Goal: Task Accomplishment & Management: Manage account settings

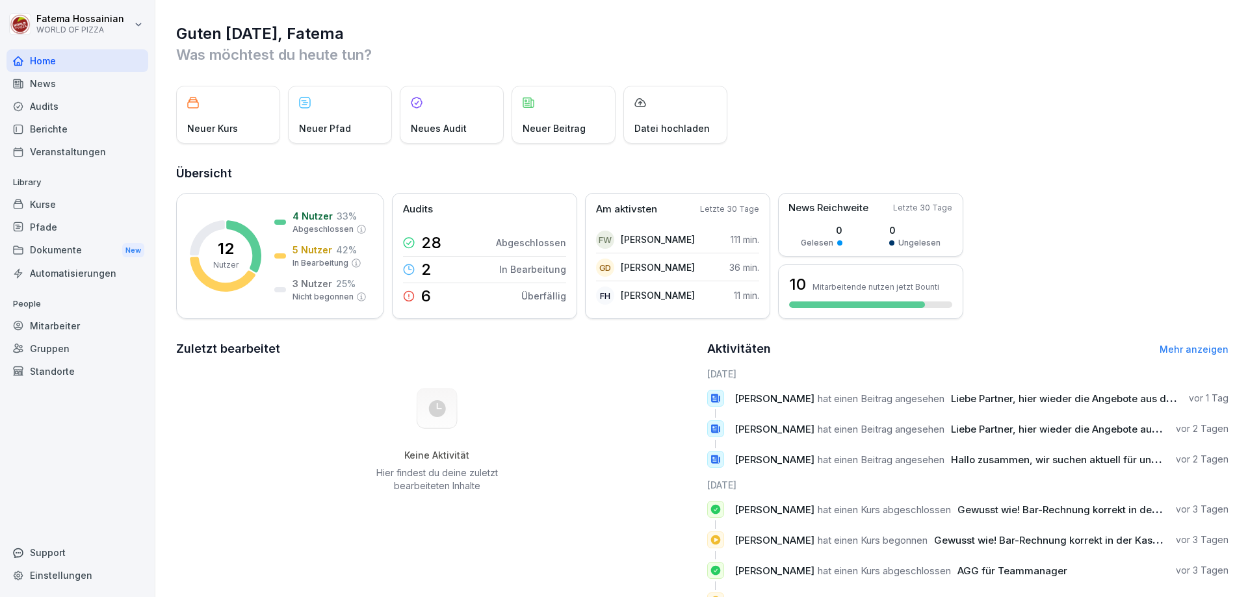
click at [52, 326] on div "Mitarbeiter" at bounding box center [77, 326] width 142 height 23
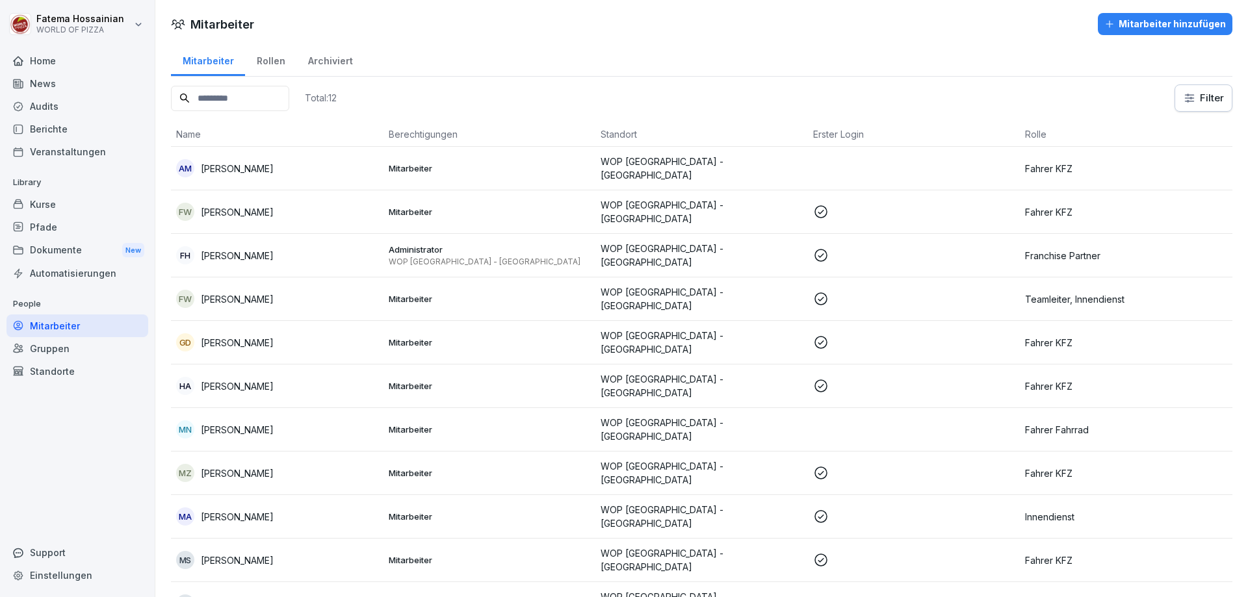
click at [992, 168] on td at bounding box center [914, 169] width 213 height 44
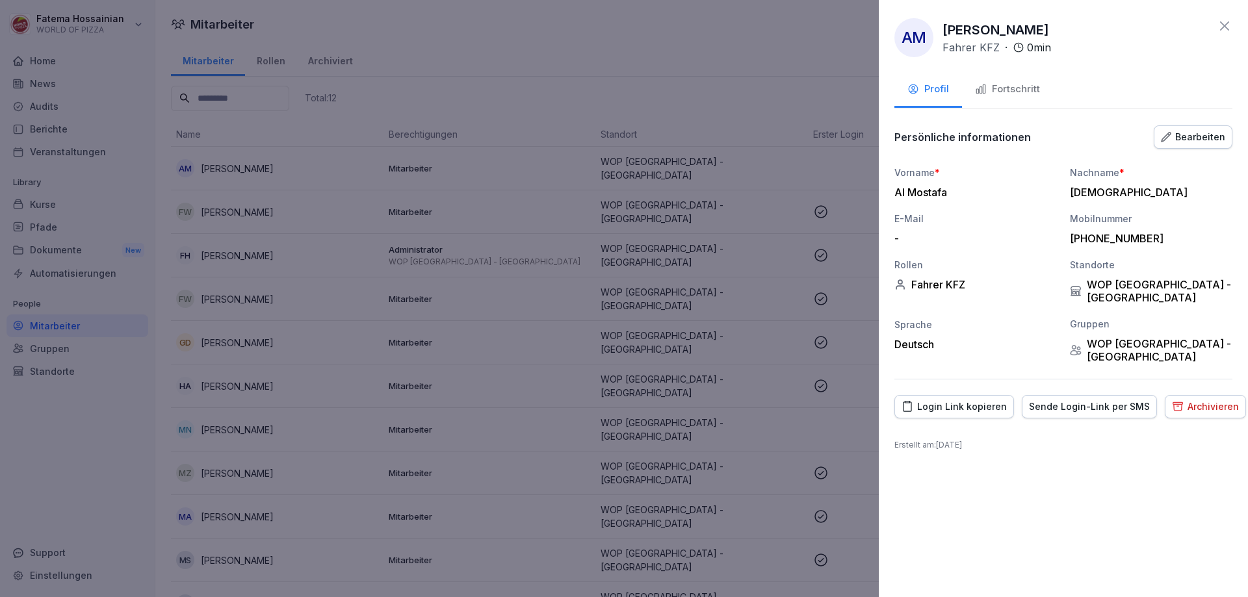
click at [1209, 400] on div "Archivieren" at bounding box center [1205, 407] width 67 height 14
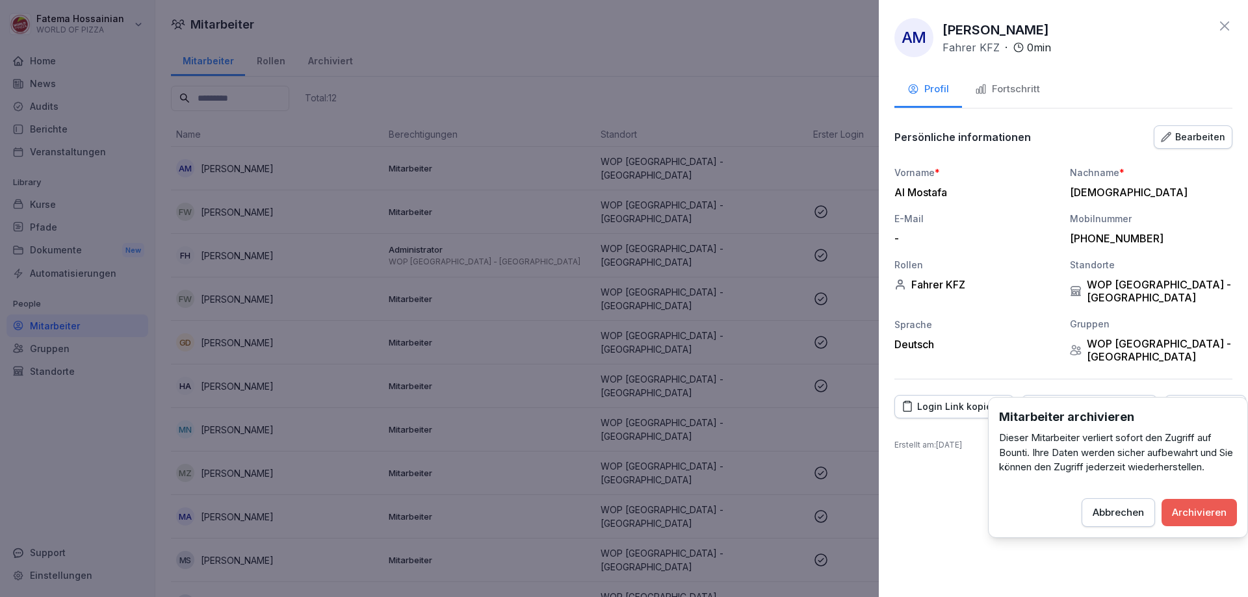
click at [1221, 506] on div "Archivieren" at bounding box center [1199, 513] width 55 height 14
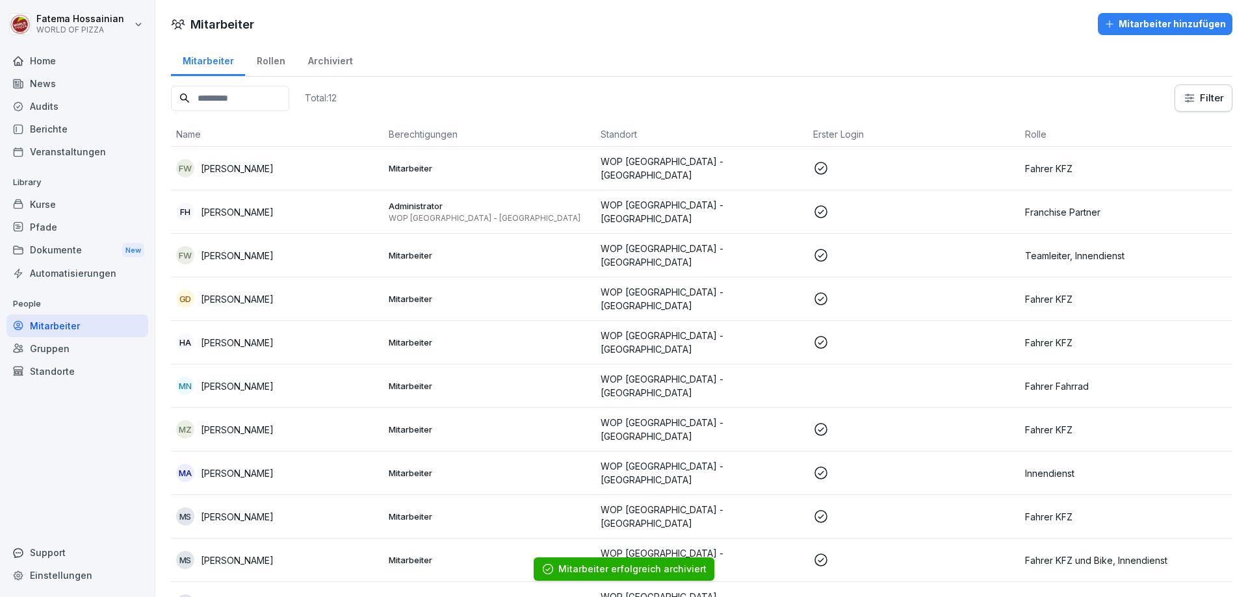
click at [949, 376] on td at bounding box center [914, 387] width 213 height 44
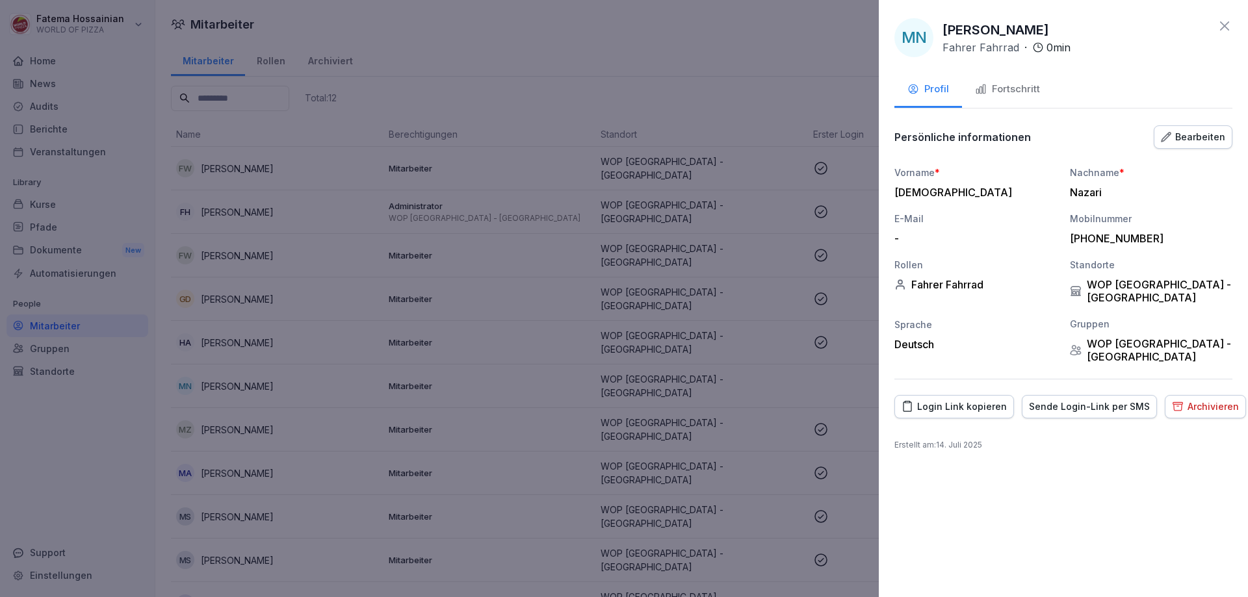
click at [1040, 400] on div "Sende Login-Link per SMS" at bounding box center [1089, 407] width 121 height 14
click at [783, 363] on div at bounding box center [624, 298] width 1248 height 597
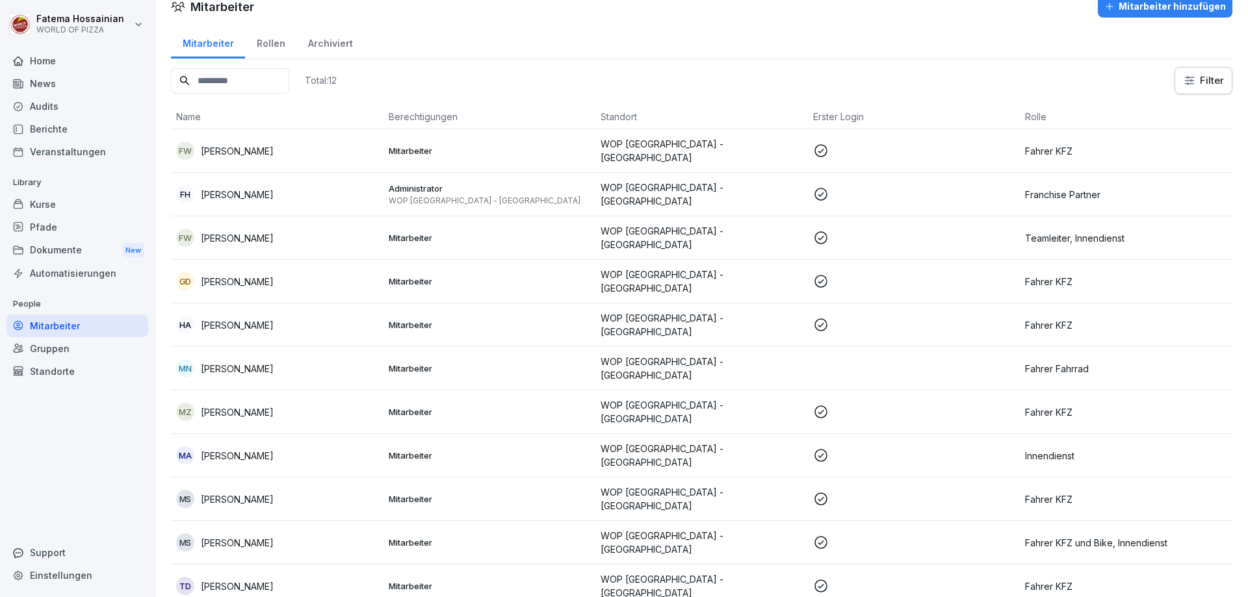
scroll to position [27, 0]
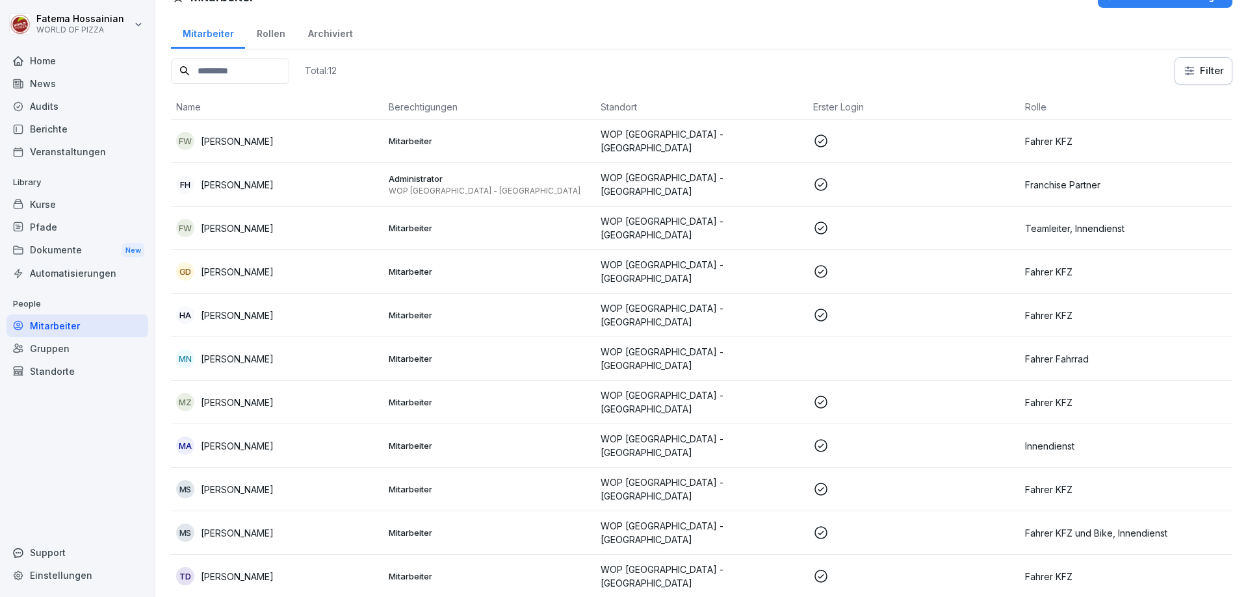
click at [842, 127] on td at bounding box center [914, 142] width 213 height 44
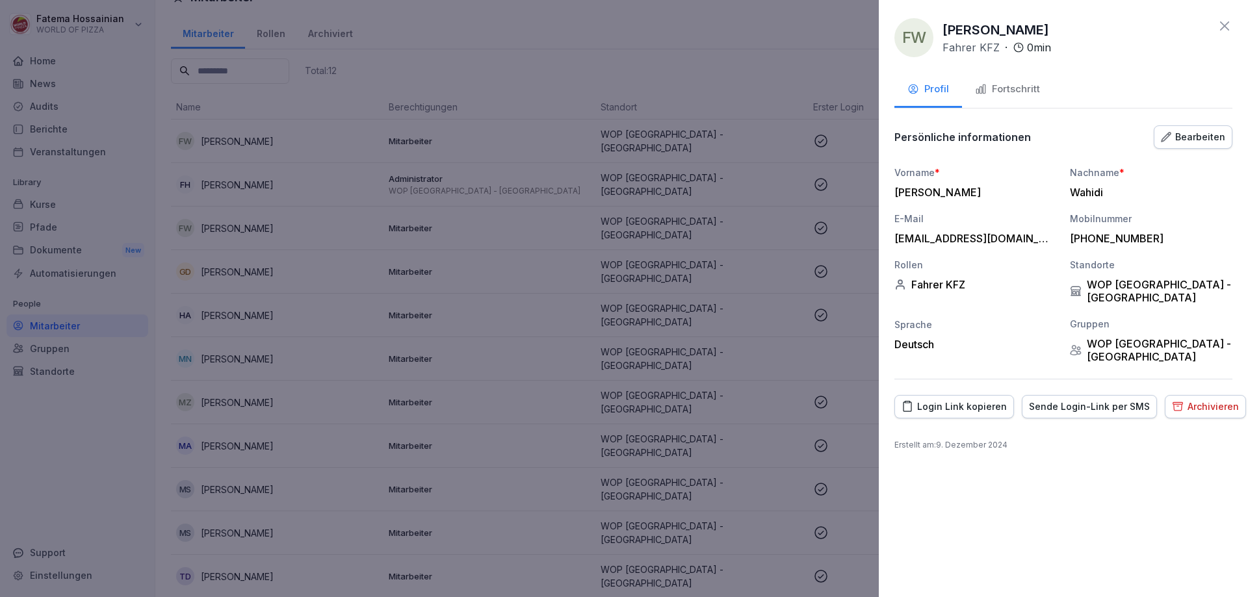
click at [992, 88] on div "Fortschritt" at bounding box center [1007, 89] width 65 height 15
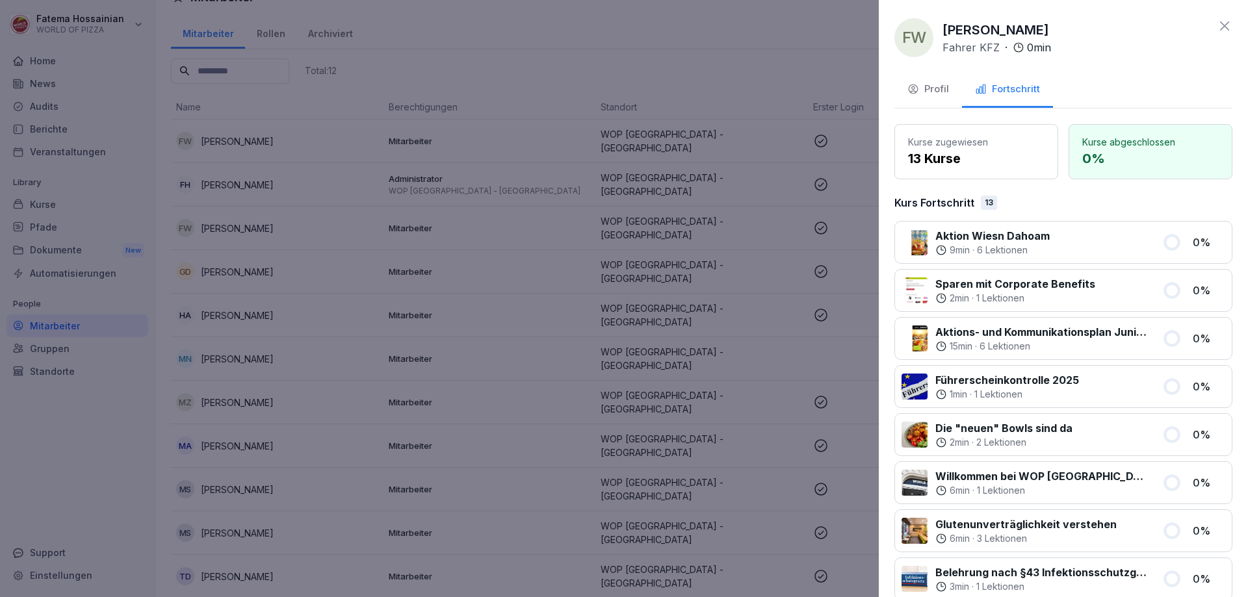
click at [940, 86] on div "Profil" at bounding box center [928, 89] width 42 height 15
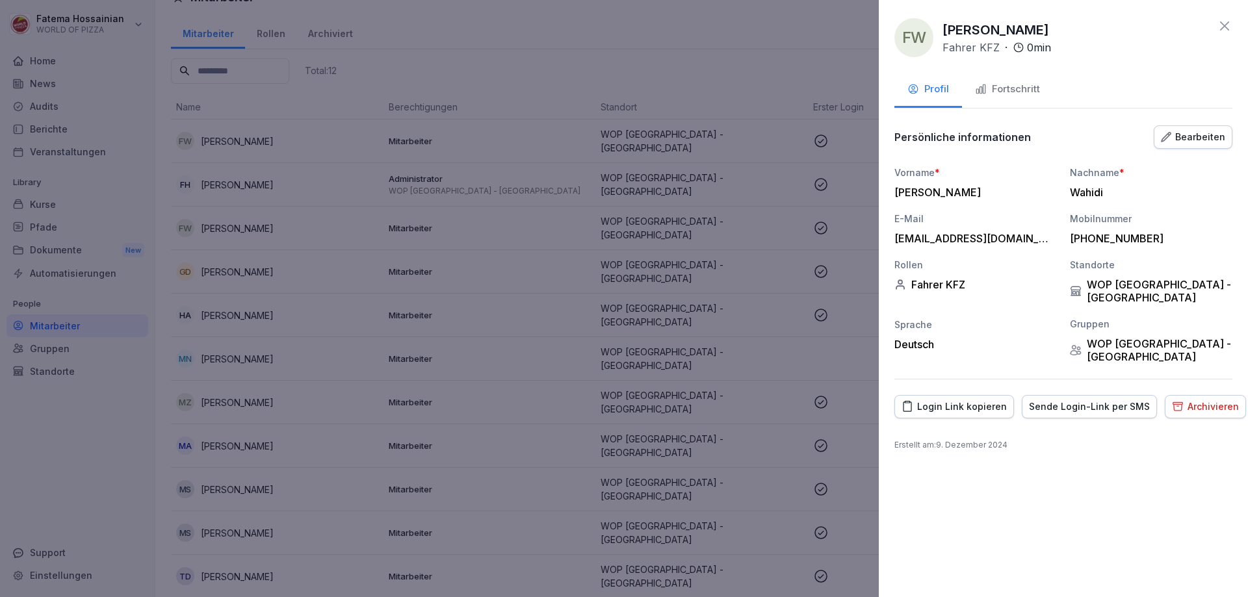
click at [1077, 400] on div "Sende Login-Link per SMS" at bounding box center [1089, 407] width 121 height 14
click at [827, 313] on div at bounding box center [624, 298] width 1248 height 597
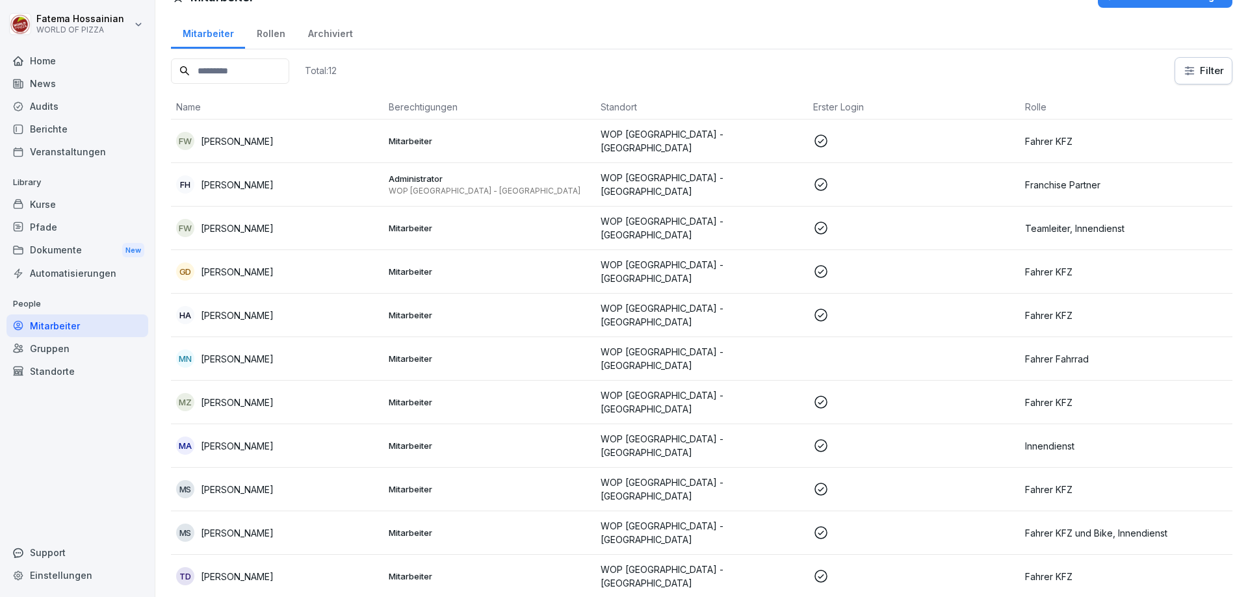
click at [829, 220] on p at bounding box center [914, 228] width 202 height 16
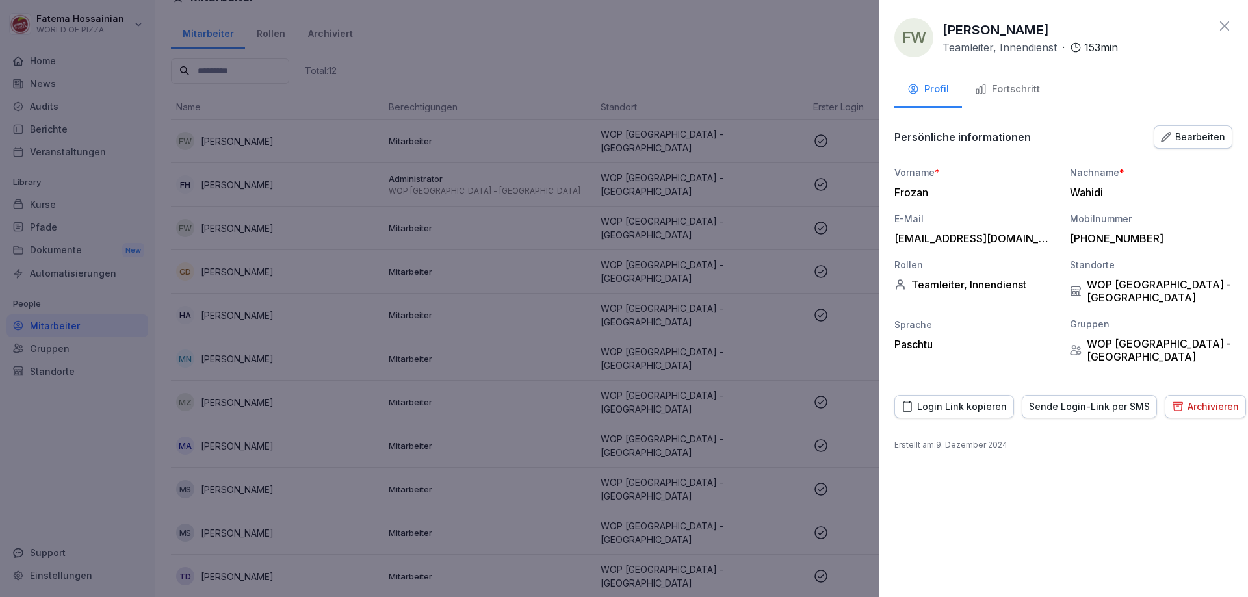
click at [1000, 85] on div "Fortschritt" at bounding box center [1007, 89] width 65 height 15
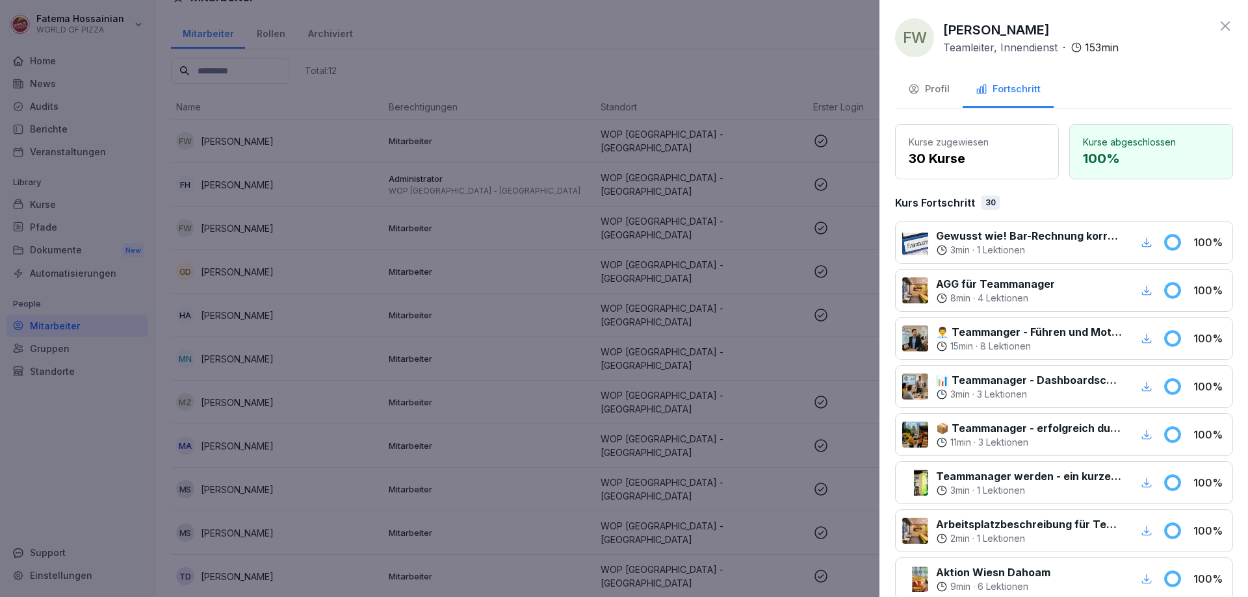
click at [862, 224] on div at bounding box center [624, 298] width 1248 height 597
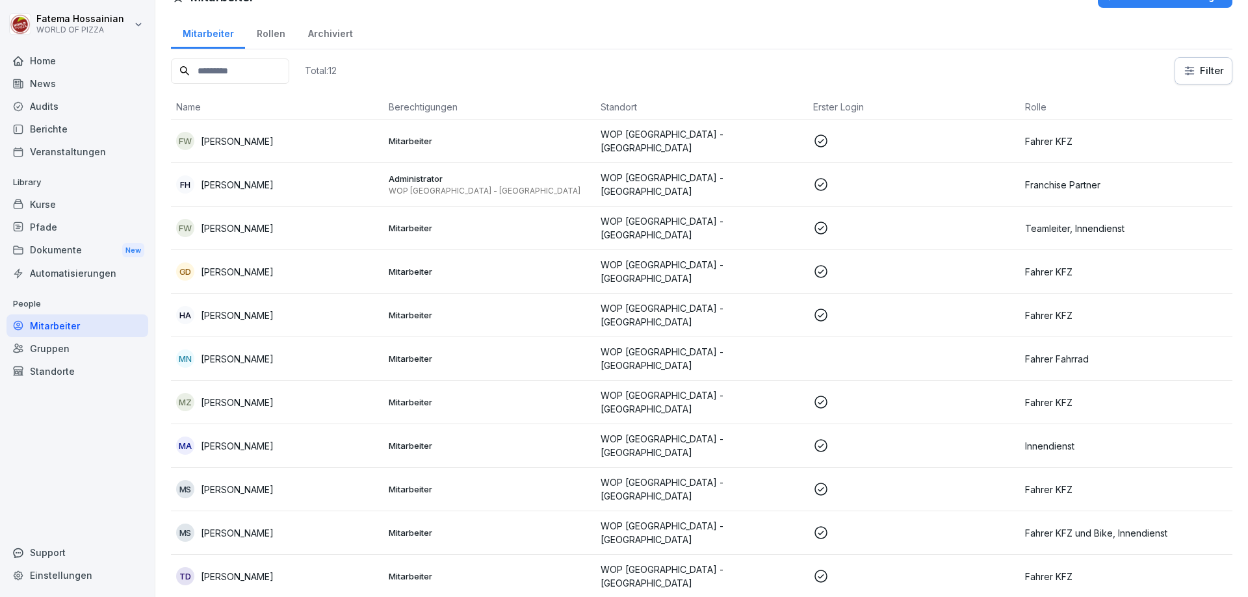
click at [862, 266] on p at bounding box center [914, 272] width 202 height 16
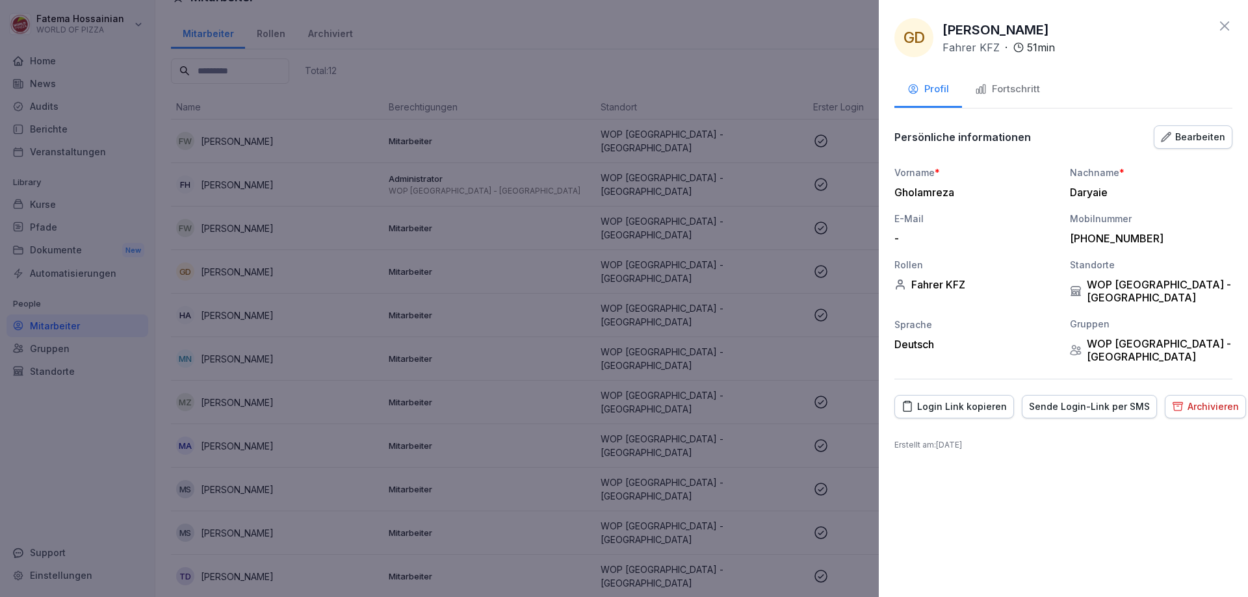
click at [1017, 84] on div "Fortschritt" at bounding box center [1007, 89] width 65 height 15
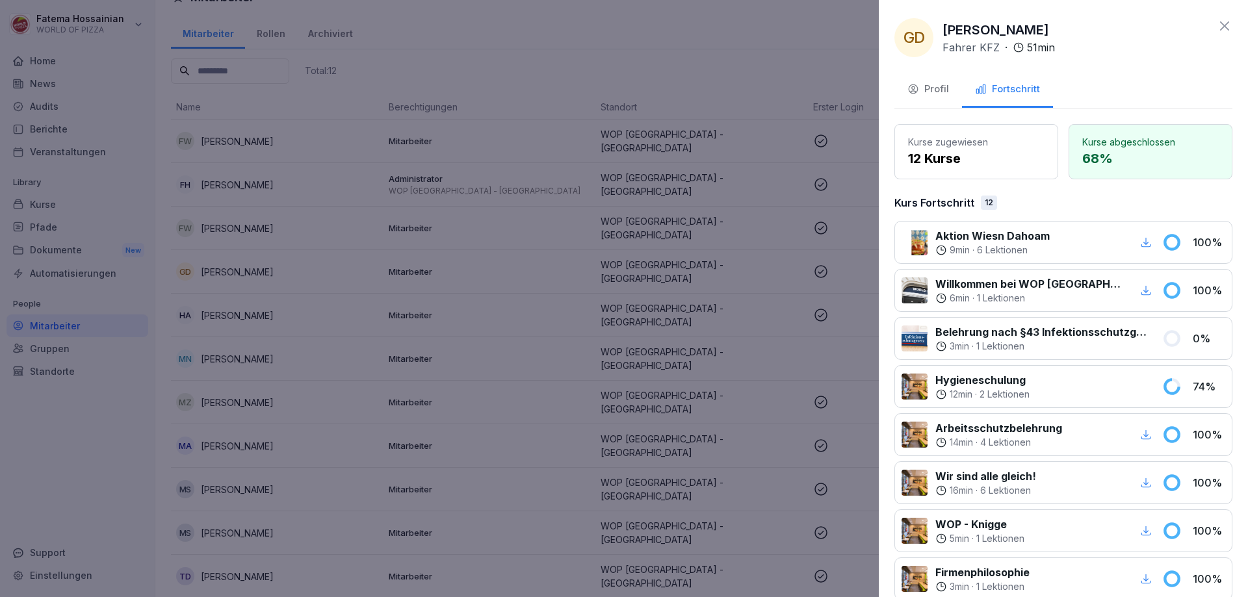
click at [932, 90] on div "Profil" at bounding box center [928, 89] width 42 height 15
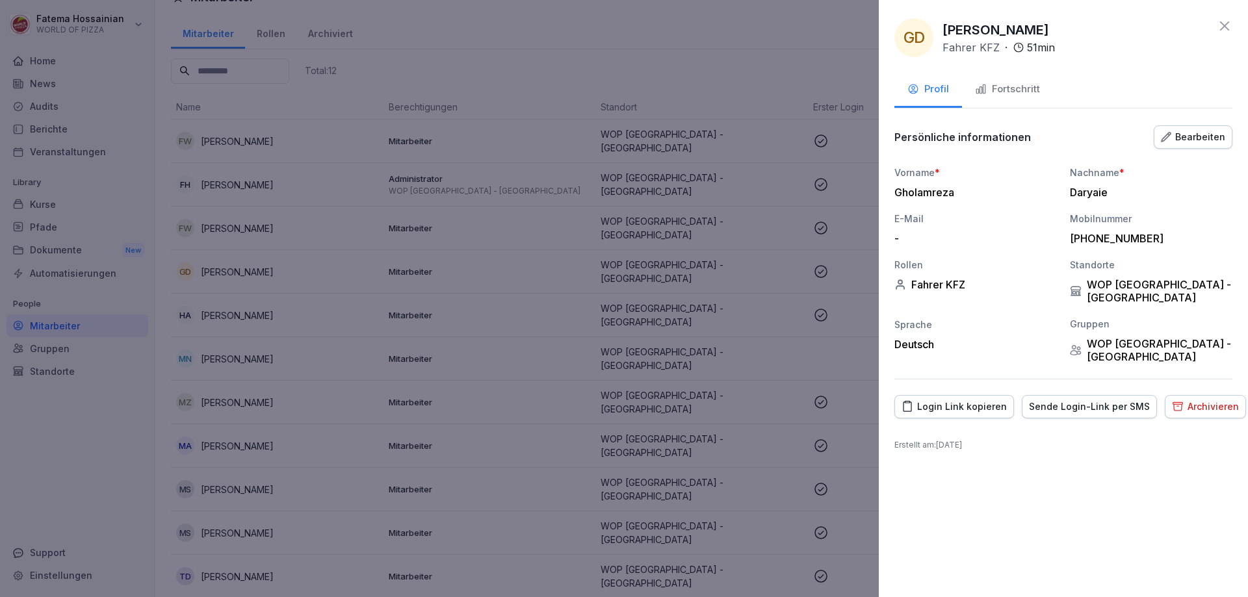
click at [1062, 400] on div "Sende Login-Link per SMS" at bounding box center [1089, 407] width 121 height 14
click at [1024, 83] on div "Fortschritt" at bounding box center [1007, 89] width 65 height 15
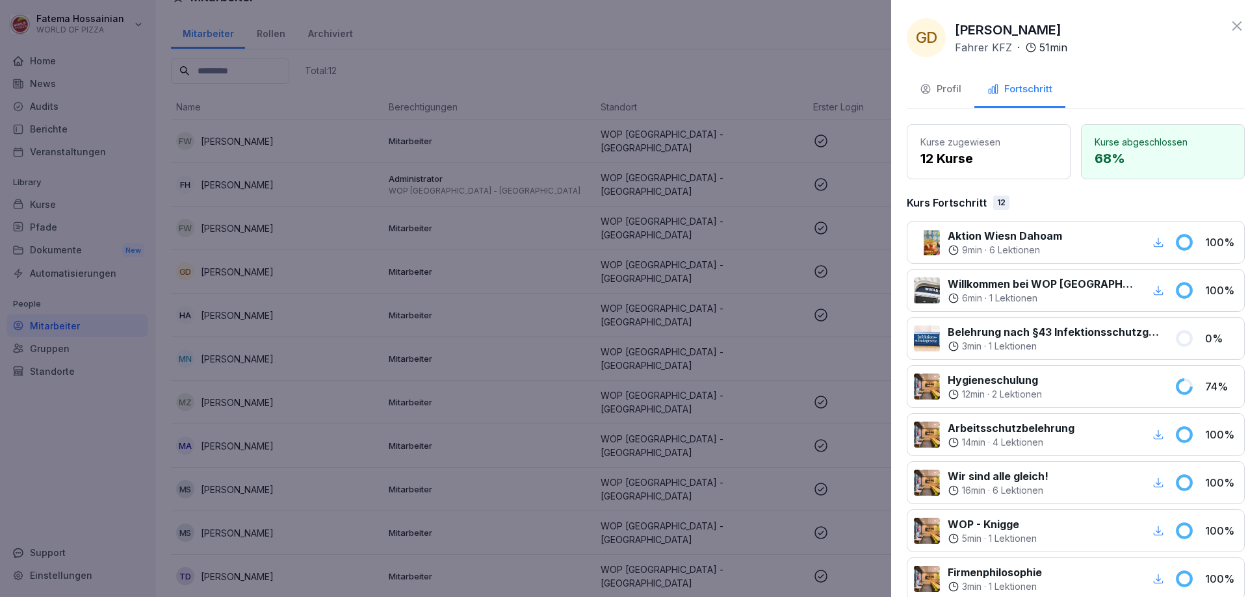
click at [698, 267] on div at bounding box center [624, 298] width 1248 height 597
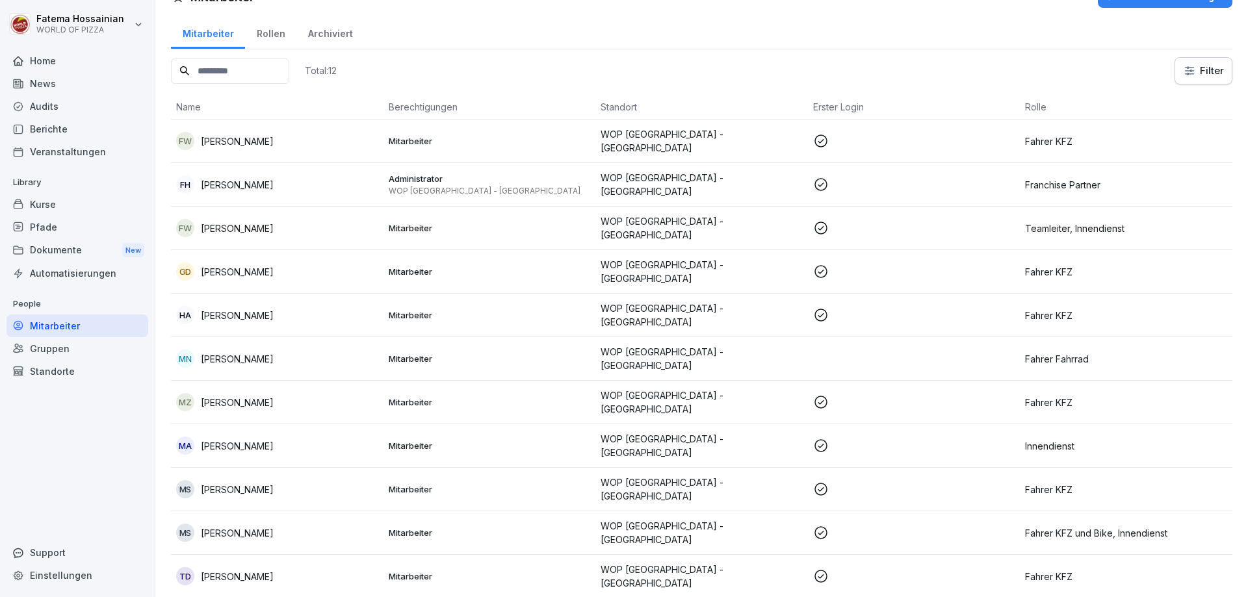
click at [864, 307] on p at bounding box center [914, 315] width 202 height 16
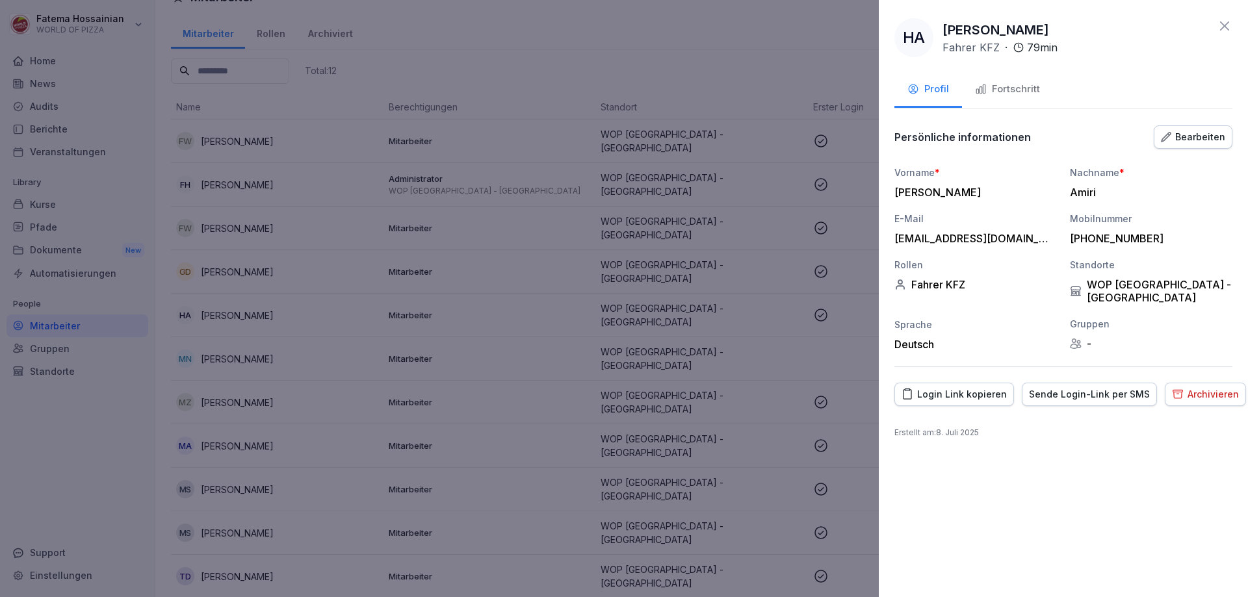
click at [992, 86] on div "Fortschritt" at bounding box center [1007, 89] width 65 height 15
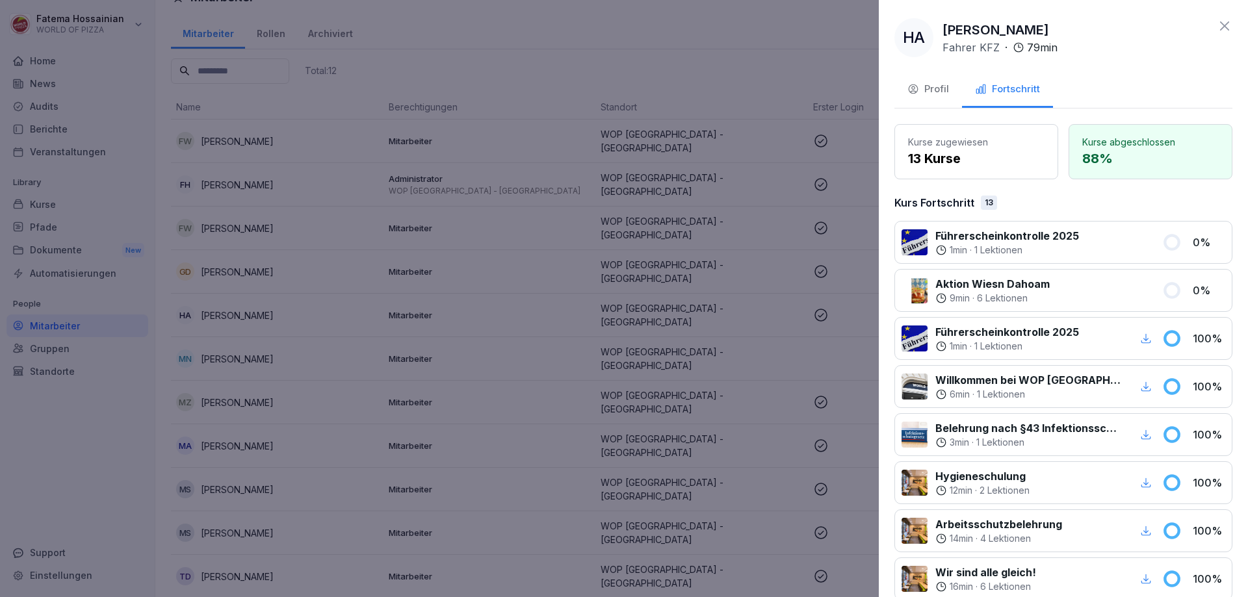
click at [936, 87] on div "Profil" at bounding box center [928, 89] width 42 height 15
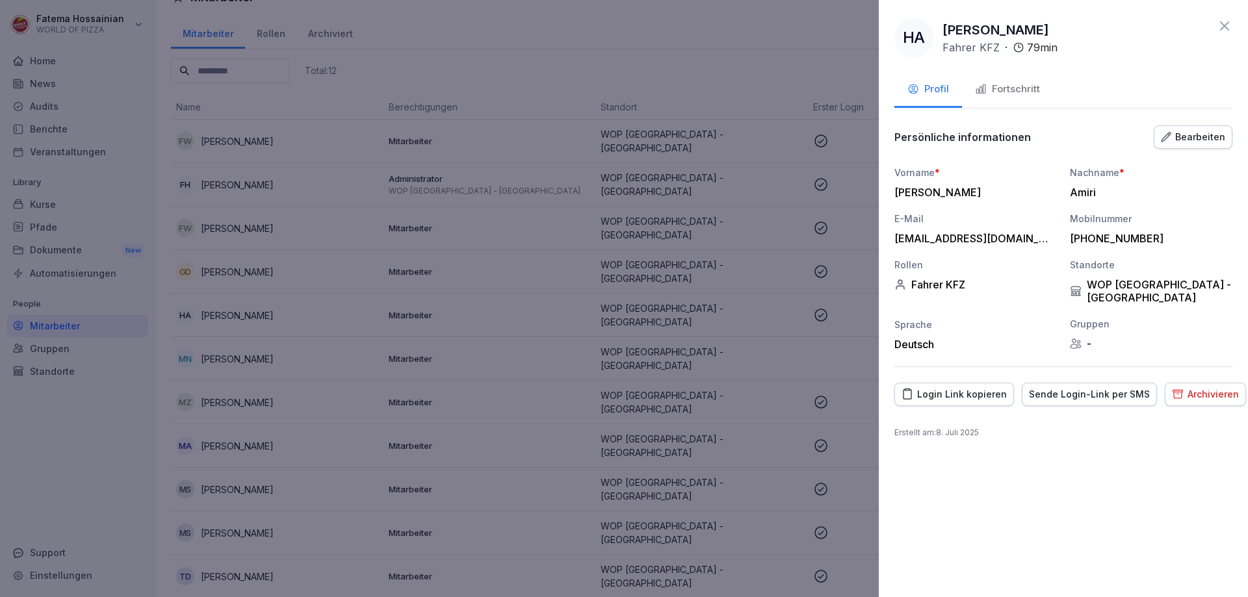
click at [1086, 387] on div "Sende Login-Link per SMS" at bounding box center [1089, 394] width 121 height 14
click at [1035, 87] on div "Fortschritt" at bounding box center [1007, 89] width 65 height 15
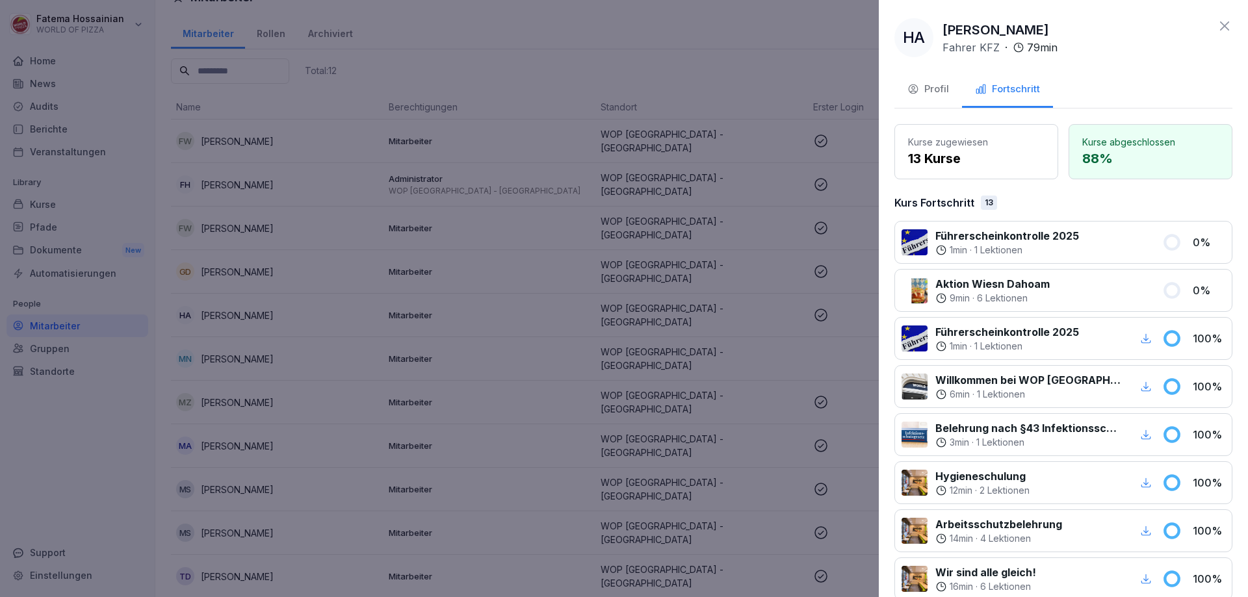
click at [828, 282] on div at bounding box center [624, 298] width 1248 height 597
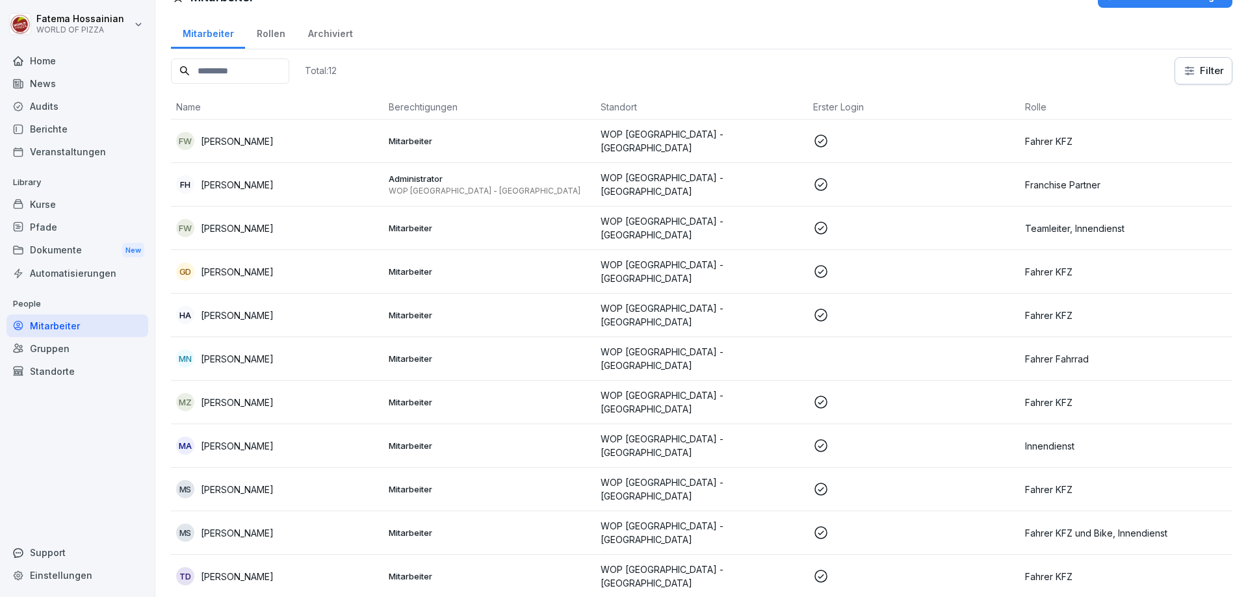
click at [838, 394] on p at bounding box center [914, 402] width 202 height 16
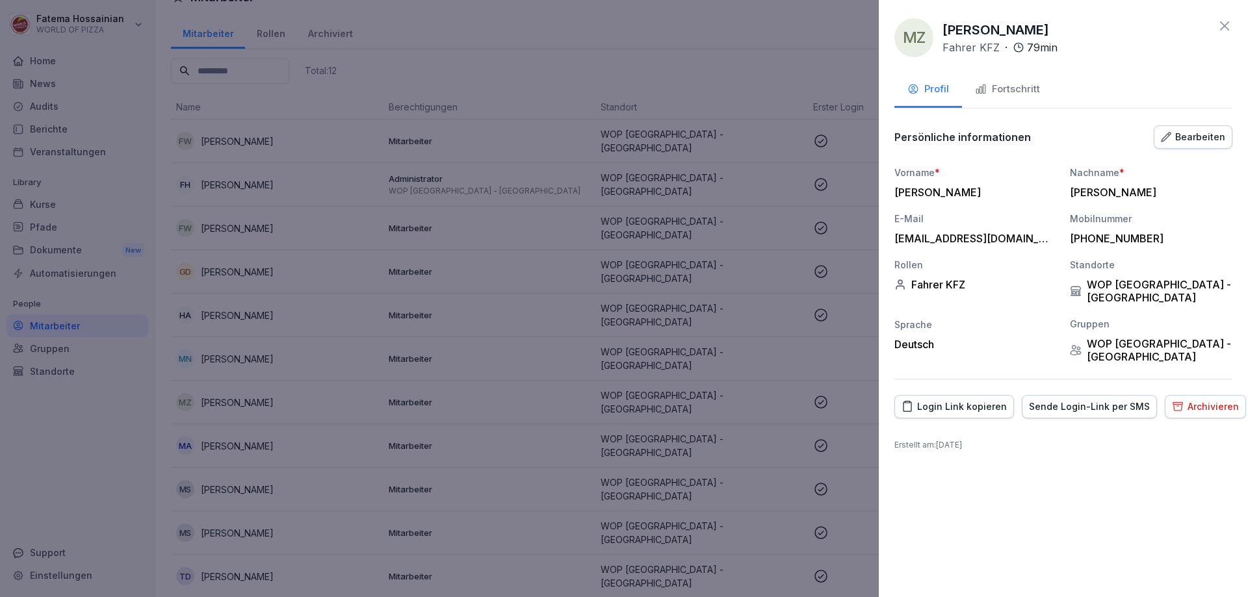
click at [1012, 81] on button "Fortschritt" at bounding box center [1007, 90] width 91 height 35
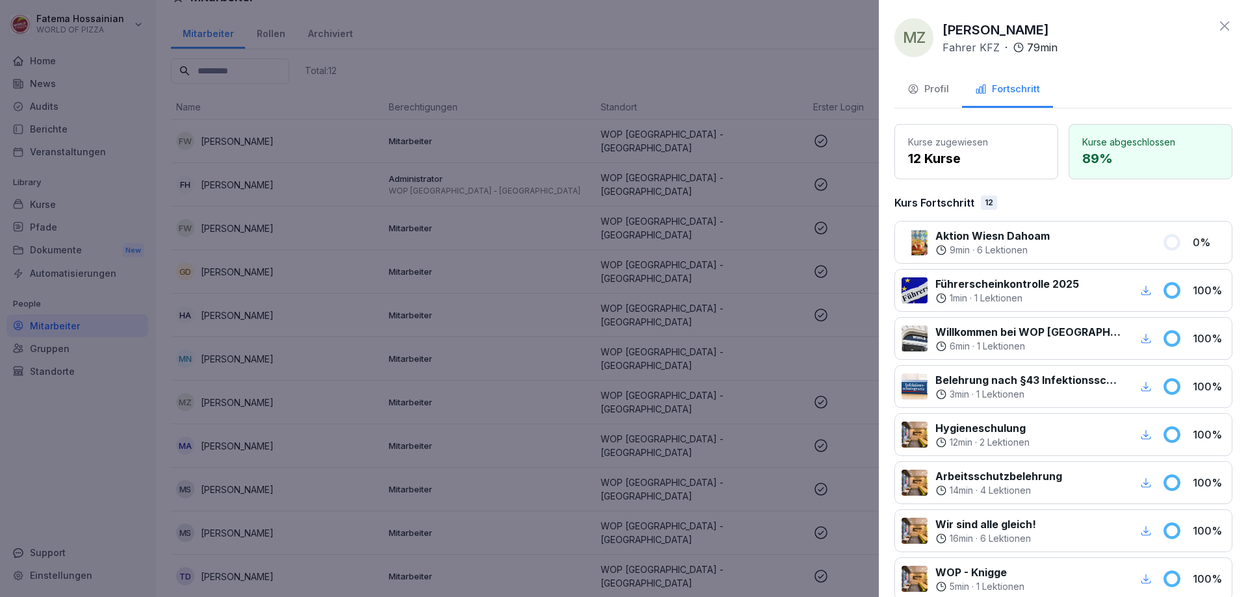
click at [933, 84] on div "Profil" at bounding box center [928, 89] width 42 height 15
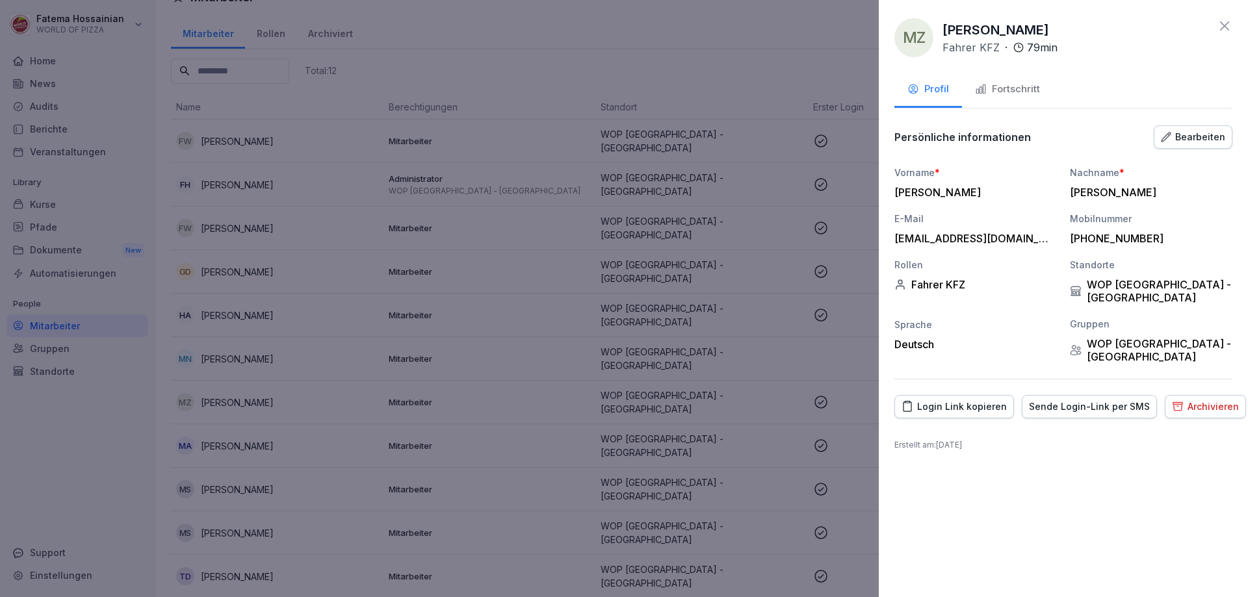
click at [1081, 400] on div "Sende Login-Link per SMS" at bounding box center [1089, 407] width 121 height 14
click at [1031, 89] on div "Fortschritt" at bounding box center [1007, 89] width 65 height 15
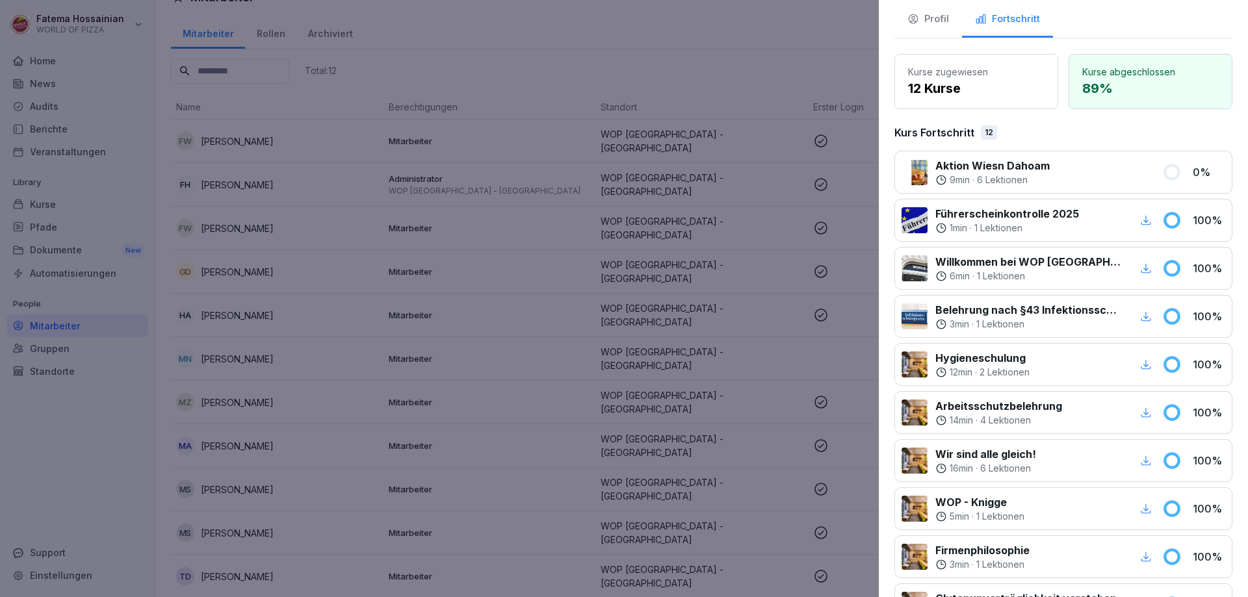
scroll to position [0, 0]
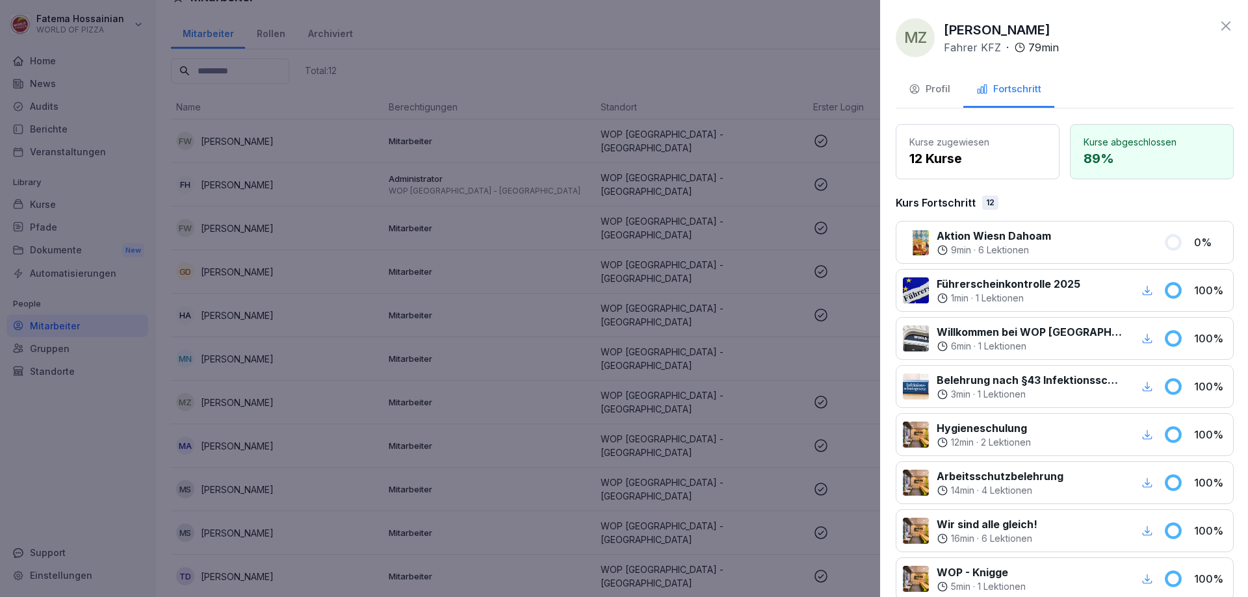
drag, startPoint x: 846, startPoint y: 37, endPoint x: 883, endPoint y: 62, distance: 44.5
click at [883, 62] on div at bounding box center [624, 298] width 1248 height 597
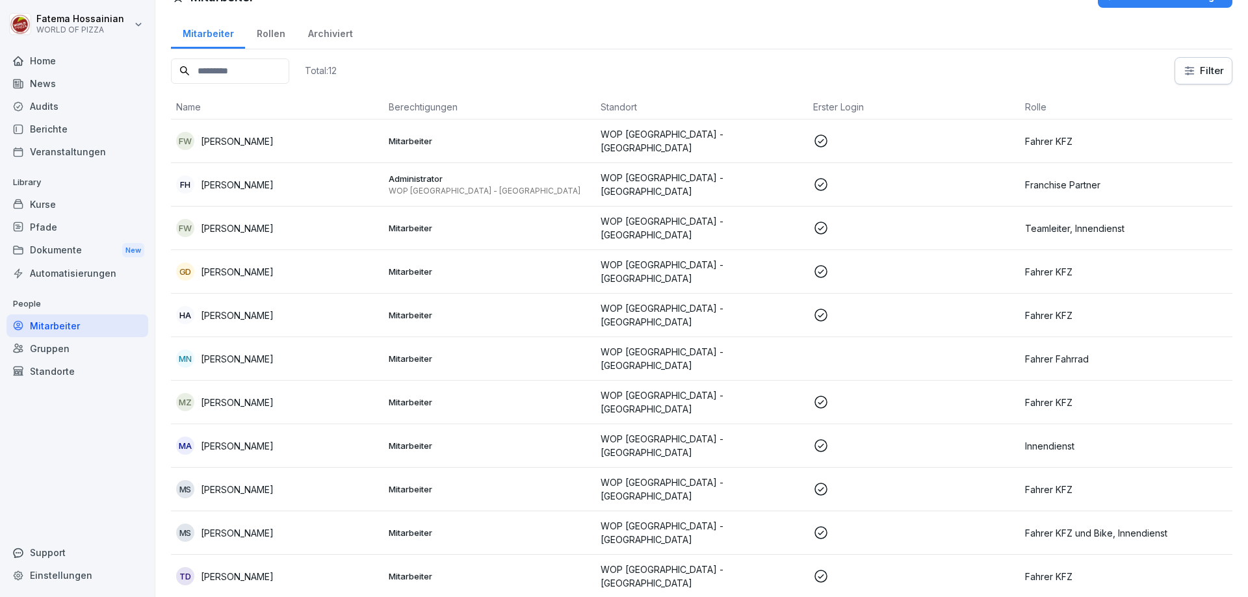
click at [882, 438] on p at bounding box center [914, 446] width 202 height 16
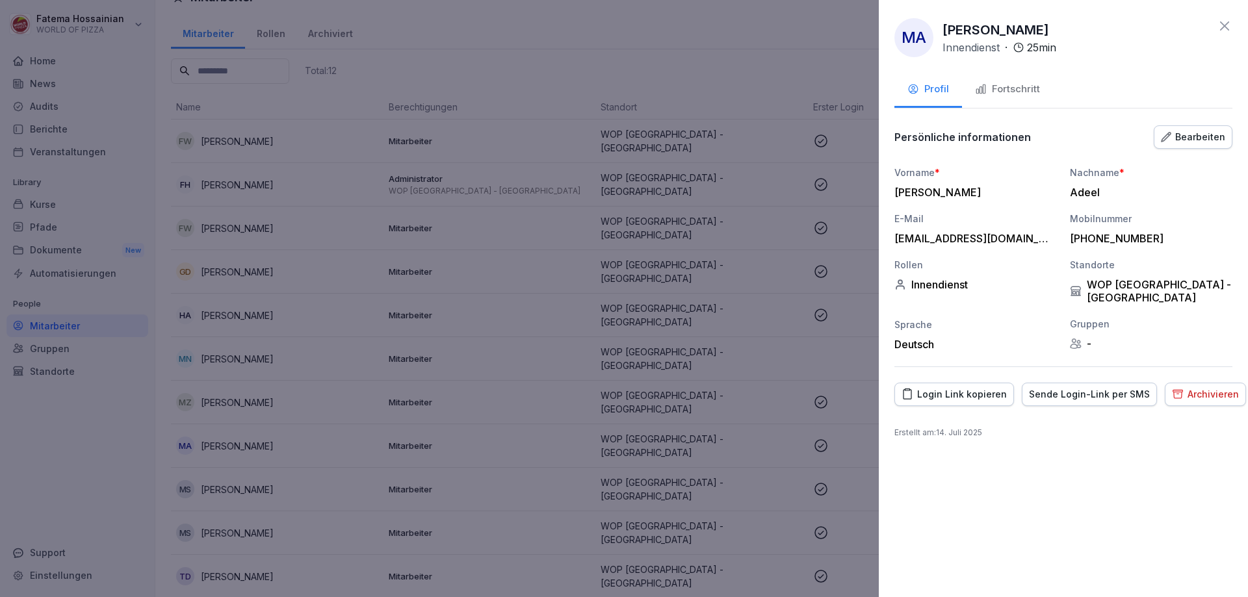
click at [1203, 387] on div "Archivieren" at bounding box center [1205, 394] width 67 height 14
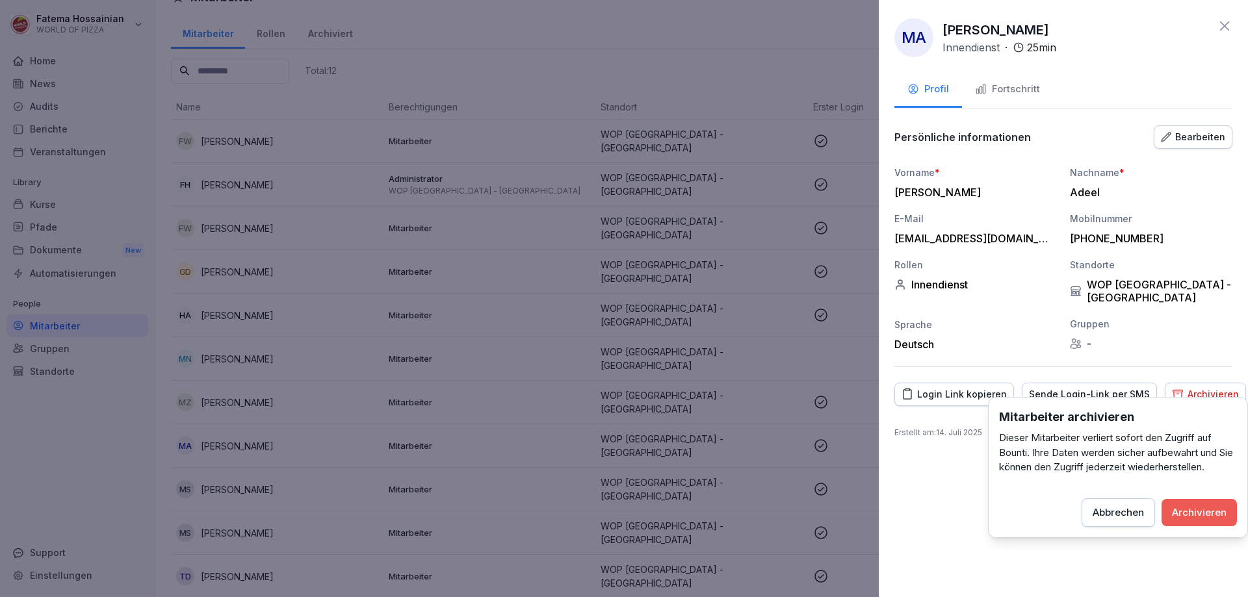
click at [1204, 515] on div "Archivieren" at bounding box center [1199, 513] width 55 height 14
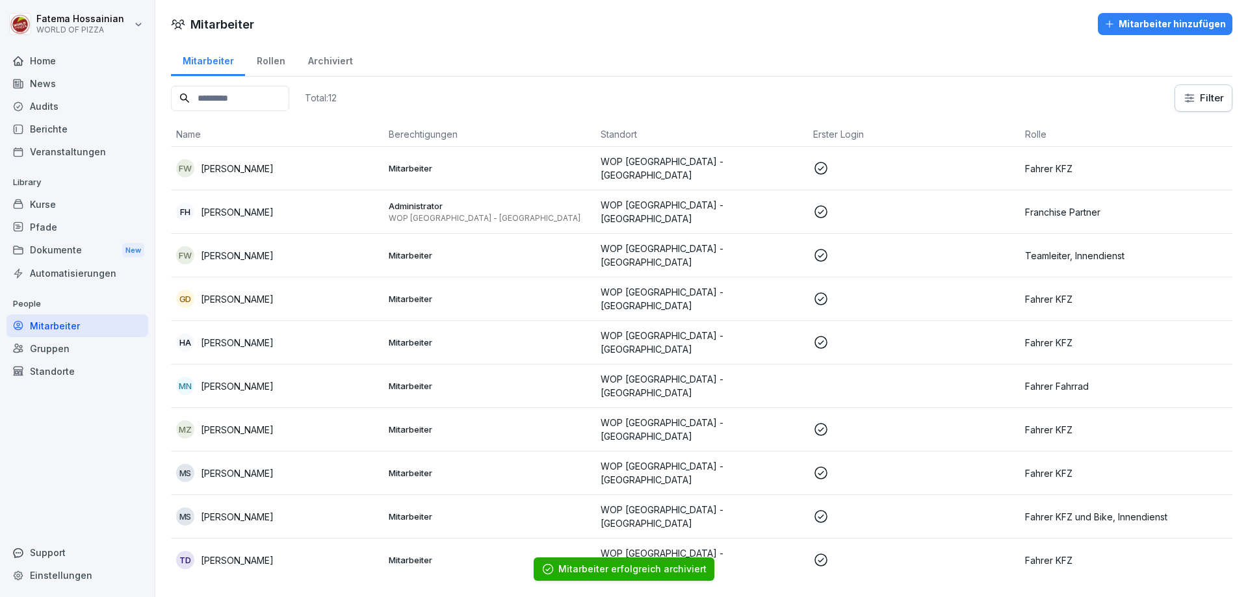
click at [907, 465] on p at bounding box center [914, 473] width 202 height 16
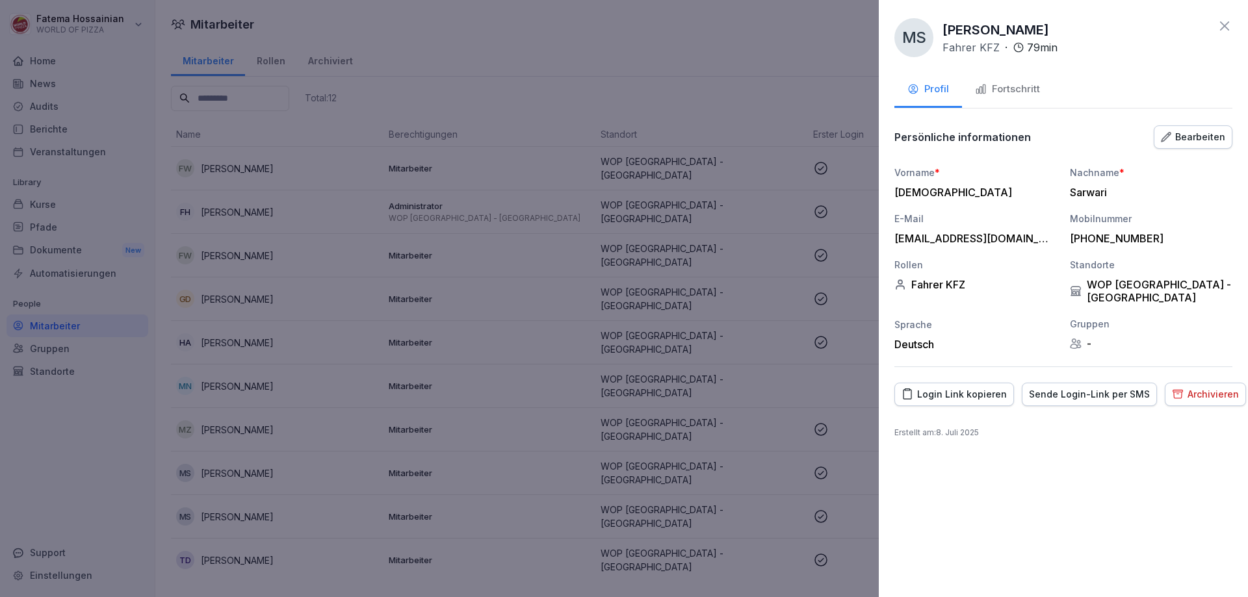
click at [998, 88] on div "Fortschritt" at bounding box center [1007, 89] width 65 height 15
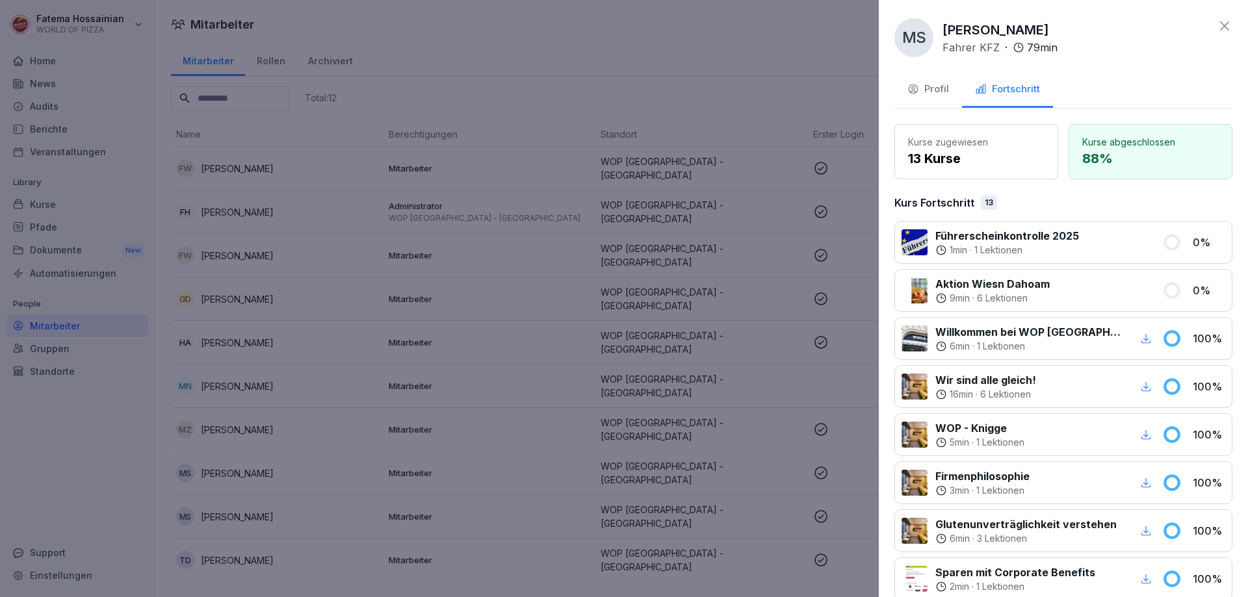
click at [918, 86] on icon "button" at bounding box center [913, 89] width 12 height 12
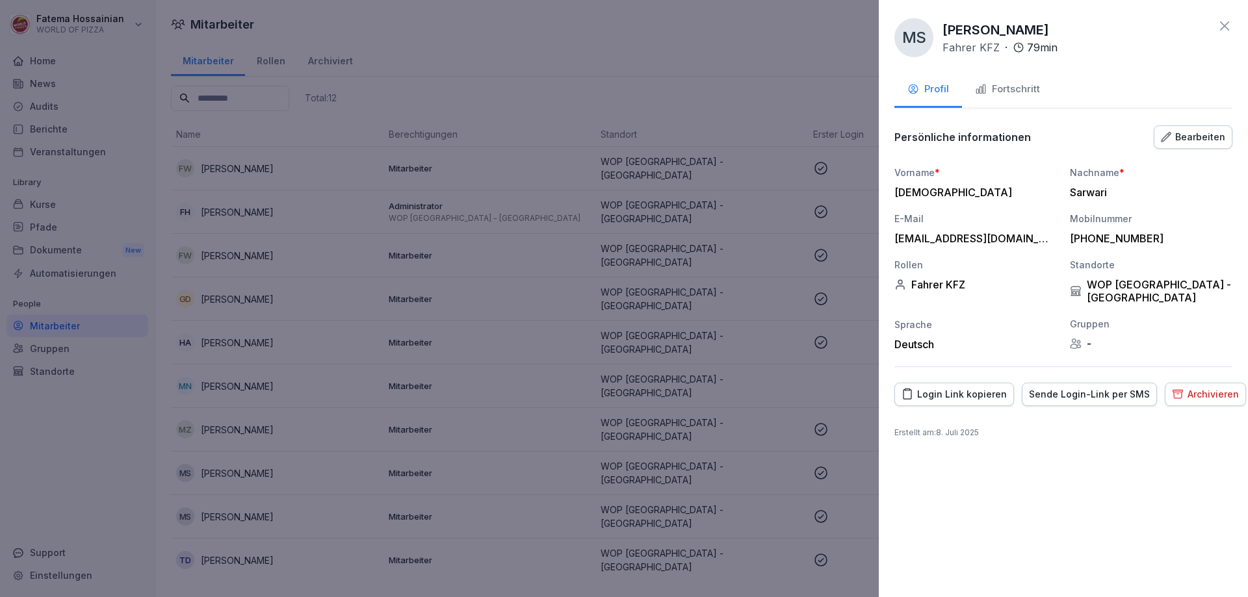
click at [1107, 387] on div "Sende Login-Link per SMS" at bounding box center [1089, 394] width 121 height 14
click at [1016, 82] on div "Fortschritt" at bounding box center [1007, 89] width 65 height 15
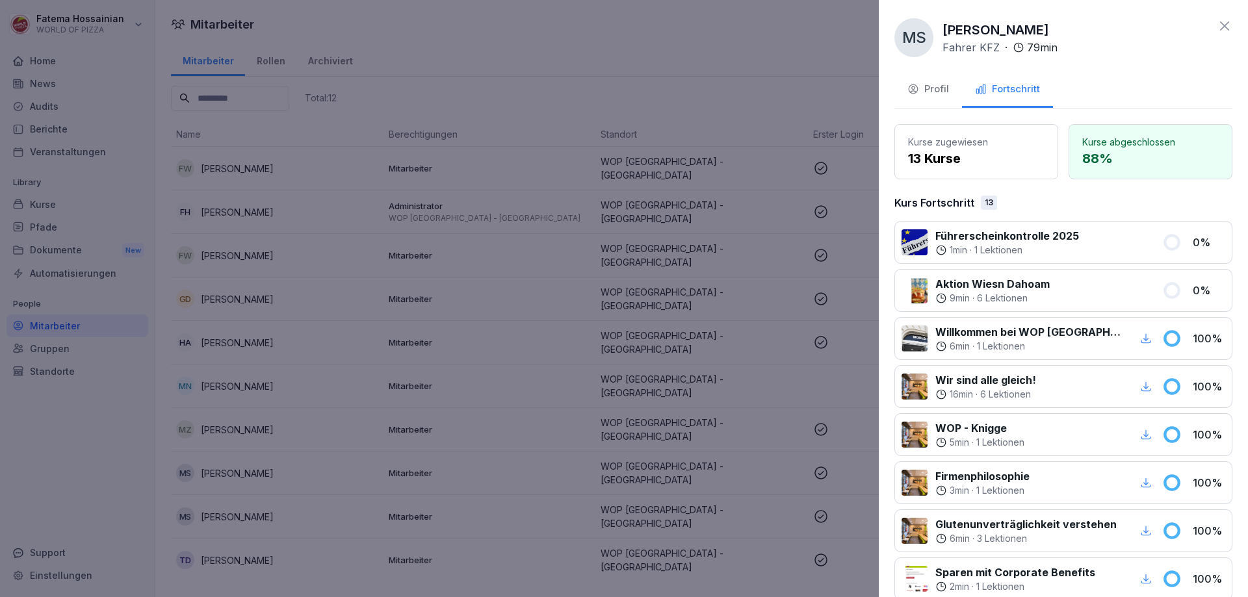
click at [847, 70] on div at bounding box center [624, 298] width 1248 height 597
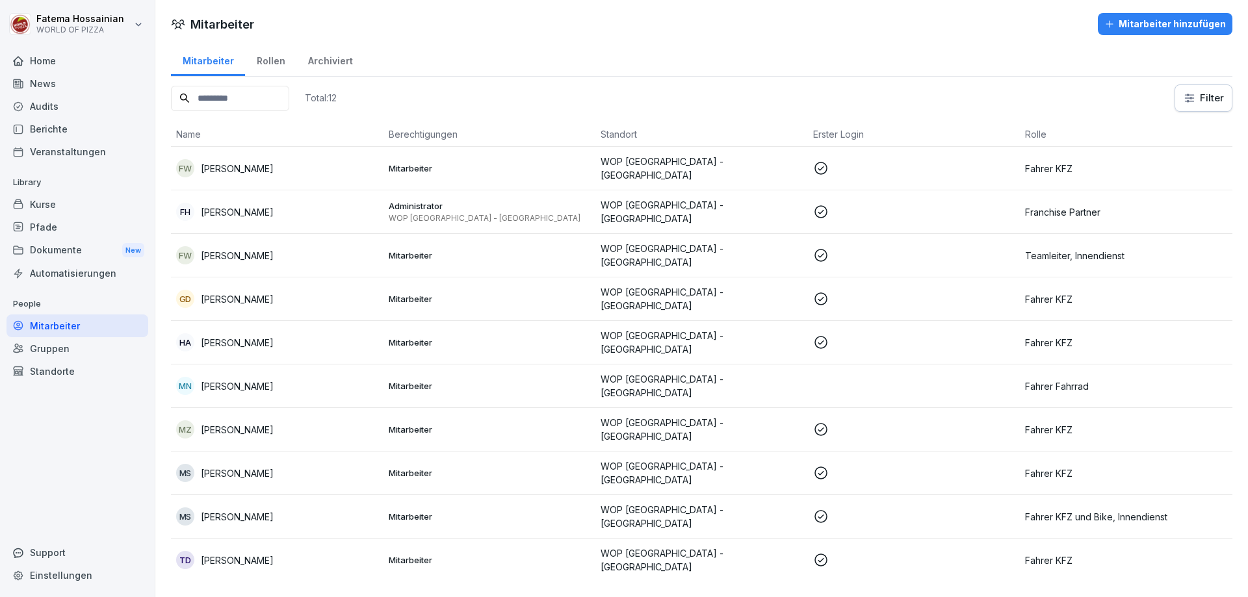
click at [838, 509] on p at bounding box center [914, 517] width 202 height 16
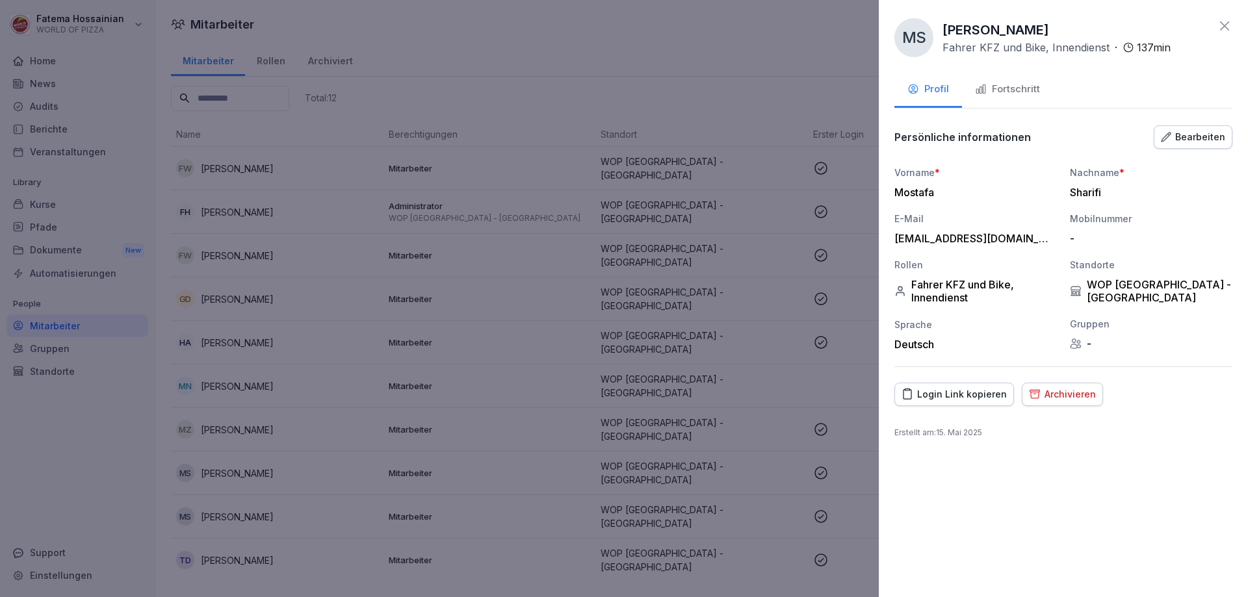
click at [1001, 88] on div "Fortschritt" at bounding box center [1007, 89] width 65 height 15
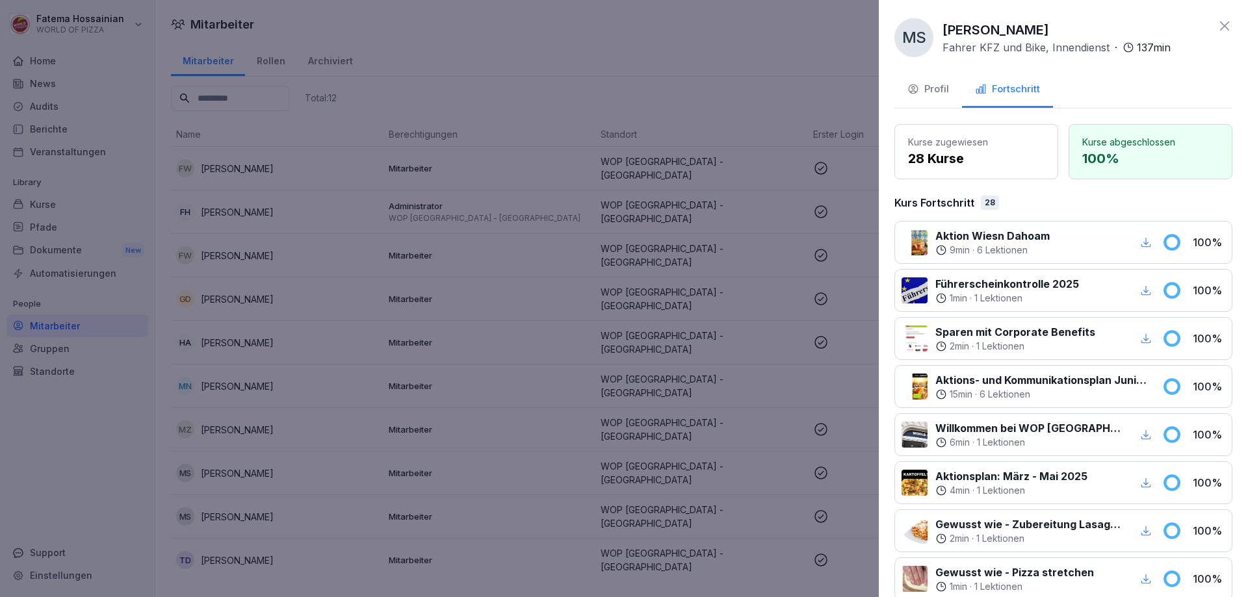
click at [717, 68] on div at bounding box center [624, 298] width 1248 height 597
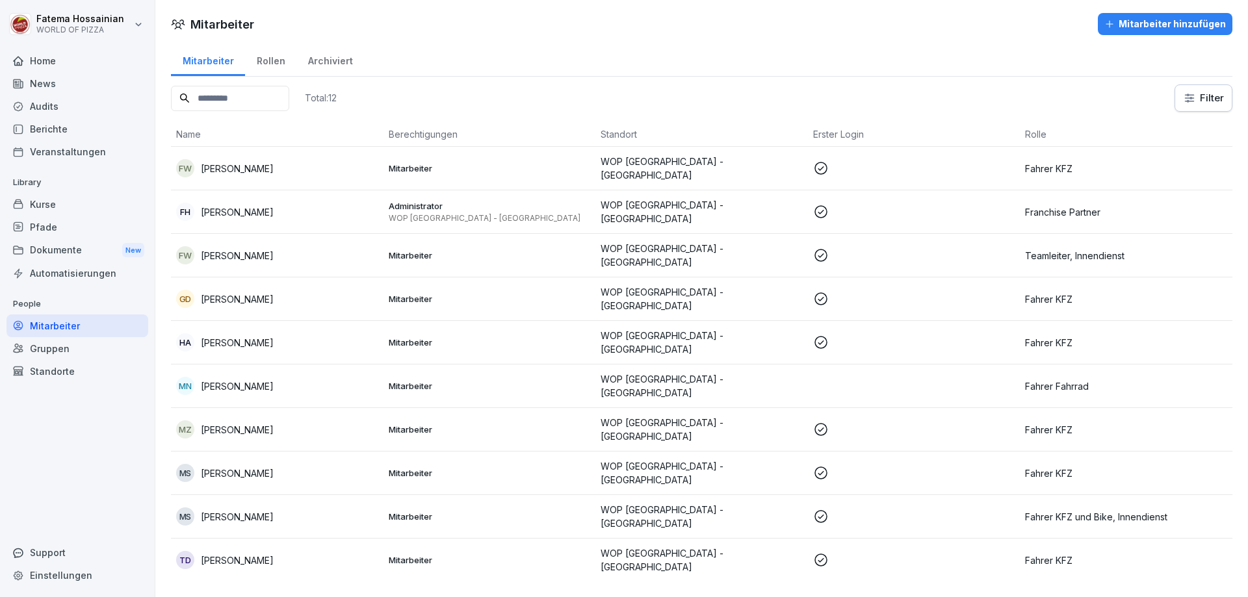
click at [827, 552] on p at bounding box center [914, 560] width 202 height 16
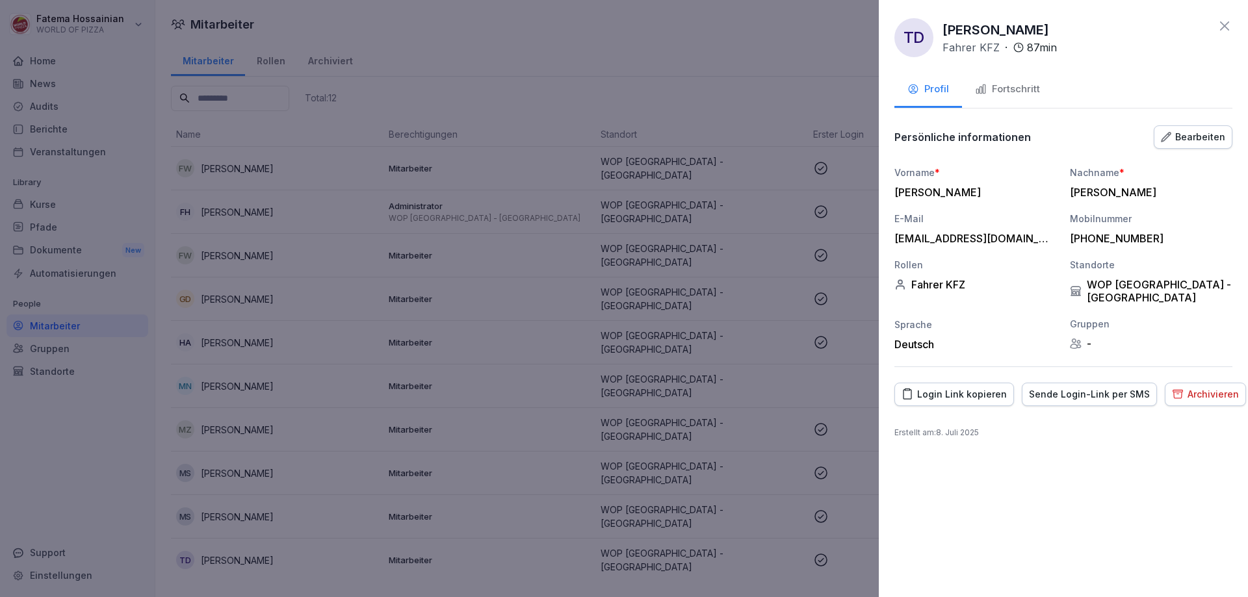
click at [1000, 86] on div "Fortschritt" at bounding box center [1007, 89] width 65 height 15
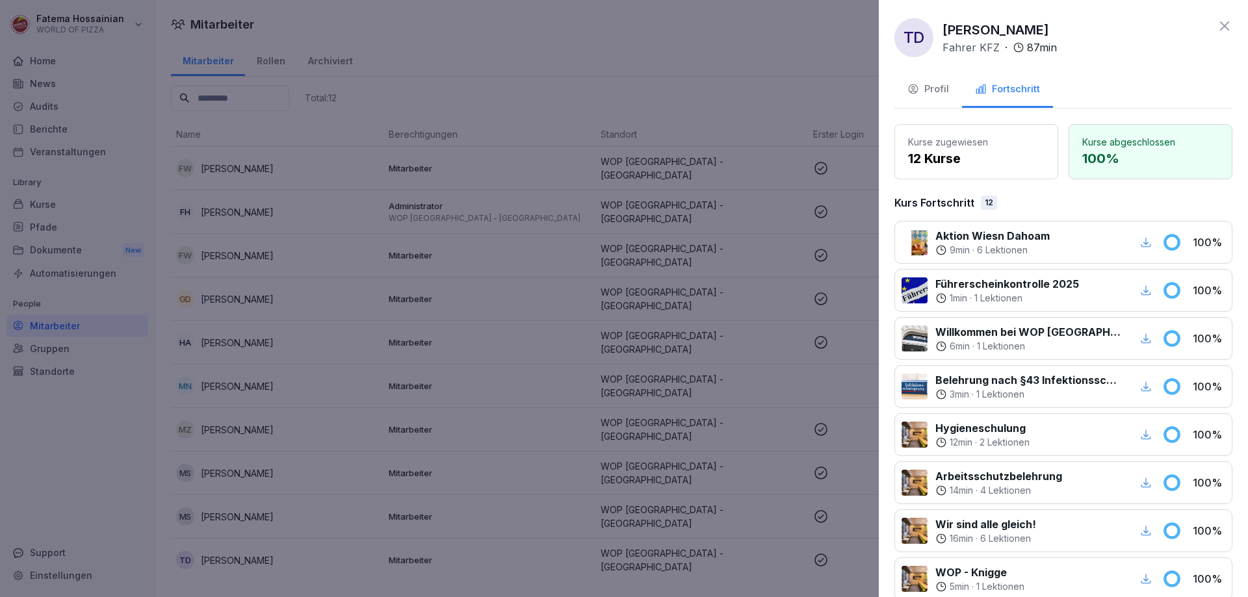
click at [803, 82] on div at bounding box center [624, 298] width 1248 height 597
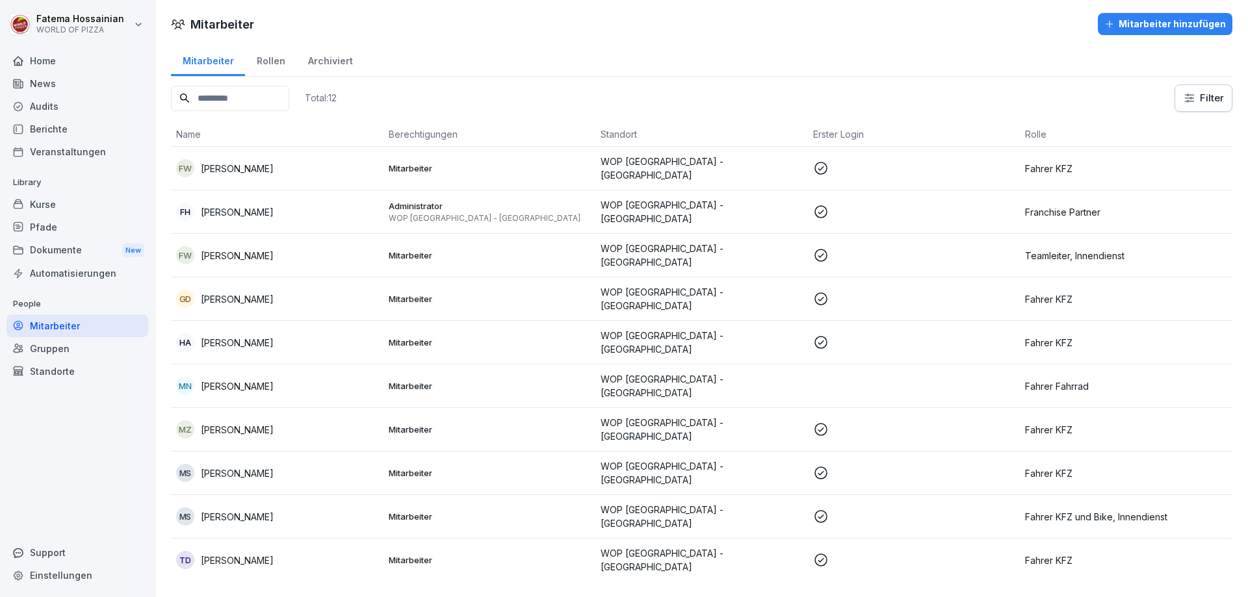
click at [863, 212] on p at bounding box center [914, 212] width 202 height 16
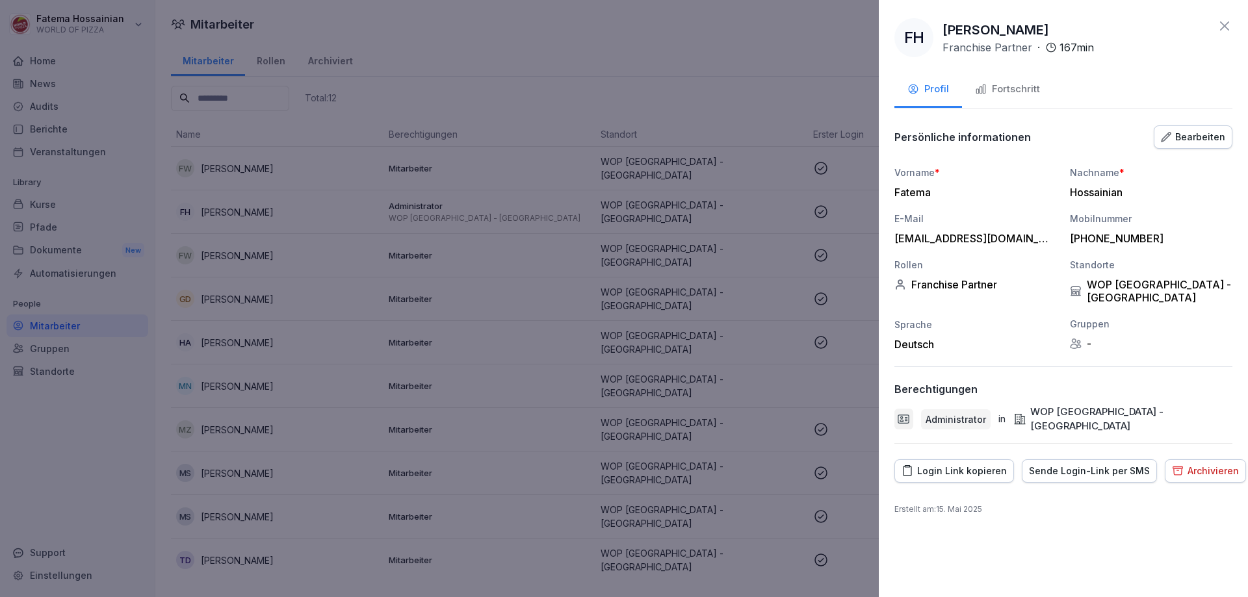
click at [1016, 83] on div "Fortschritt" at bounding box center [1007, 89] width 65 height 15
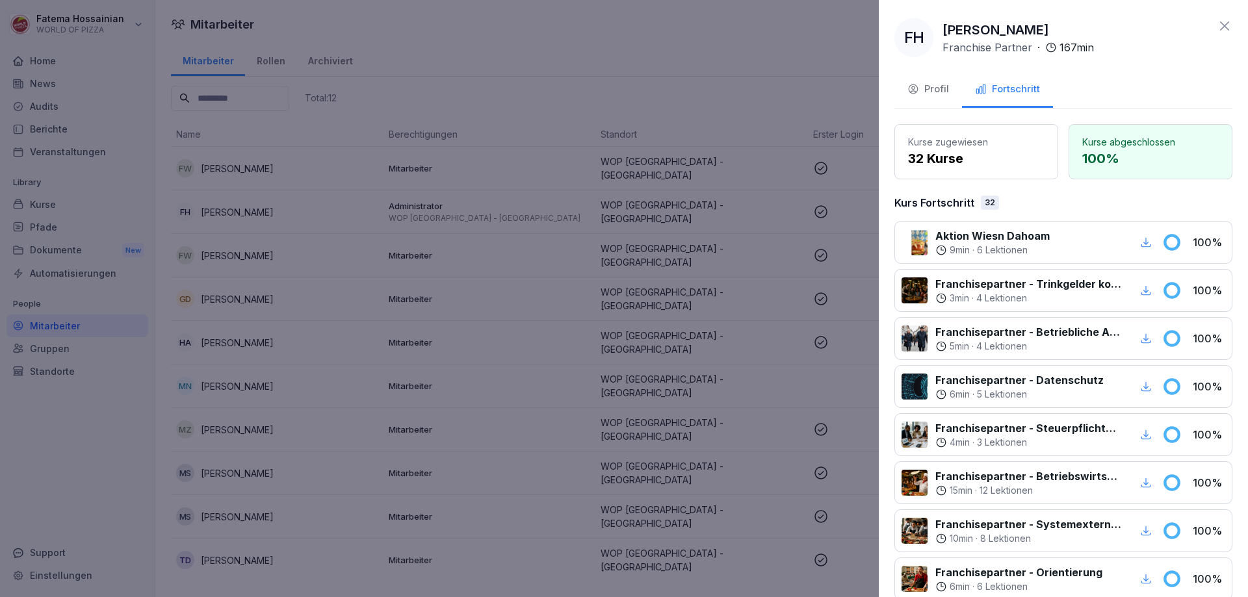
click at [840, 62] on div at bounding box center [624, 298] width 1248 height 597
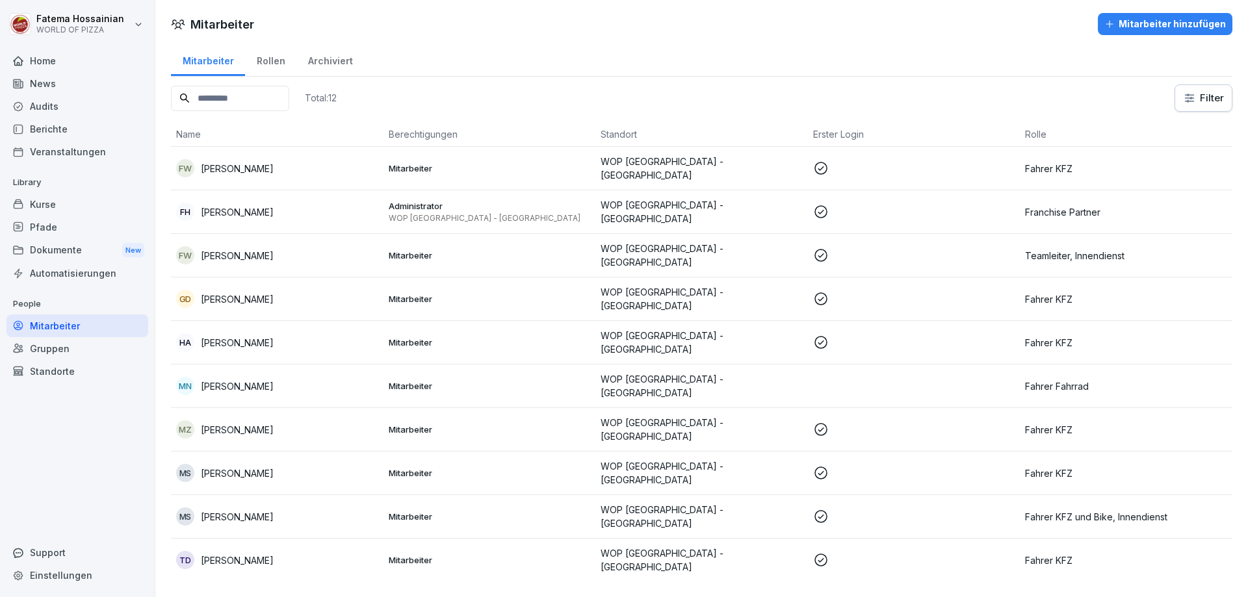
click at [1151, 19] on div "Mitarbeiter hinzufügen" at bounding box center [1165, 24] width 122 height 14
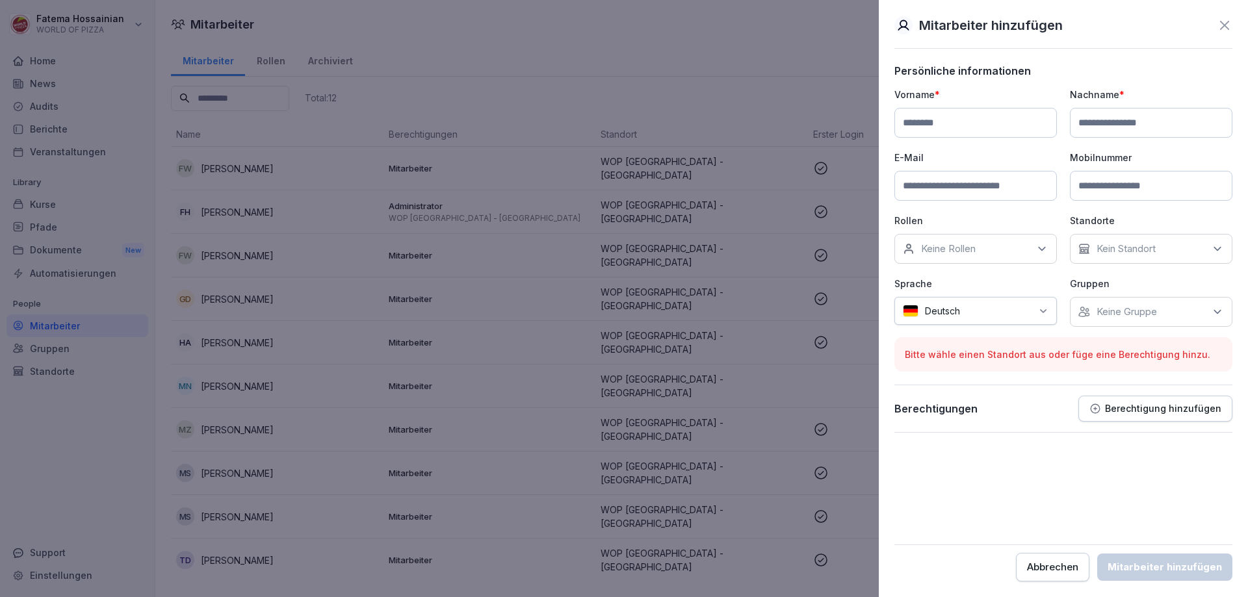
click at [1018, 118] on input at bounding box center [975, 123] width 162 height 30
click at [768, 53] on div at bounding box center [624, 298] width 1248 height 597
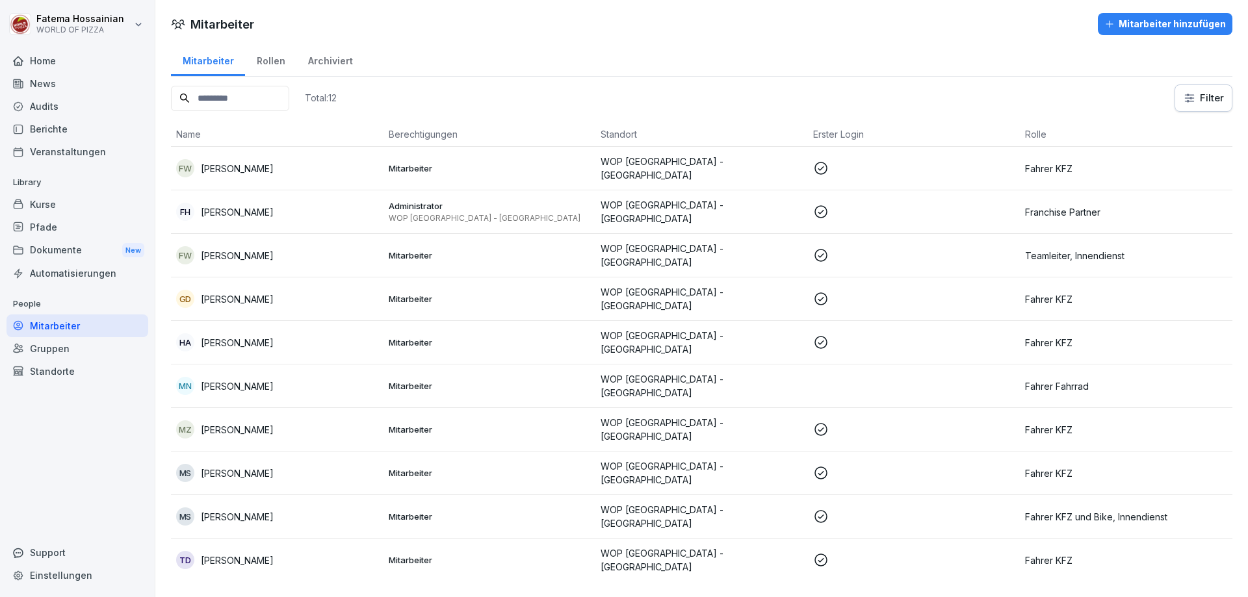
click at [320, 54] on div "Archiviert" at bounding box center [330, 59] width 68 height 33
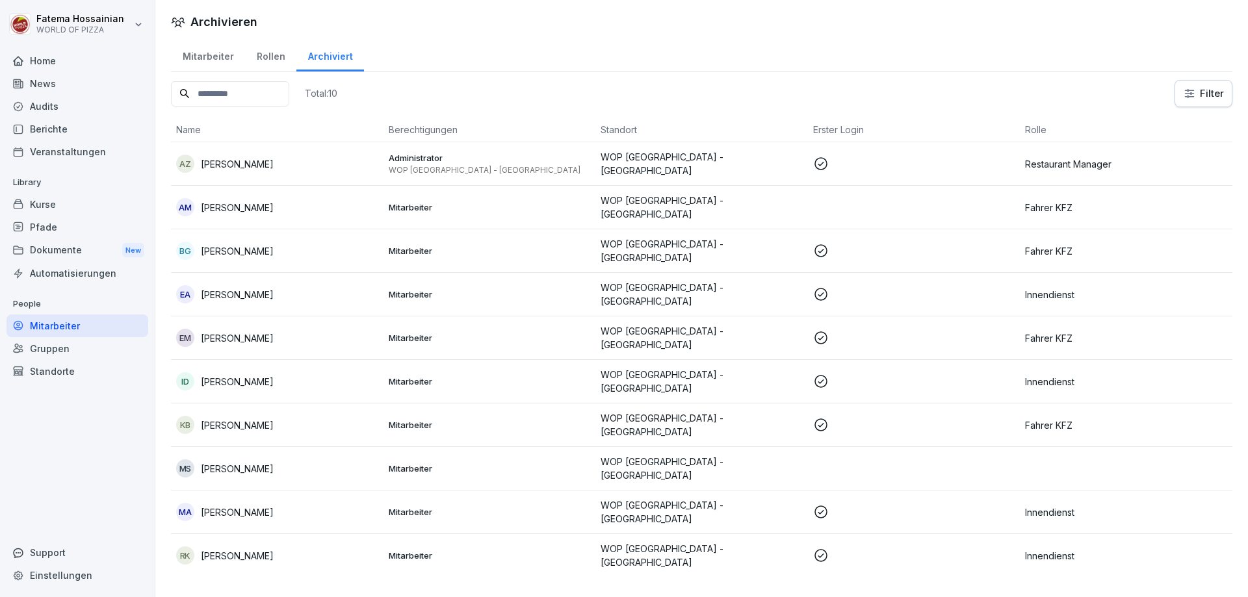
click at [901, 330] on p at bounding box center [914, 338] width 202 height 16
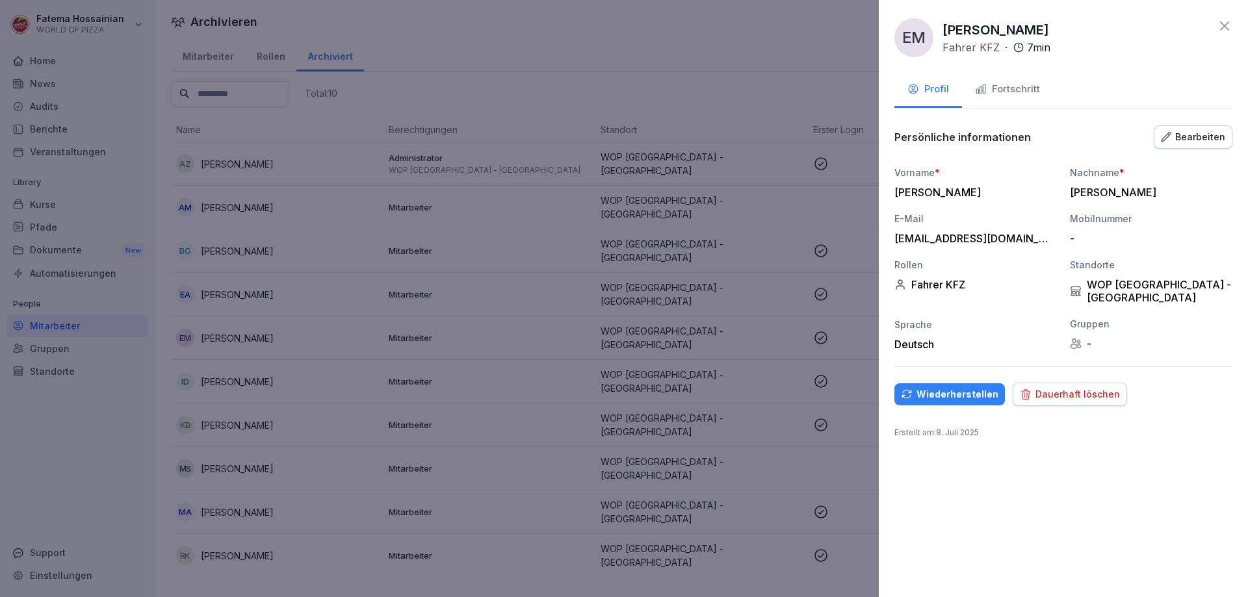
click at [942, 387] on div "Wiederherstellen" at bounding box center [949, 394] width 97 height 14
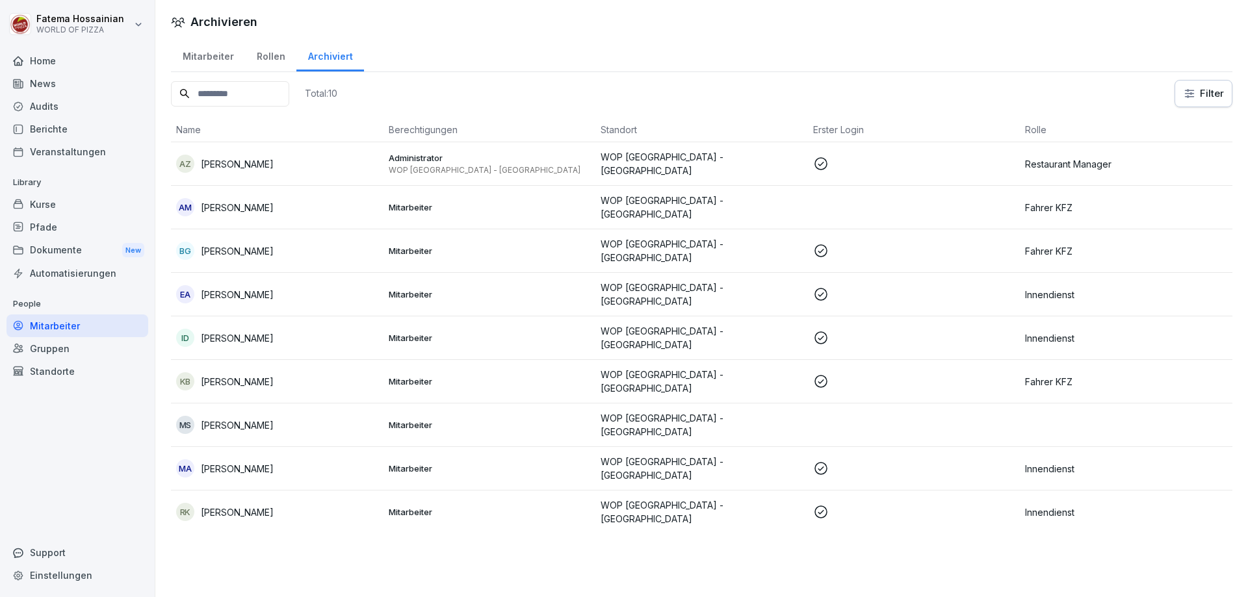
click at [217, 55] on div "Mitarbeiter" at bounding box center [208, 54] width 74 height 33
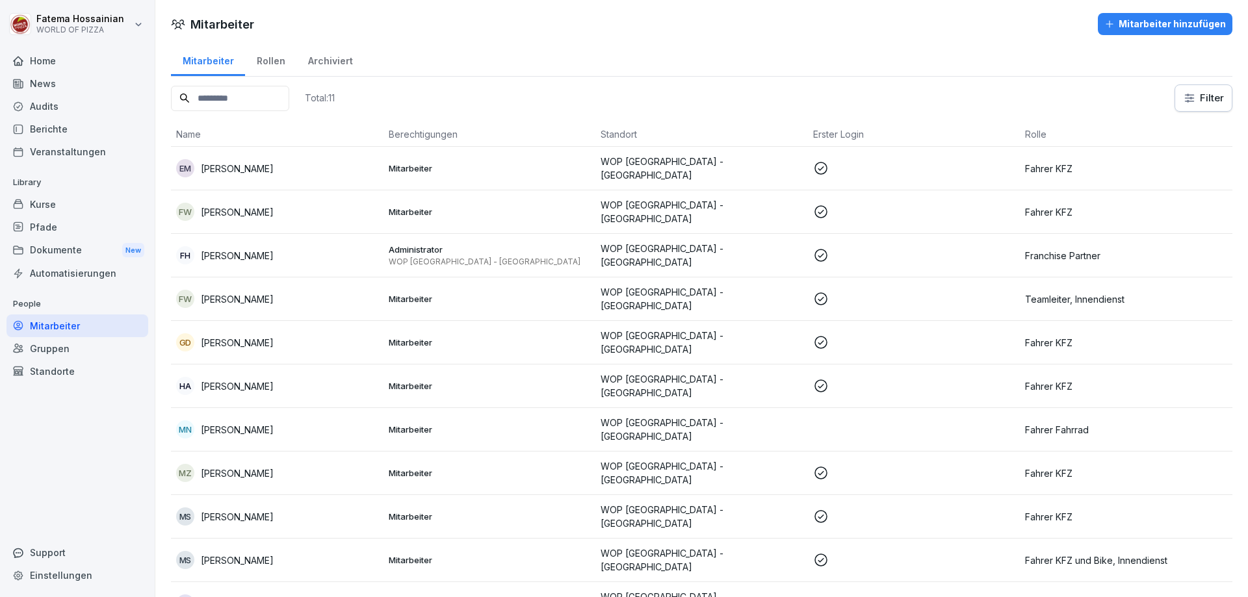
click at [858, 172] on p at bounding box center [914, 169] width 202 height 16
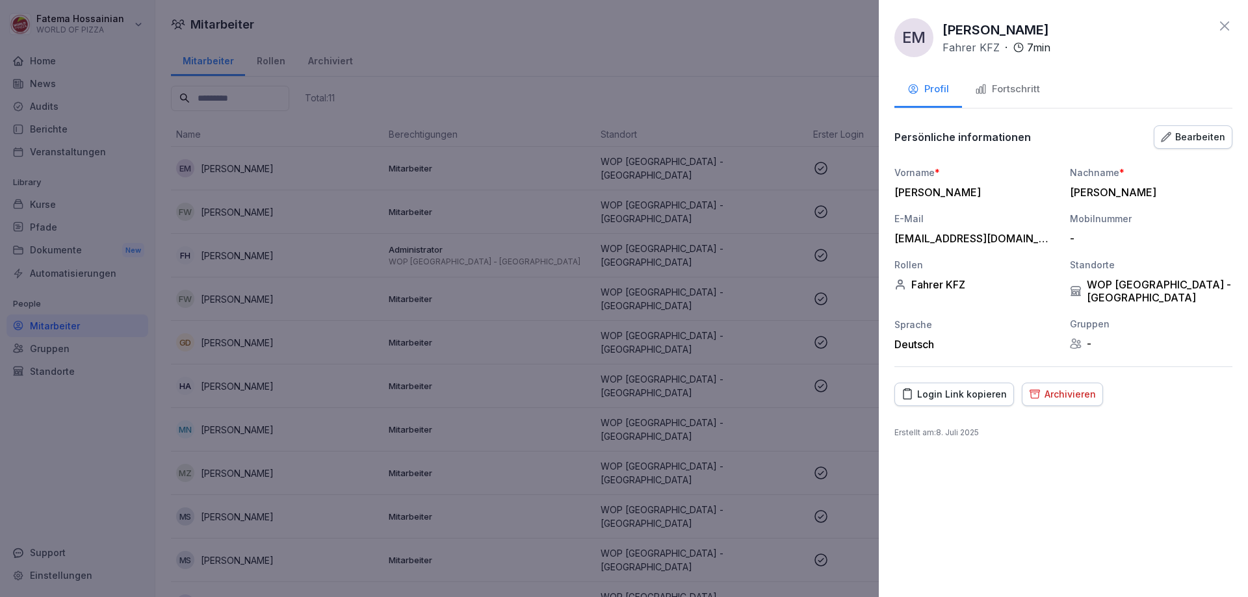
click at [1007, 85] on div "Fortschritt" at bounding box center [1007, 89] width 65 height 15
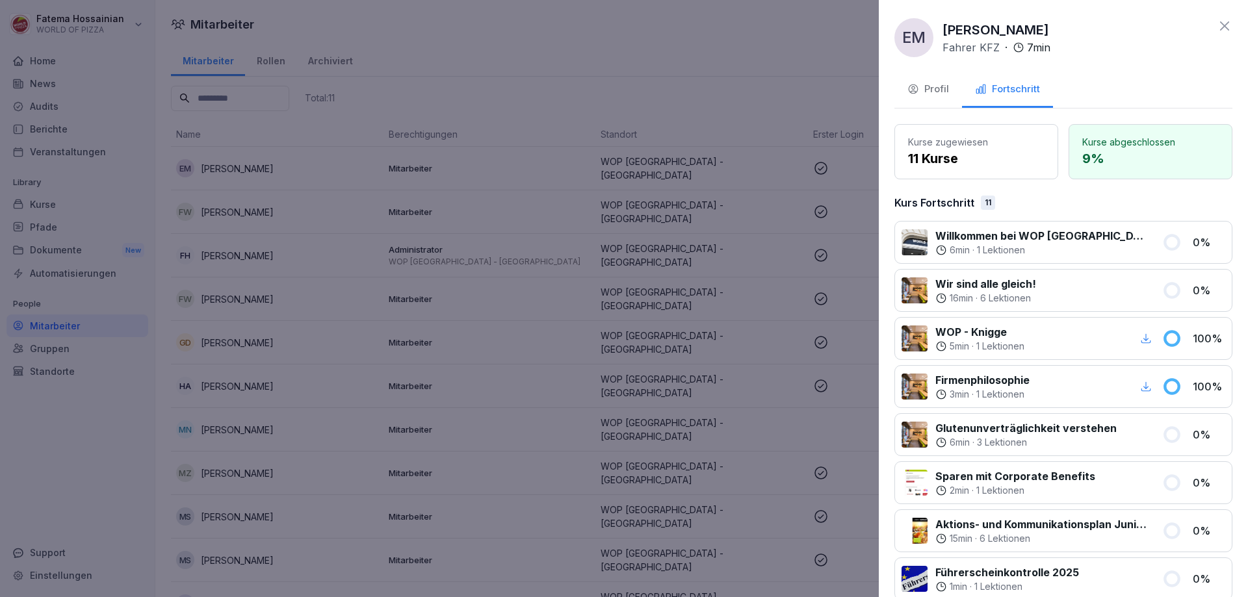
click at [918, 88] on icon "button" at bounding box center [913, 89] width 12 height 12
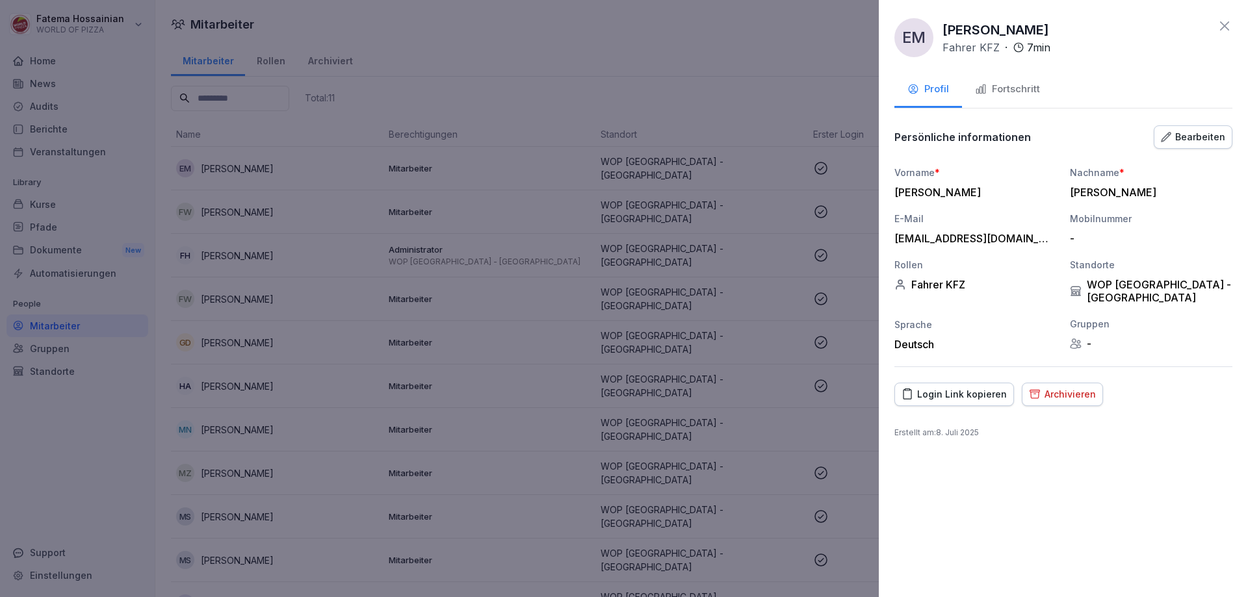
click at [1220, 139] on div "Bearbeiten" at bounding box center [1193, 137] width 64 height 14
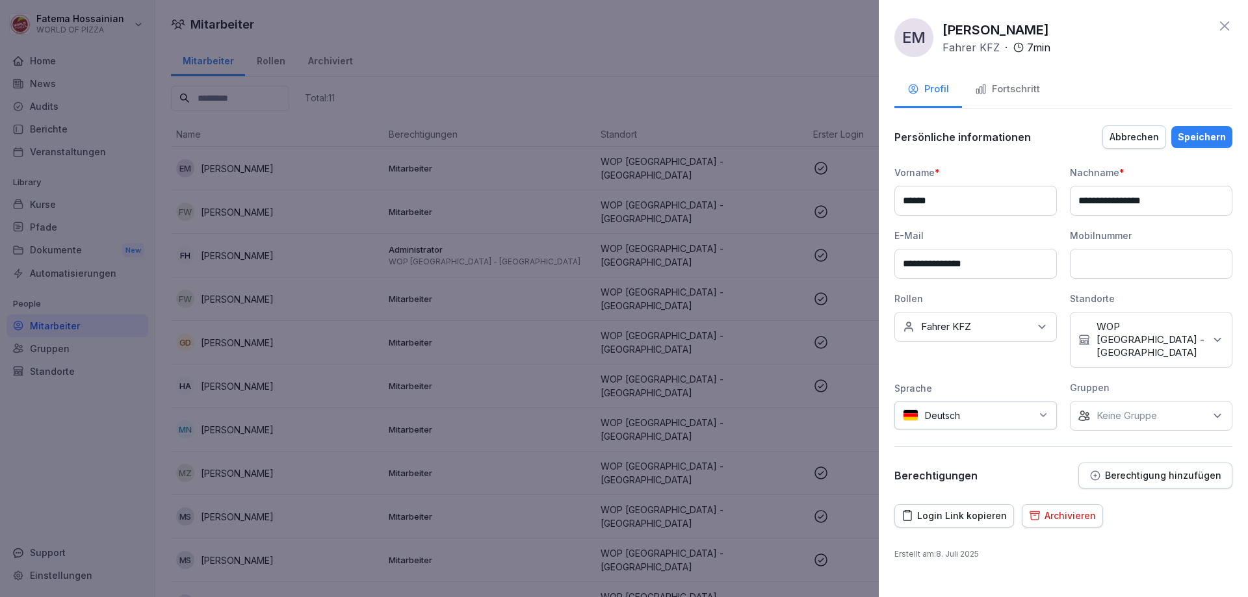
click at [1118, 265] on input at bounding box center [1151, 264] width 162 height 30
type input "**********"
click at [1198, 139] on div "Speichern" at bounding box center [1202, 137] width 48 height 14
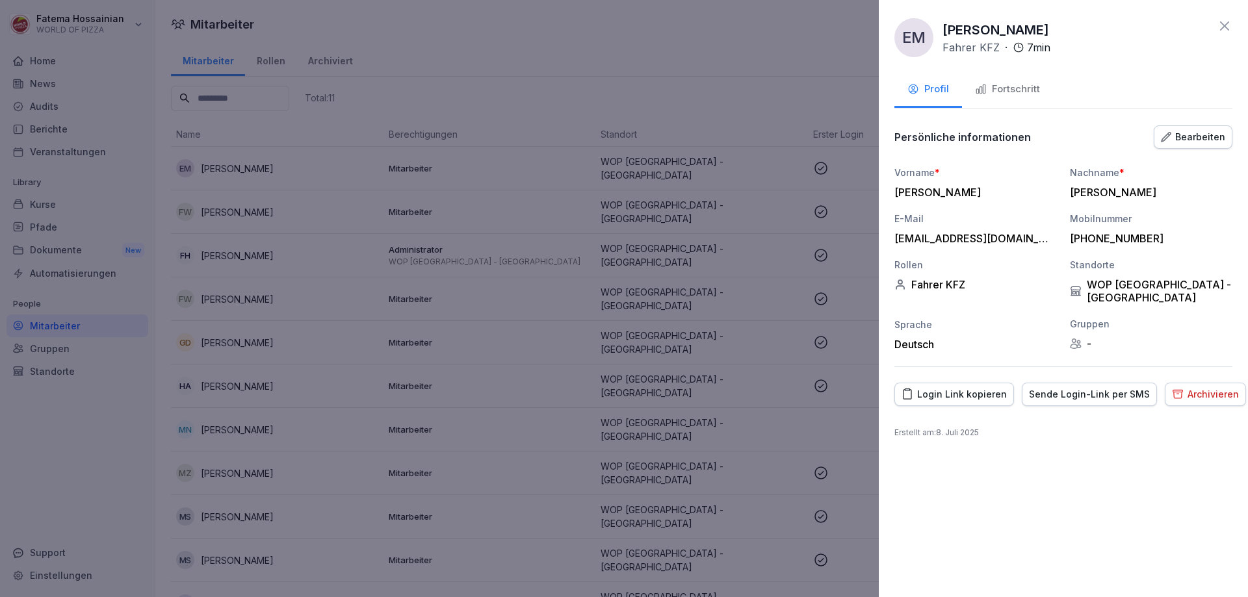
click at [1107, 388] on div "Sende Login-Link per SMS" at bounding box center [1089, 394] width 121 height 14
click at [724, 72] on div at bounding box center [624, 298] width 1248 height 597
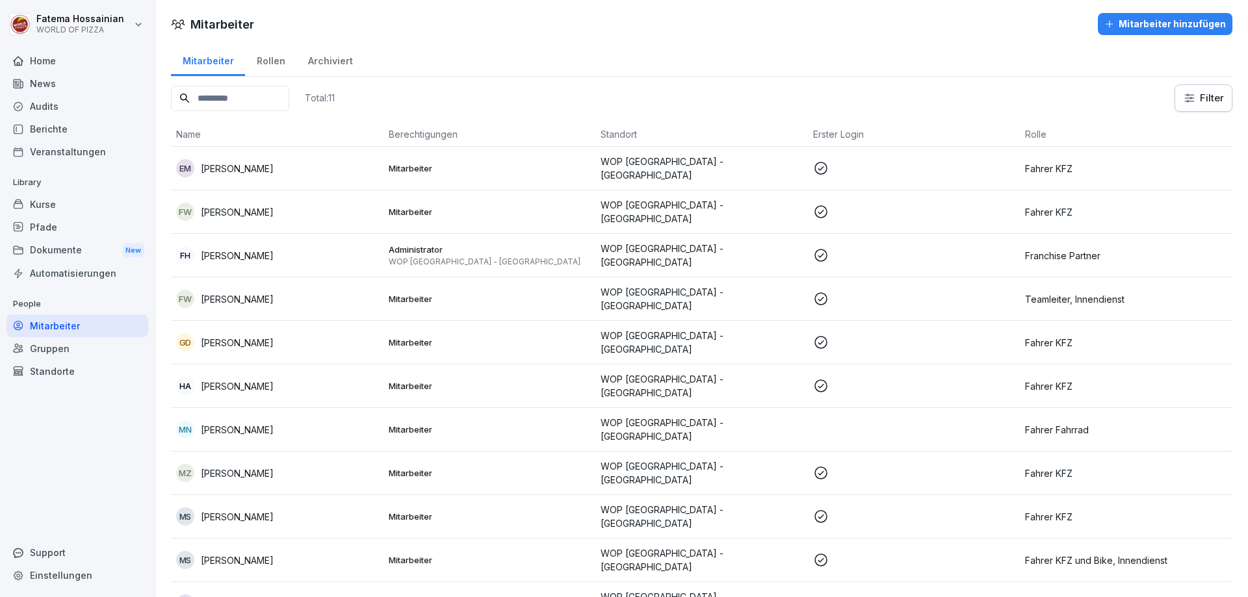
click at [1185, 25] on div "Mitarbeiter hinzufügen" at bounding box center [1165, 24] width 122 height 14
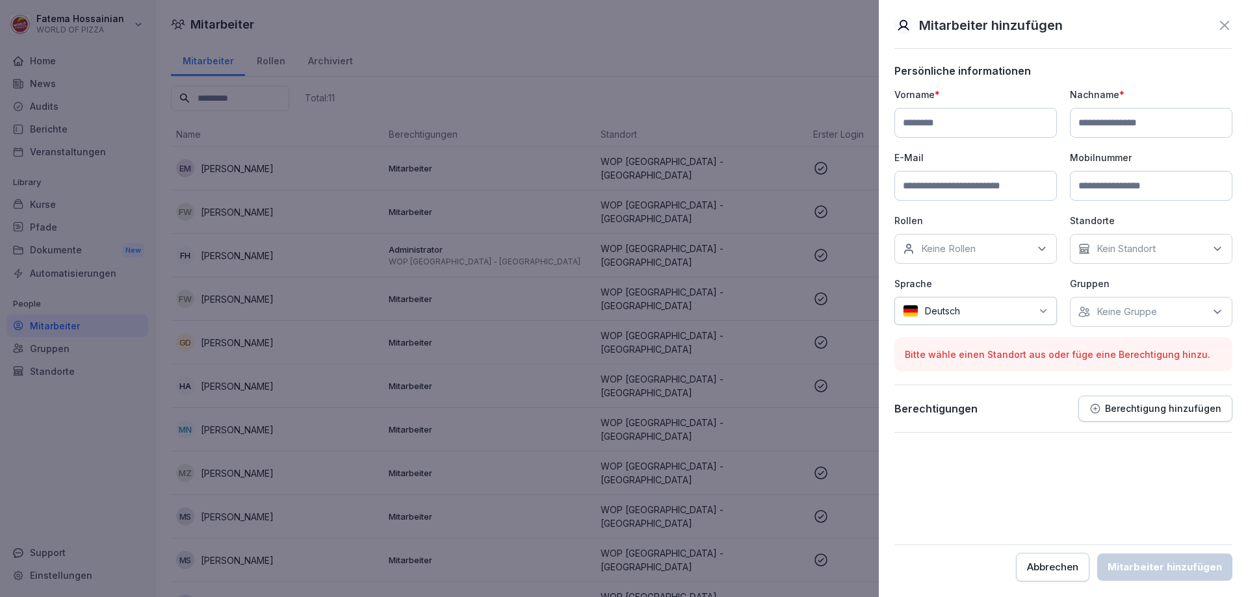
click at [1013, 128] on input at bounding box center [975, 123] width 162 height 30
type input "********"
type input "*******"
click at [1010, 180] on input at bounding box center [975, 186] width 162 height 30
click at [1096, 181] on input at bounding box center [1151, 186] width 162 height 30
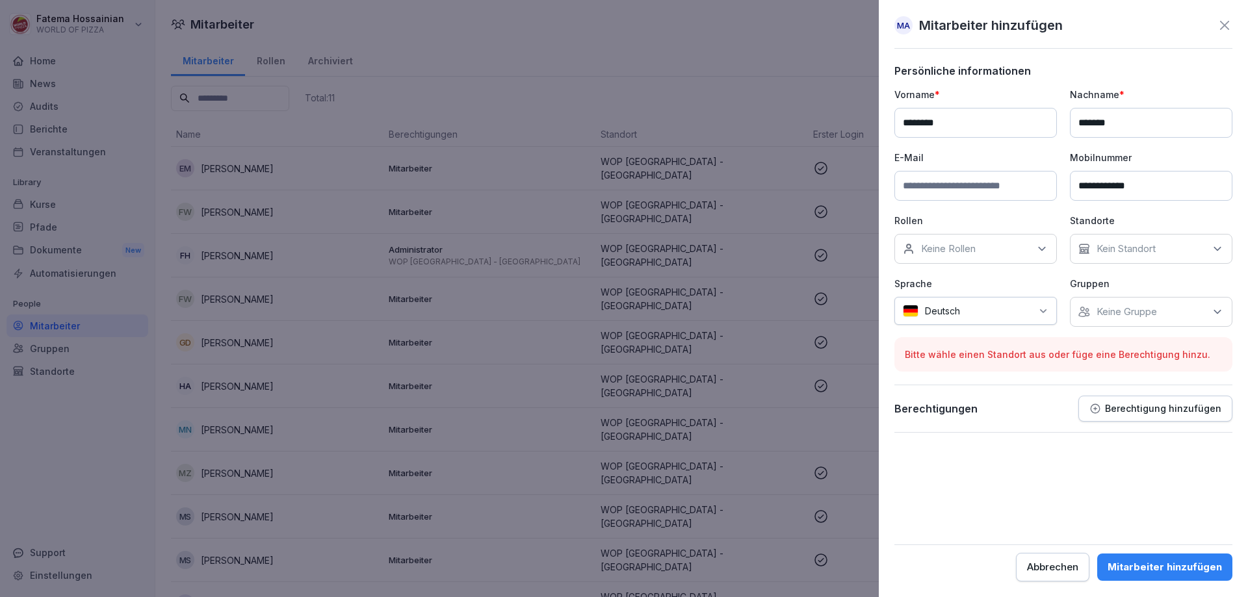
type input "**********"
click at [1040, 248] on icon at bounding box center [1041, 248] width 13 height 13
click at [996, 313] on div "Fahrer KFZ" at bounding box center [978, 317] width 161 height 25
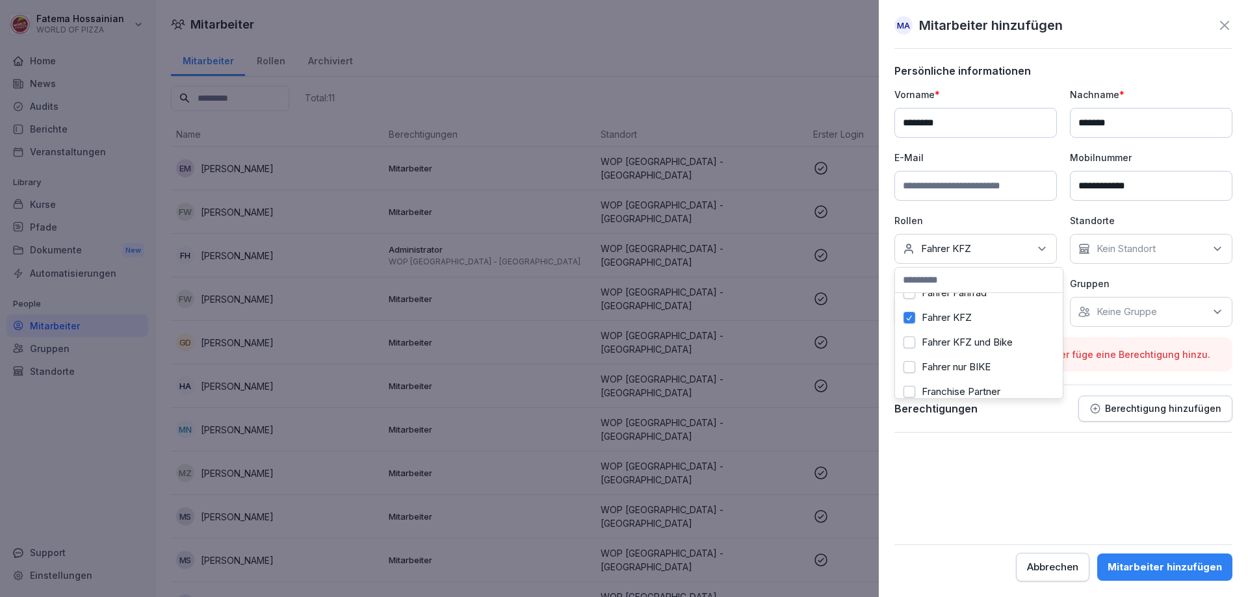
click at [1128, 271] on div "**********" at bounding box center [1063, 207] width 338 height 239
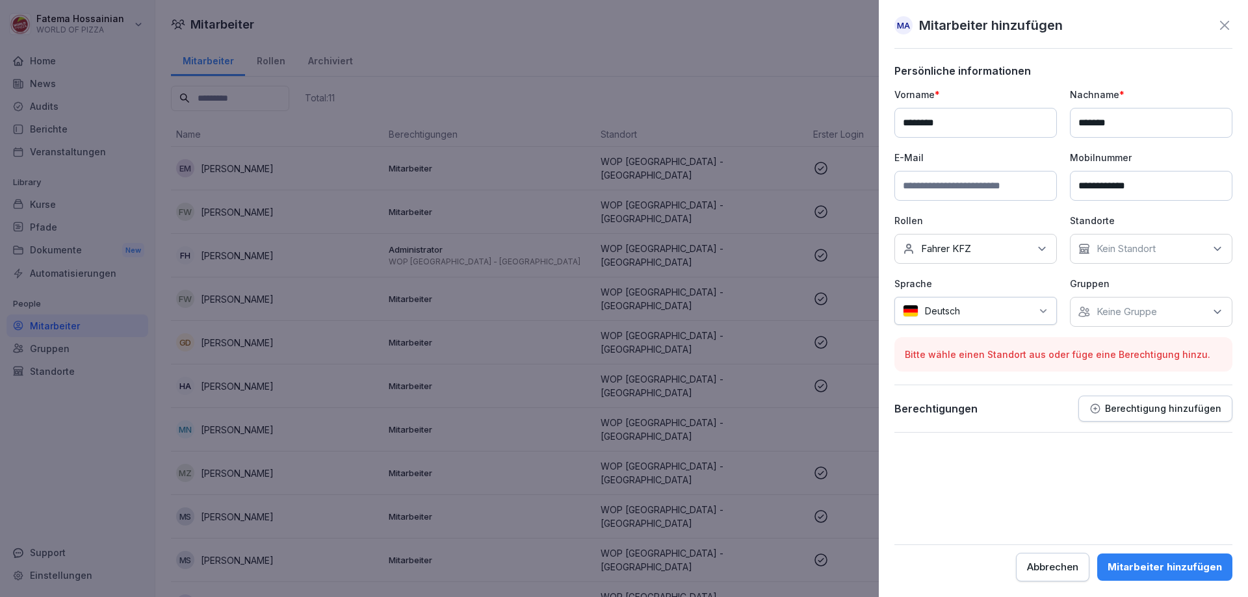
click at [1133, 252] on p "Kein Standort" at bounding box center [1125, 248] width 59 height 13
click at [1131, 315] on label "WOP [GEOGRAPHIC_DATA] - [GEOGRAPHIC_DATA]" at bounding box center [1160, 314] width 137 height 23
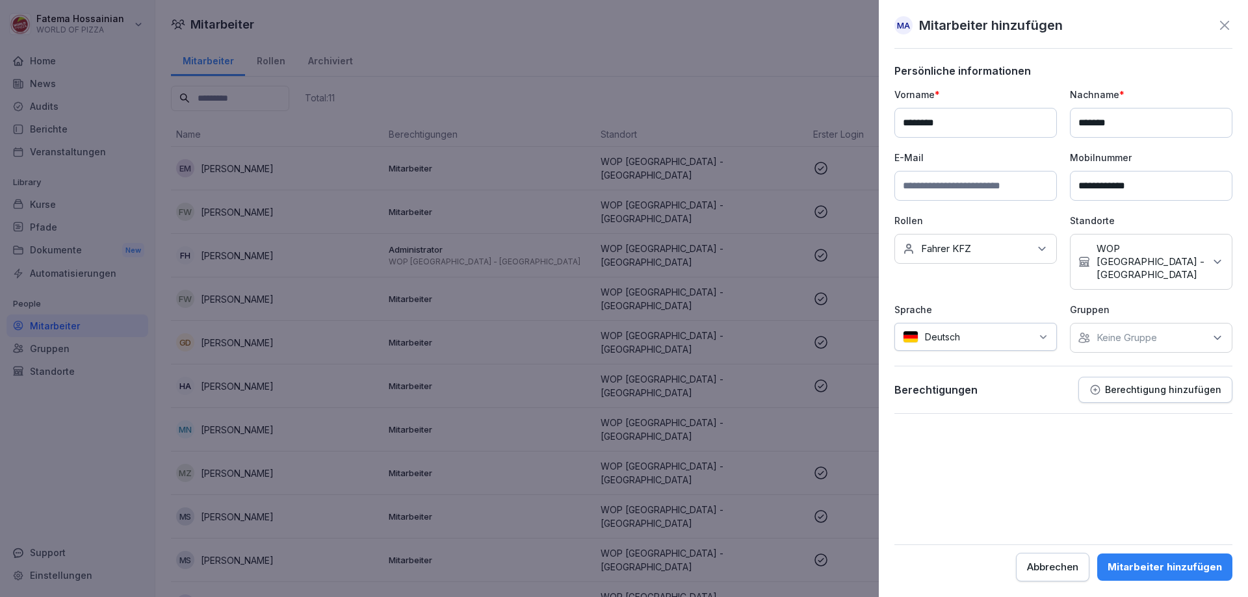
click at [1030, 283] on div "**********" at bounding box center [1063, 220] width 338 height 265
click at [1160, 572] on div "Mitarbeiter hinzufügen" at bounding box center [1164, 567] width 114 height 14
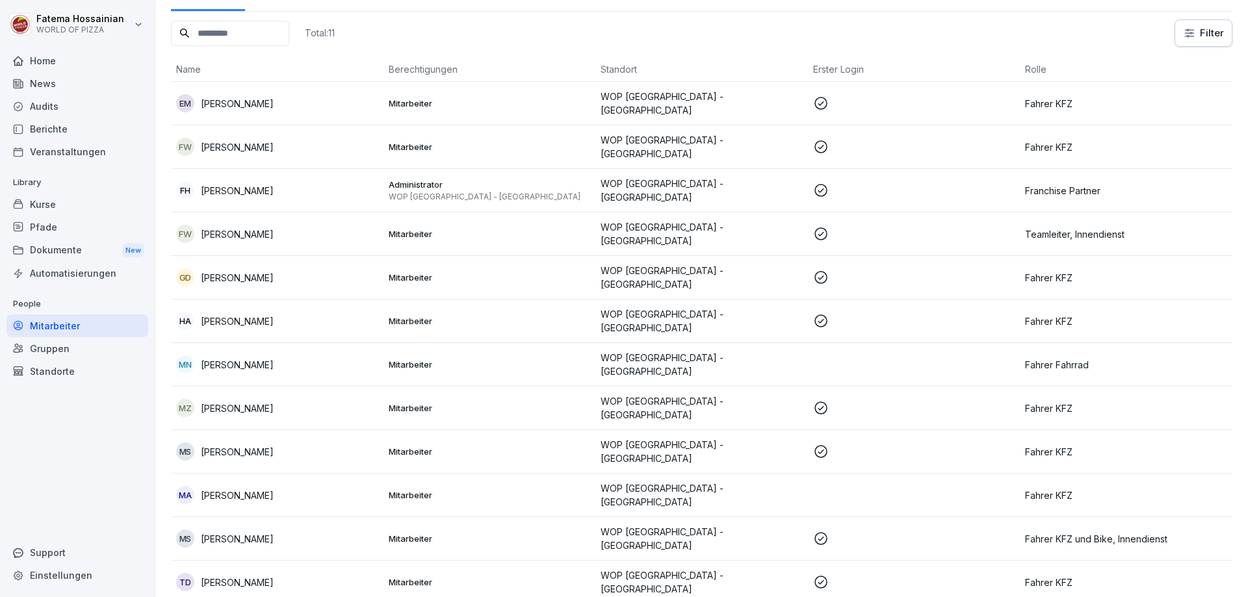
scroll to position [69, 0]
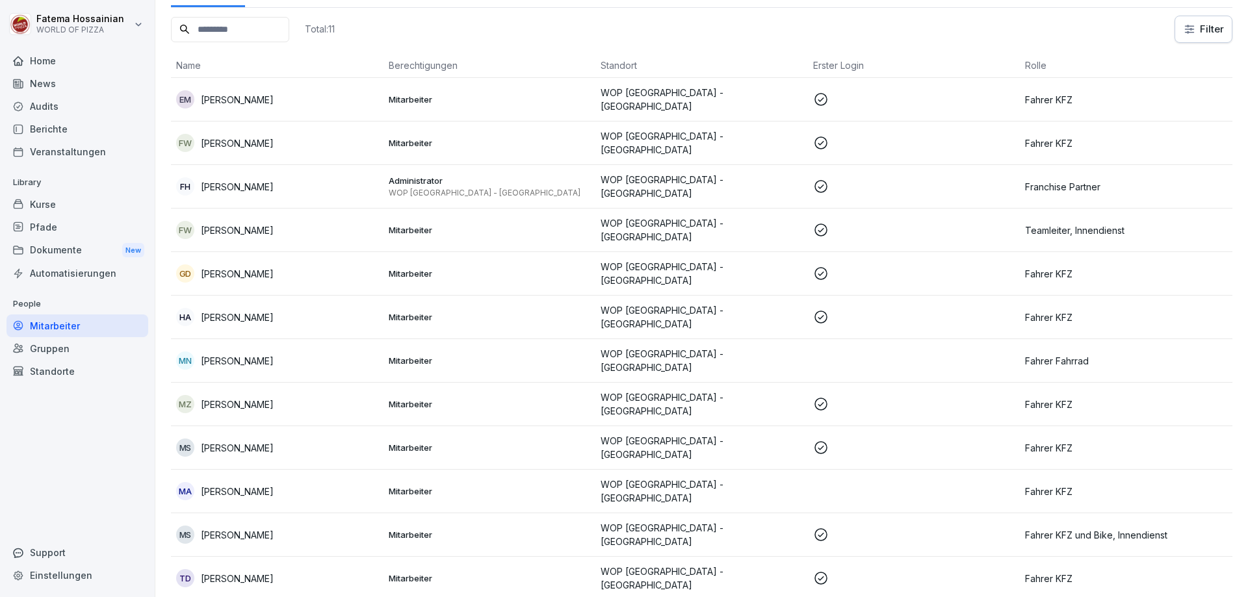
click at [884, 470] on td at bounding box center [914, 492] width 213 height 44
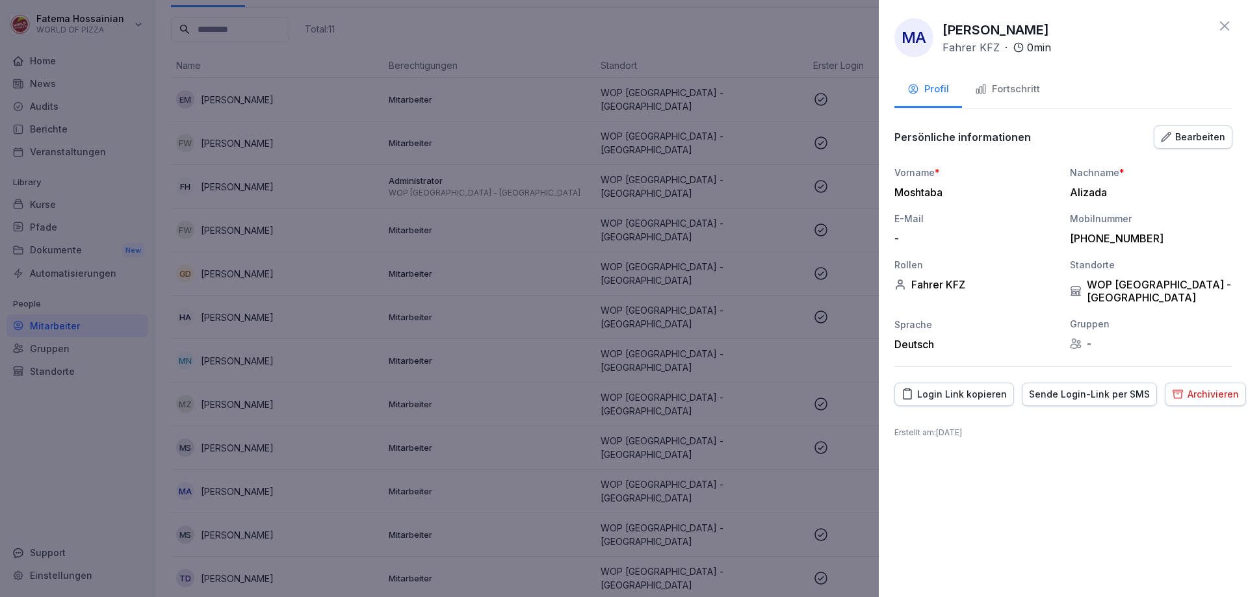
click at [1057, 387] on div "Sende Login-Link per SMS" at bounding box center [1089, 394] width 121 height 14
click at [725, 24] on div at bounding box center [624, 298] width 1248 height 597
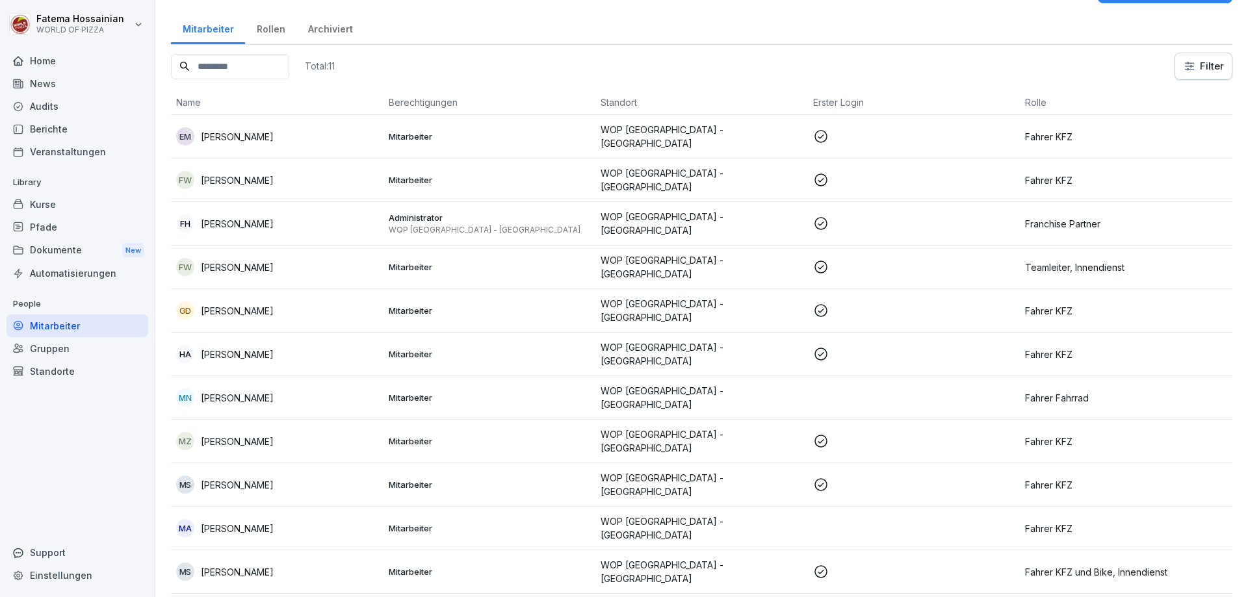
scroll to position [0, 0]
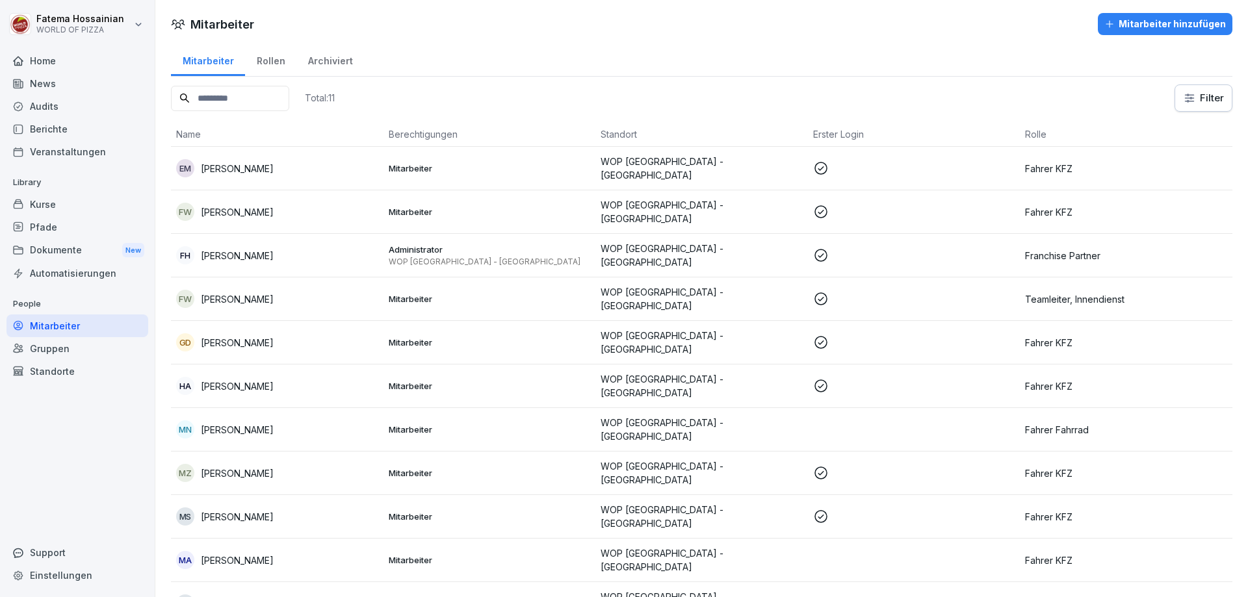
click at [1153, 27] on div "Mitarbeiter hinzufügen" at bounding box center [1165, 24] width 122 height 14
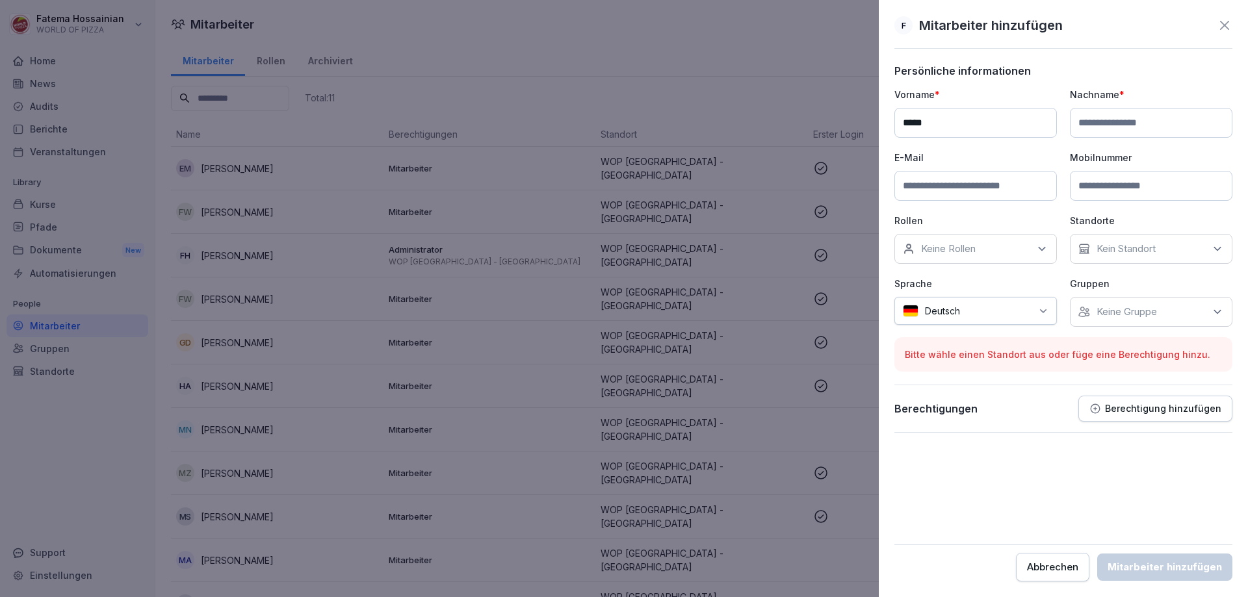
type input "*****"
type input "*******"
click at [1085, 188] on input at bounding box center [1151, 186] width 162 height 30
type input "**********"
click at [1035, 238] on div "Keine Rollen" at bounding box center [975, 249] width 162 height 30
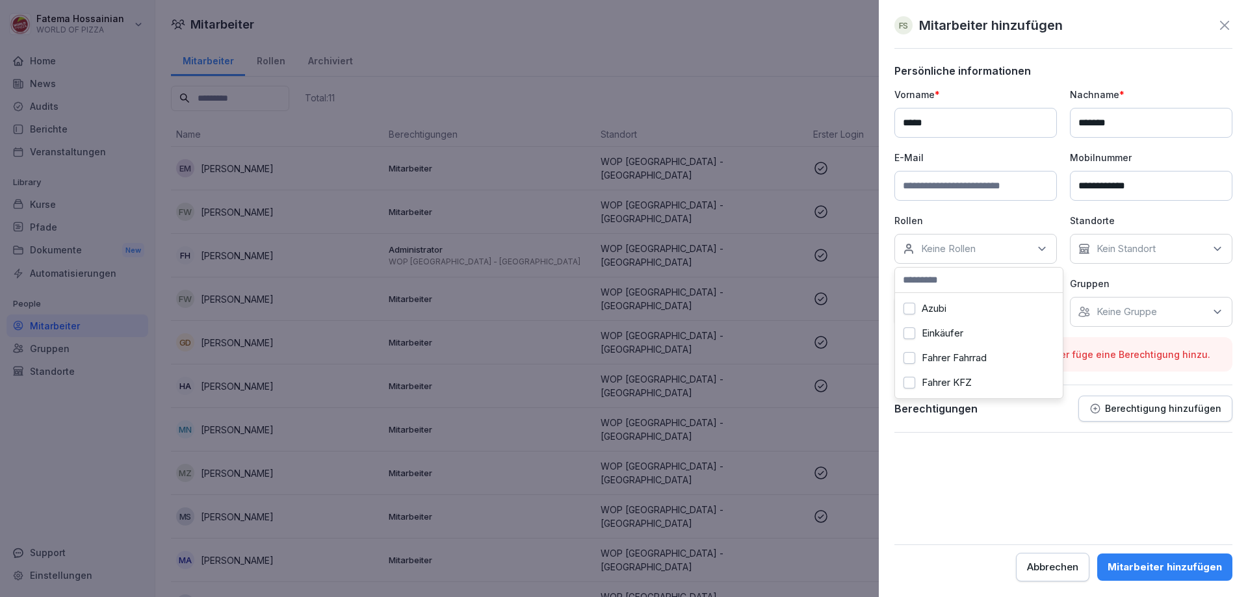
click at [1015, 378] on div "Fahrer KFZ" at bounding box center [978, 382] width 161 height 25
click at [1141, 307] on p "Keine Gruppe" at bounding box center [1126, 311] width 60 height 13
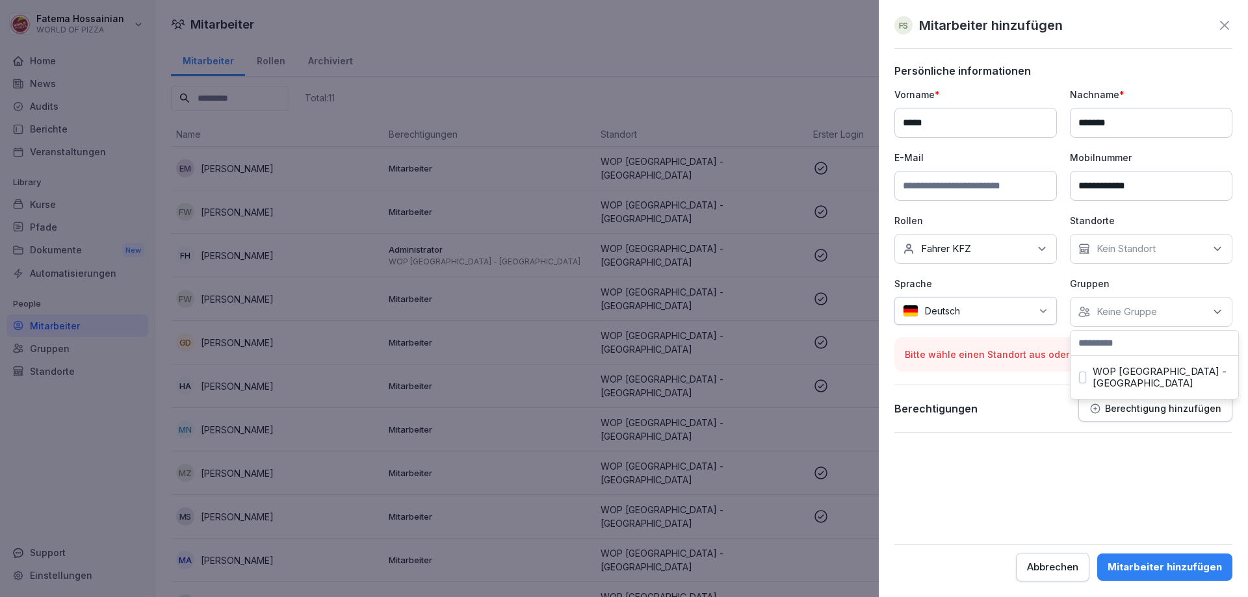
click at [1141, 235] on div "Kein Standort" at bounding box center [1151, 249] width 162 height 30
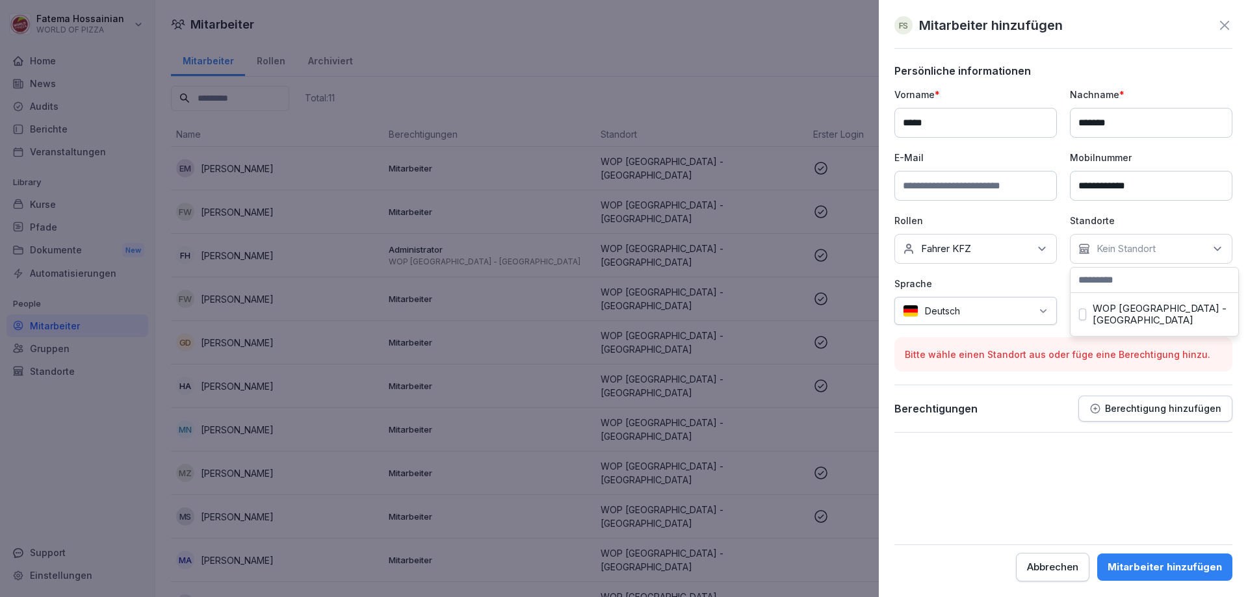
click at [1151, 309] on label "WOP [GEOGRAPHIC_DATA] - [GEOGRAPHIC_DATA]" at bounding box center [1160, 314] width 137 height 23
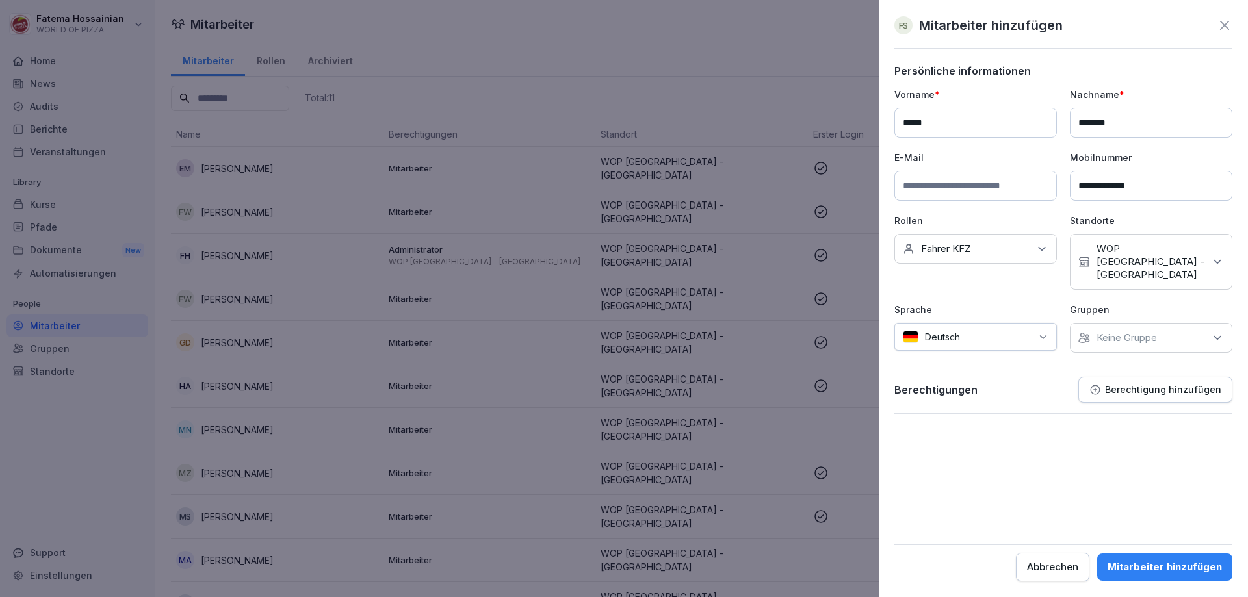
click at [1053, 287] on div "**********" at bounding box center [1063, 220] width 338 height 265
click at [1161, 558] on button "Mitarbeiter hinzufügen" at bounding box center [1164, 567] width 135 height 27
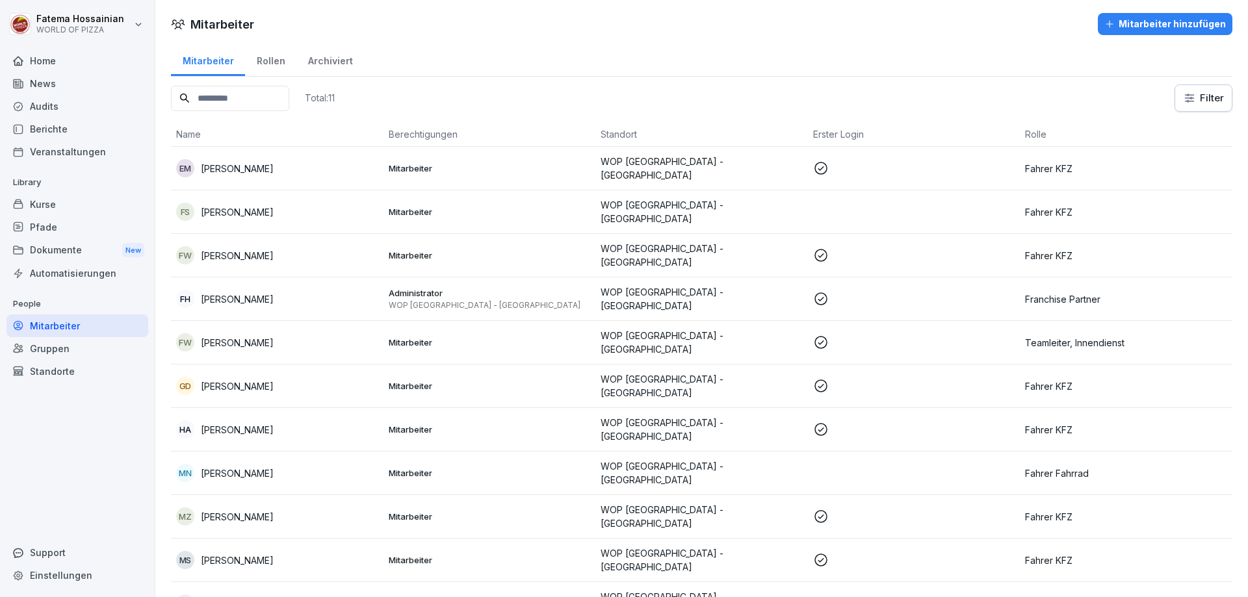
click at [846, 208] on td at bounding box center [914, 212] width 213 height 44
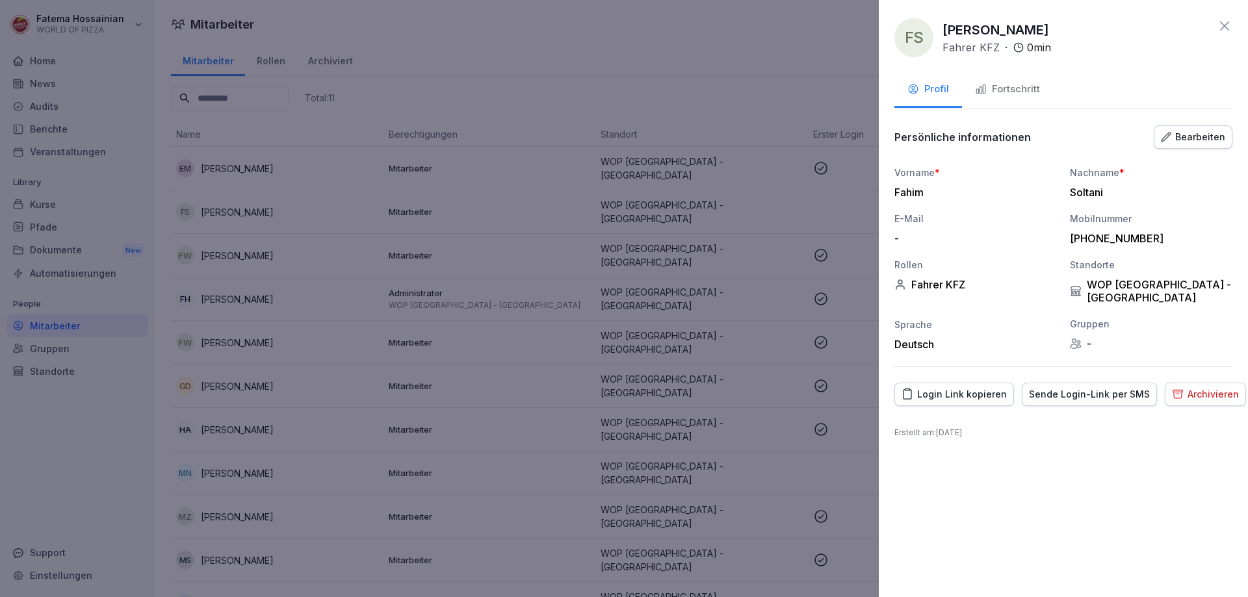
click at [1062, 387] on div "Sende Login-Link per SMS" at bounding box center [1089, 394] width 121 height 14
click at [728, 48] on div at bounding box center [624, 298] width 1248 height 597
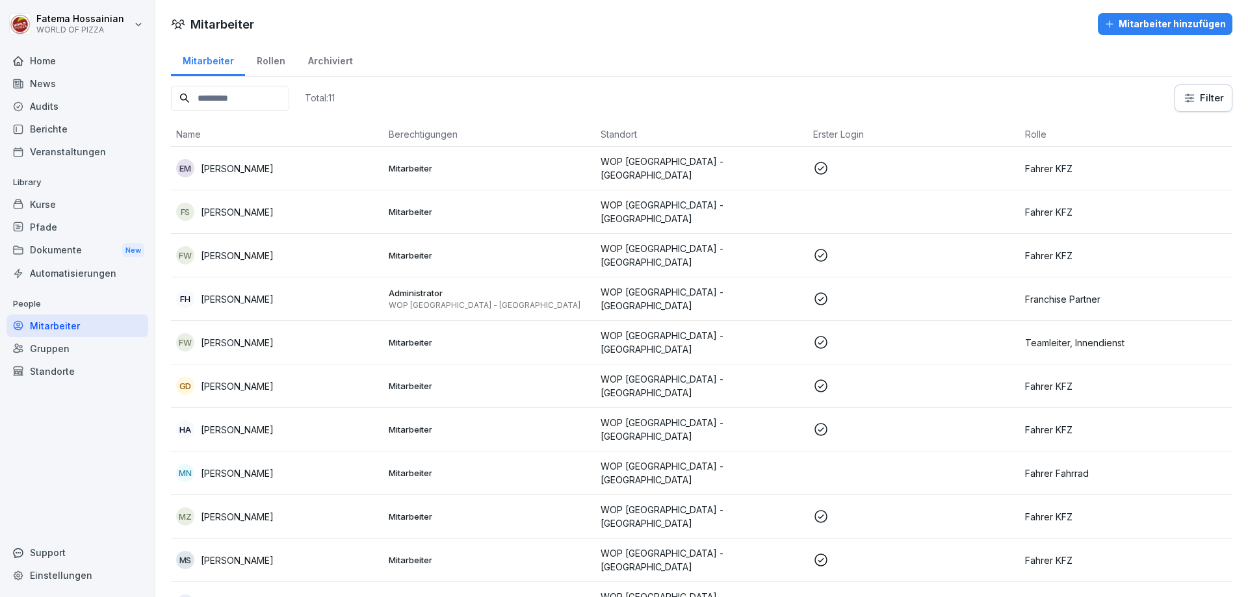
click at [1141, 25] on div "Mitarbeiter hinzufügen" at bounding box center [1165, 24] width 122 height 14
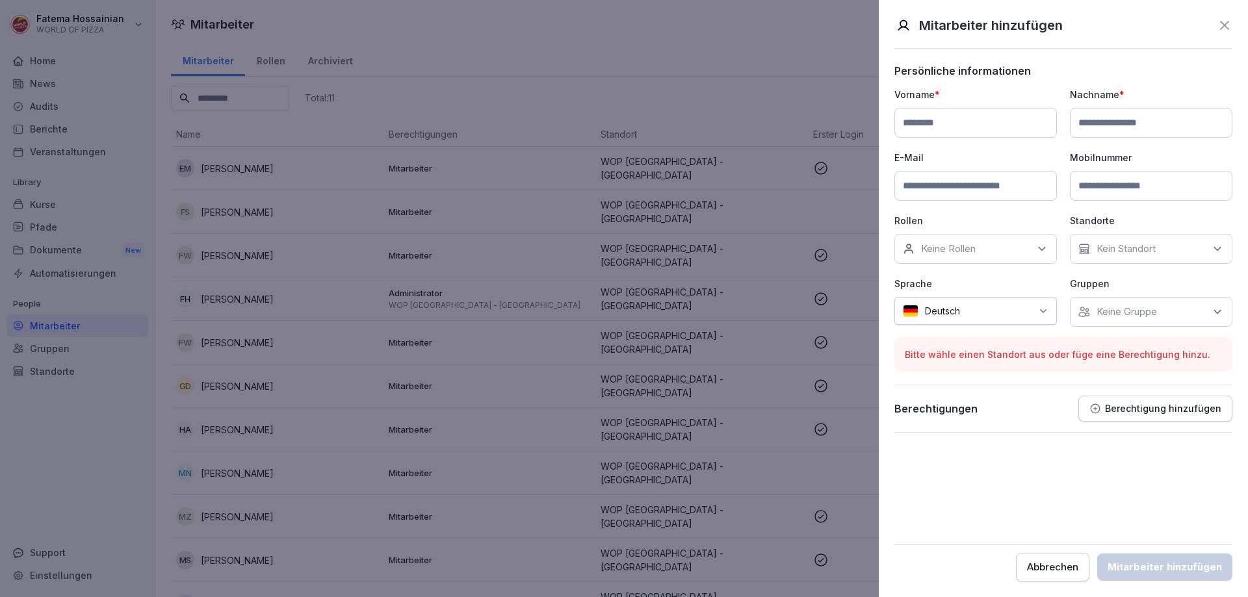
click at [1024, 119] on input at bounding box center [975, 123] width 162 height 30
type input "********"
type input "*****"
click at [1116, 181] on input at bounding box center [1151, 186] width 162 height 30
type input "**********"
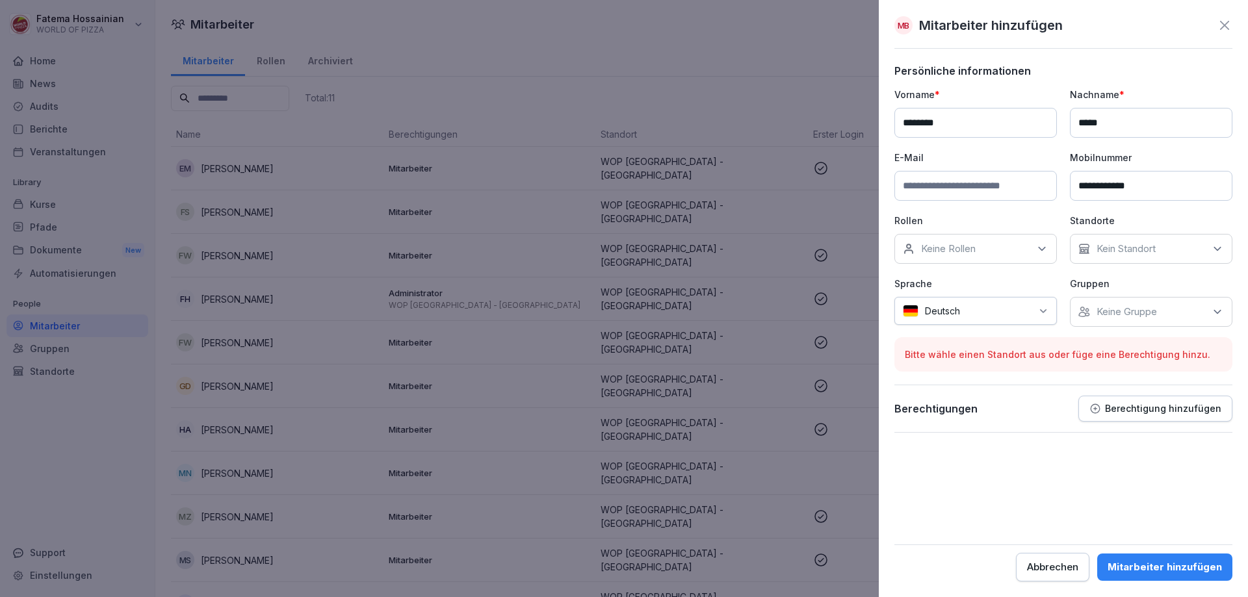
click at [1047, 245] on icon at bounding box center [1041, 248] width 13 height 13
click at [1001, 377] on div "Fahrer KFZ" at bounding box center [978, 382] width 161 height 25
click at [1134, 250] on p "Kein Standort" at bounding box center [1125, 248] width 59 height 13
click at [1137, 311] on label "WOP [GEOGRAPHIC_DATA] - [GEOGRAPHIC_DATA]" at bounding box center [1160, 314] width 137 height 23
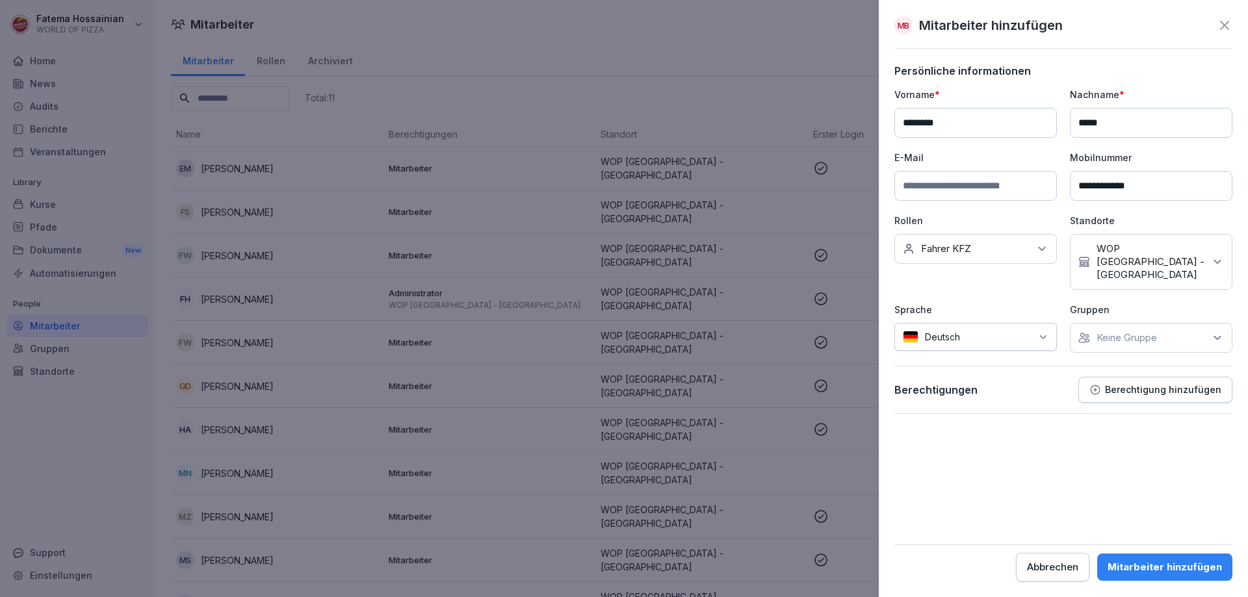
click at [1076, 458] on form "**********" at bounding box center [1063, 322] width 338 height 517
click at [1142, 561] on div "Mitarbeiter hinzufügen" at bounding box center [1164, 567] width 114 height 14
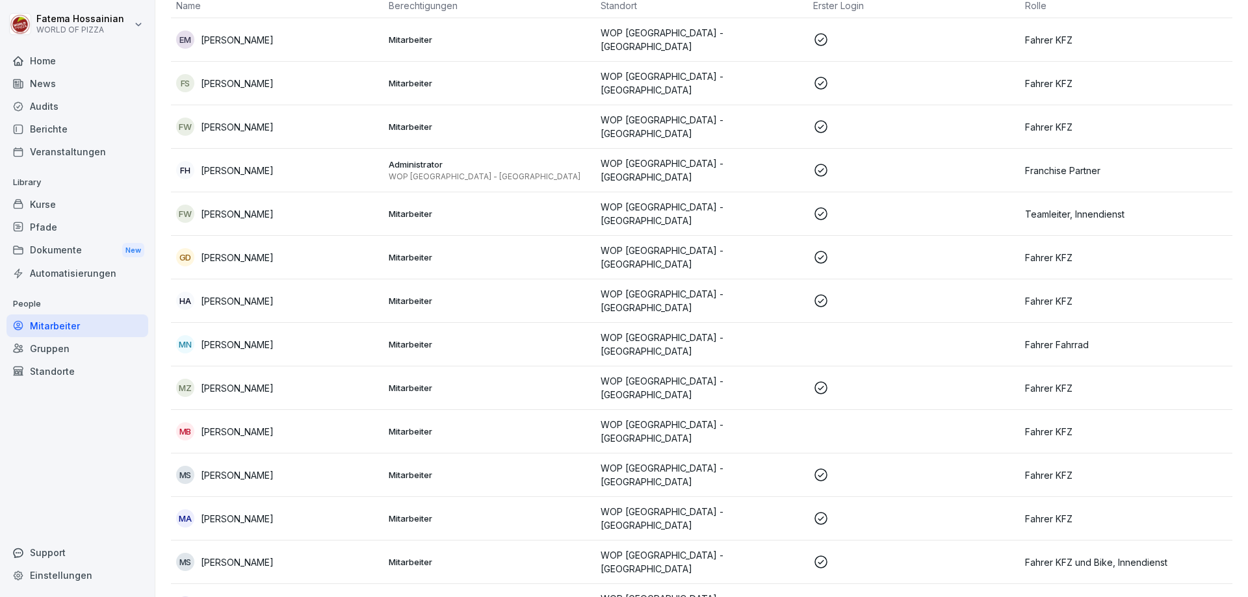
scroll to position [152, 0]
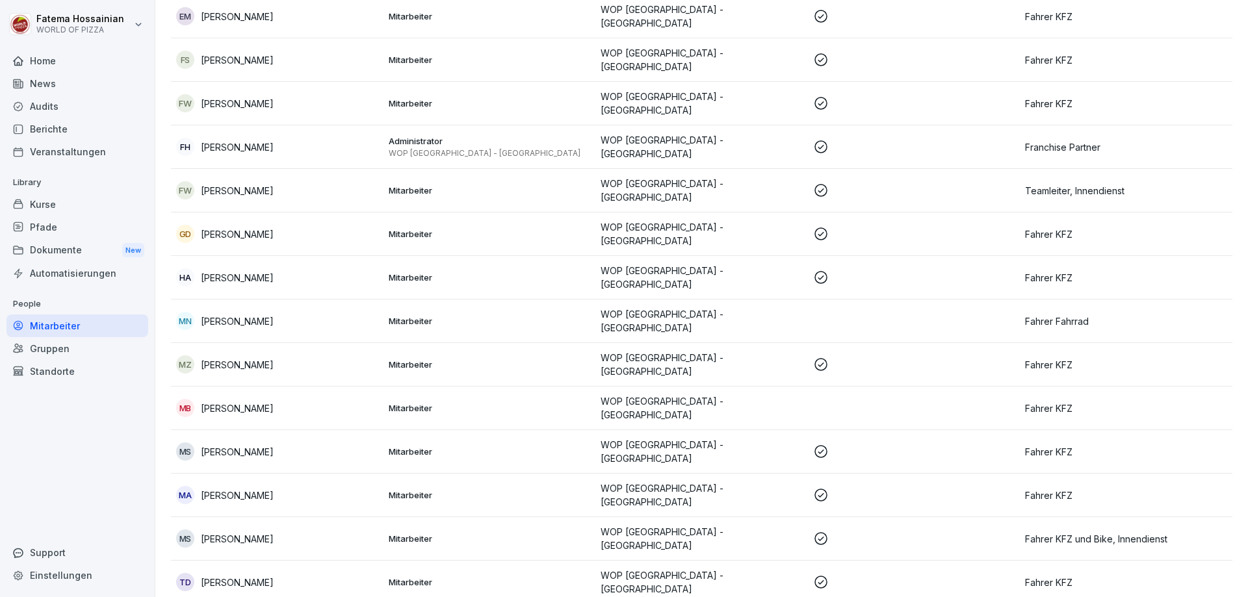
click at [865, 393] on td at bounding box center [914, 409] width 213 height 44
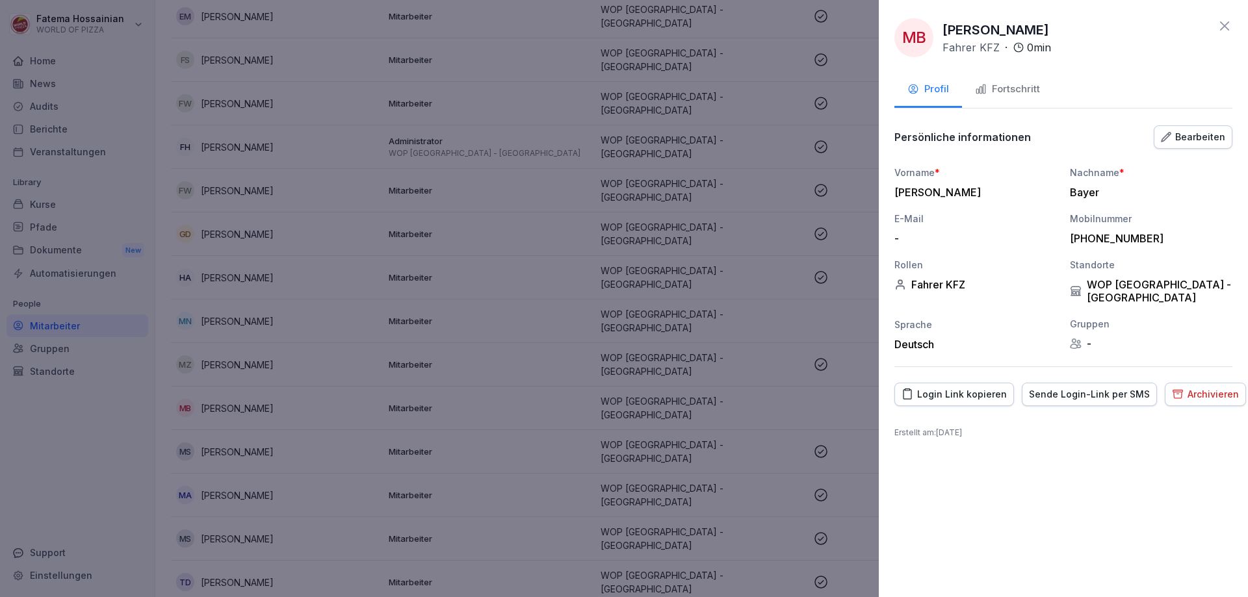
click at [1055, 387] on div "Sende Login-Link per SMS" at bounding box center [1089, 394] width 121 height 14
click at [625, 302] on div at bounding box center [624, 298] width 1248 height 597
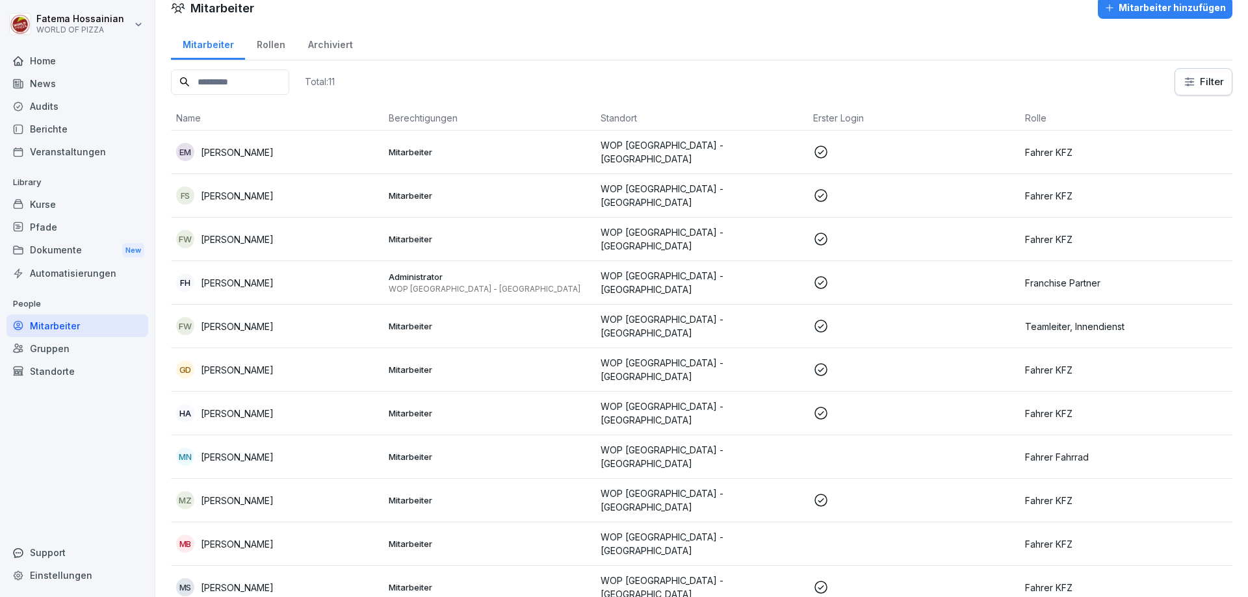
scroll to position [0, 0]
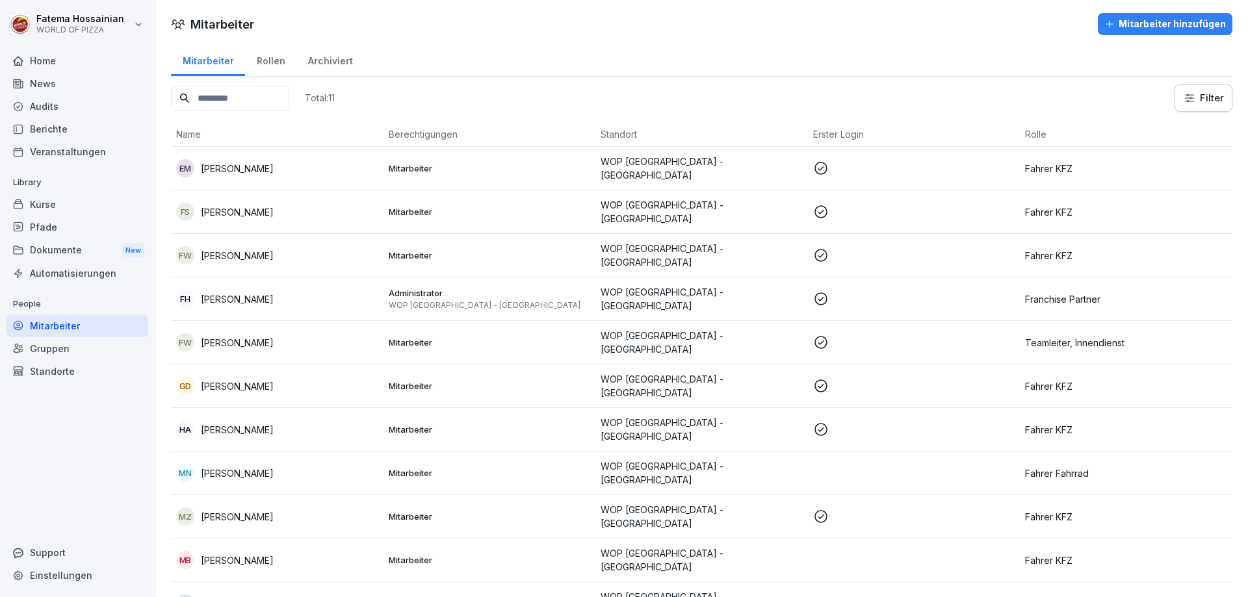
click at [1161, 17] on div "Mitarbeiter hinzufügen" at bounding box center [1165, 24] width 122 height 14
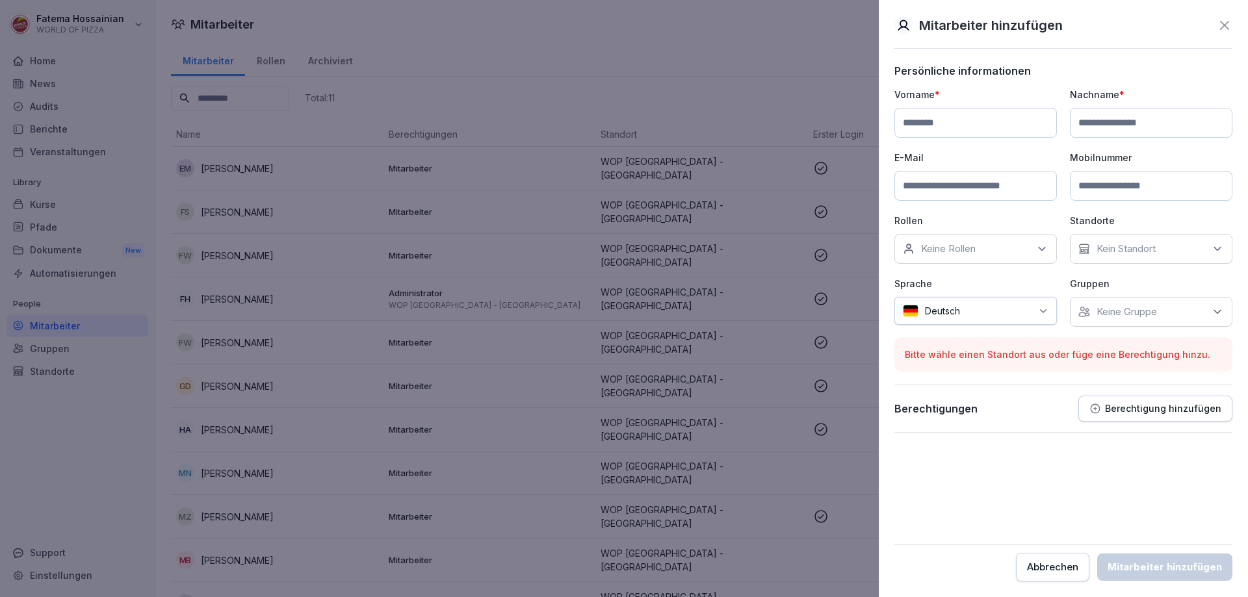
click at [986, 114] on input at bounding box center [975, 123] width 162 height 30
click at [825, 51] on div at bounding box center [624, 298] width 1248 height 597
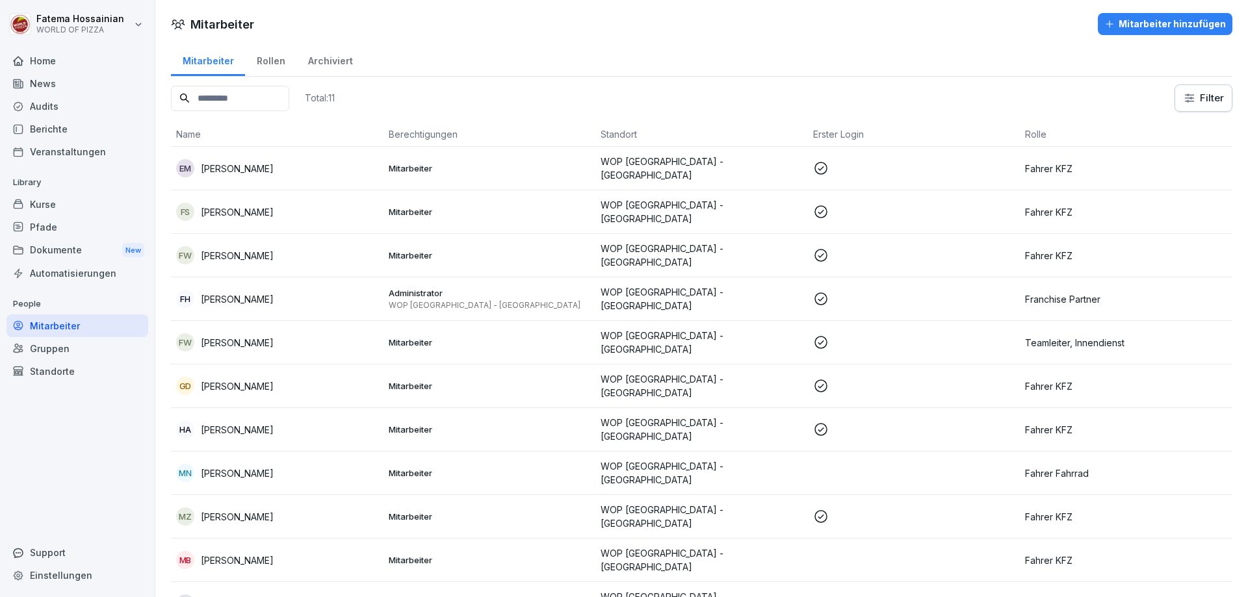
click at [853, 204] on p at bounding box center [914, 212] width 202 height 16
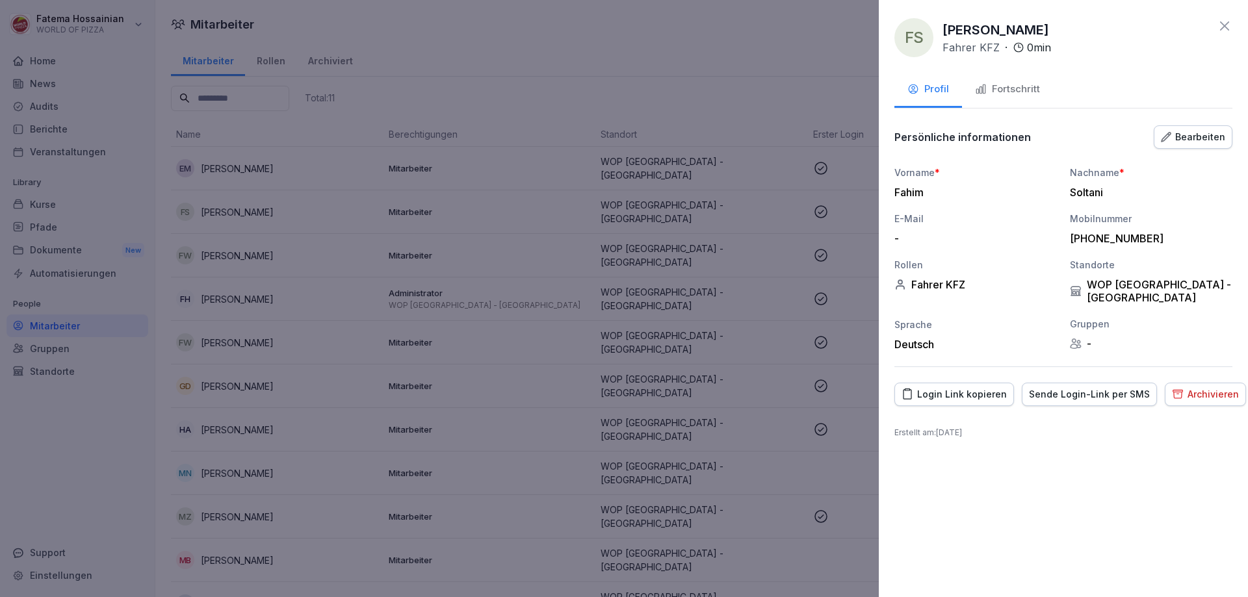
click at [1211, 136] on div "Bearbeiten" at bounding box center [1193, 137] width 64 height 14
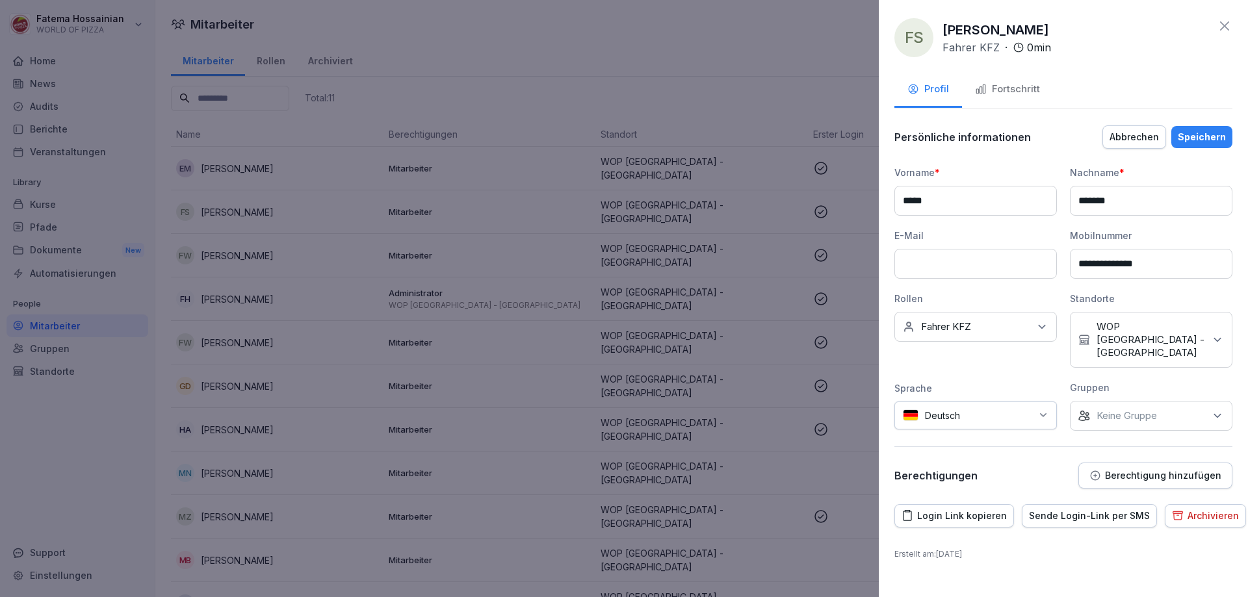
click at [985, 261] on input at bounding box center [975, 264] width 162 height 30
type input "**********"
click at [1206, 136] on div "Speichern" at bounding box center [1202, 137] width 48 height 14
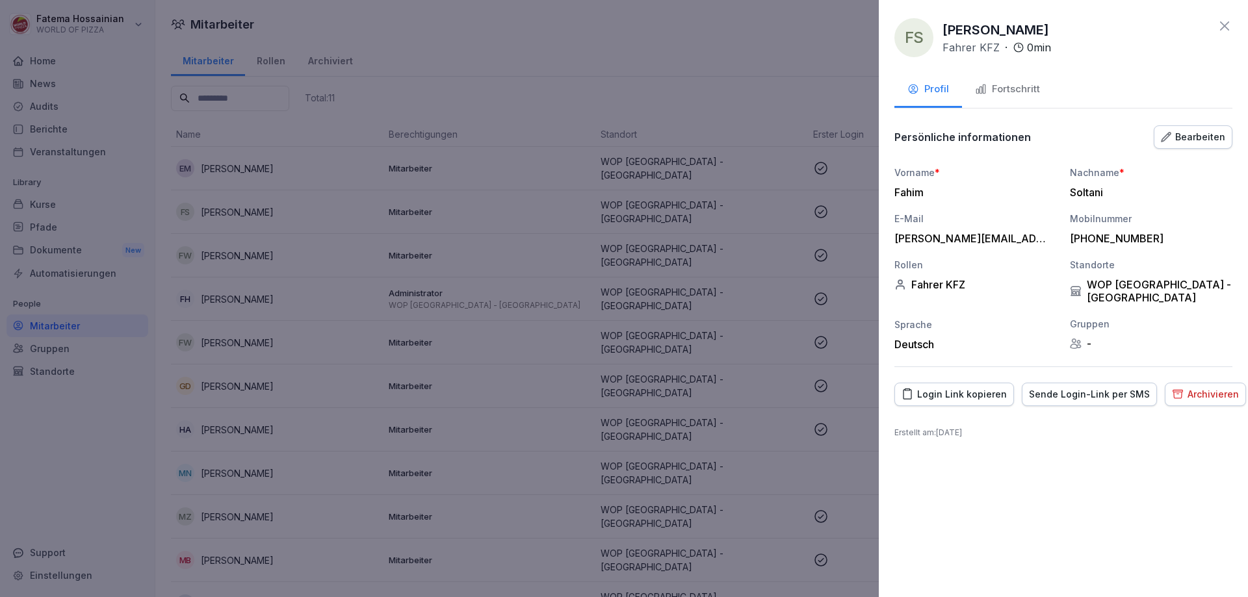
click at [1082, 387] on div "Sende Login-Link per SMS" at bounding box center [1089, 394] width 121 height 14
click at [779, 76] on div at bounding box center [624, 298] width 1248 height 597
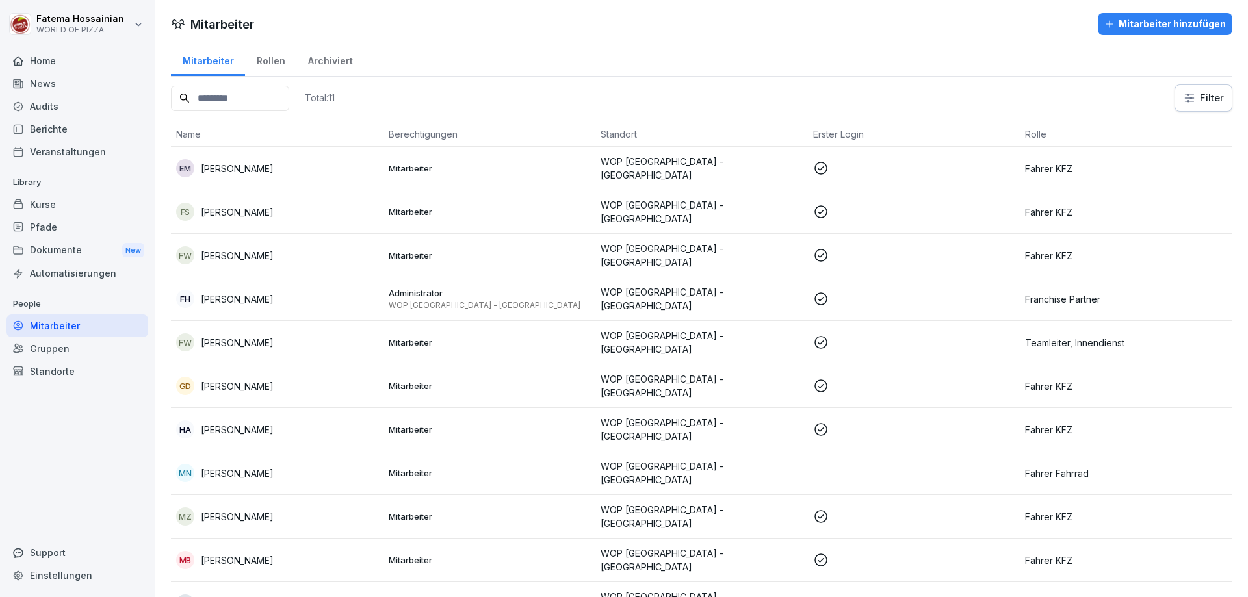
click at [751, 378] on p "WOP [GEOGRAPHIC_DATA] - [GEOGRAPHIC_DATA]" at bounding box center [701, 385] width 202 height 27
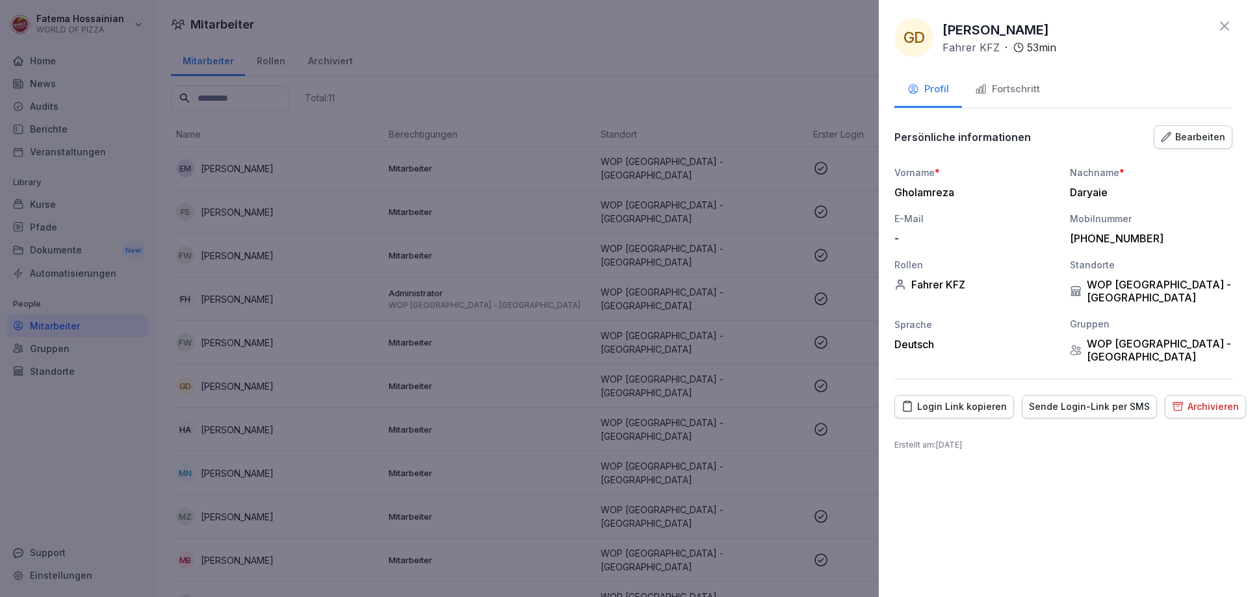
click at [1207, 139] on div "Bearbeiten" at bounding box center [1193, 137] width 64 height 14
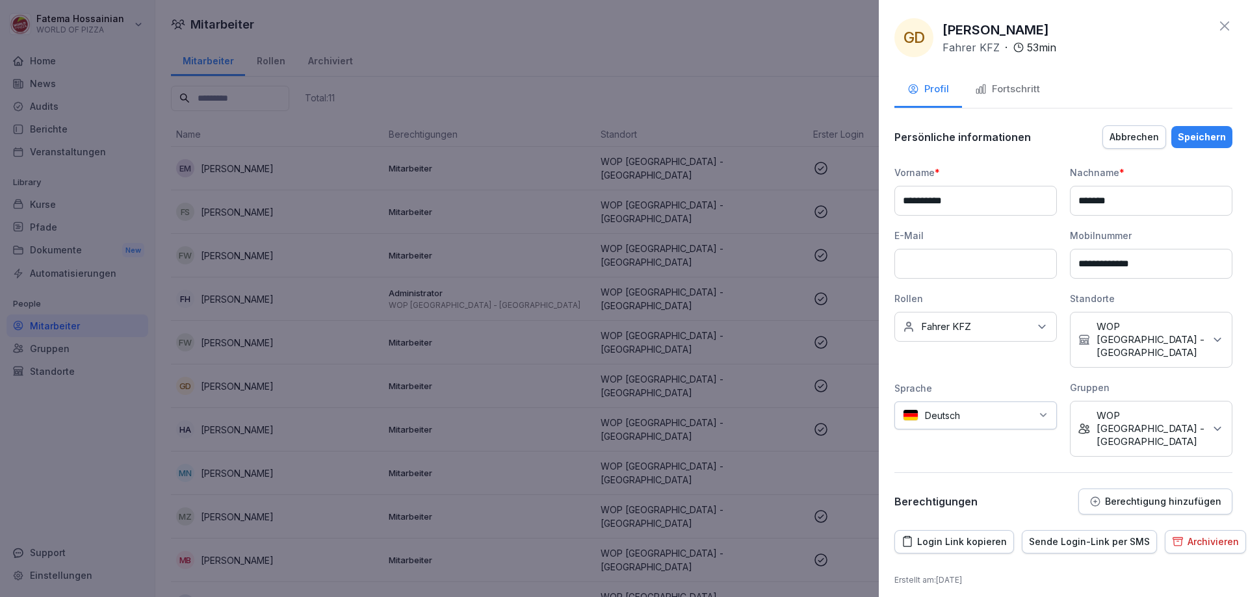
click at [712, 90] on div at bounding box center [624, 298] width 1248 height 597
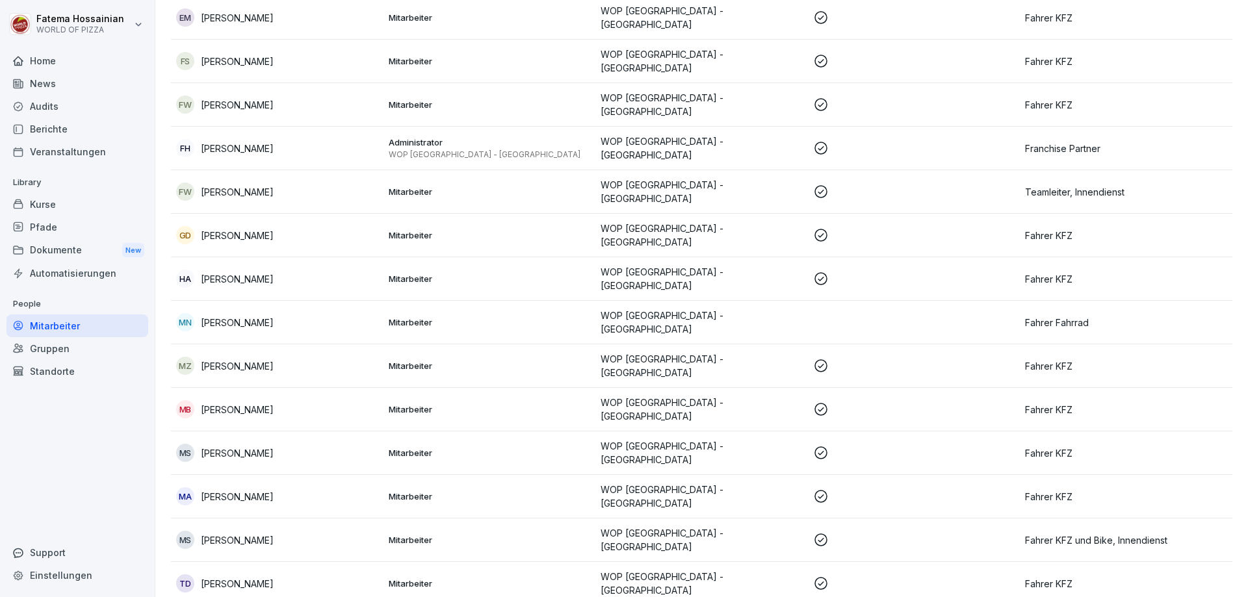
scroll to position [152, 0]
click at [850, 487] on p at bounding box center [914, 495] width 202 height 16
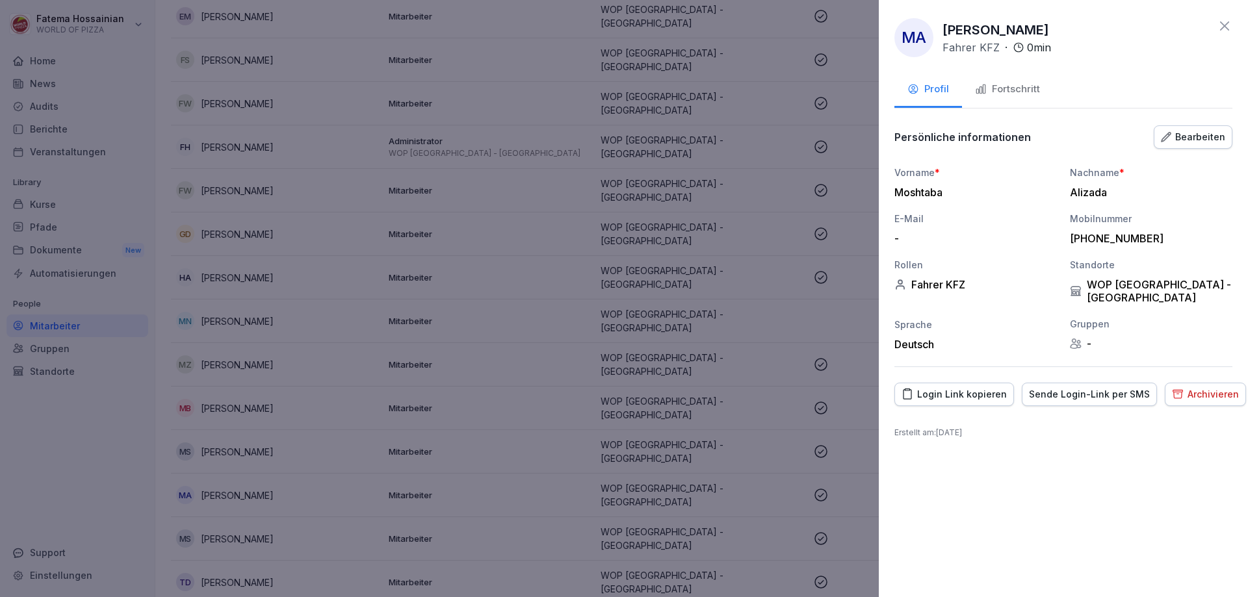
click at [1195, 135] on div "Bearbeiten" at bounding box center [1193, 137] width 64 height 14
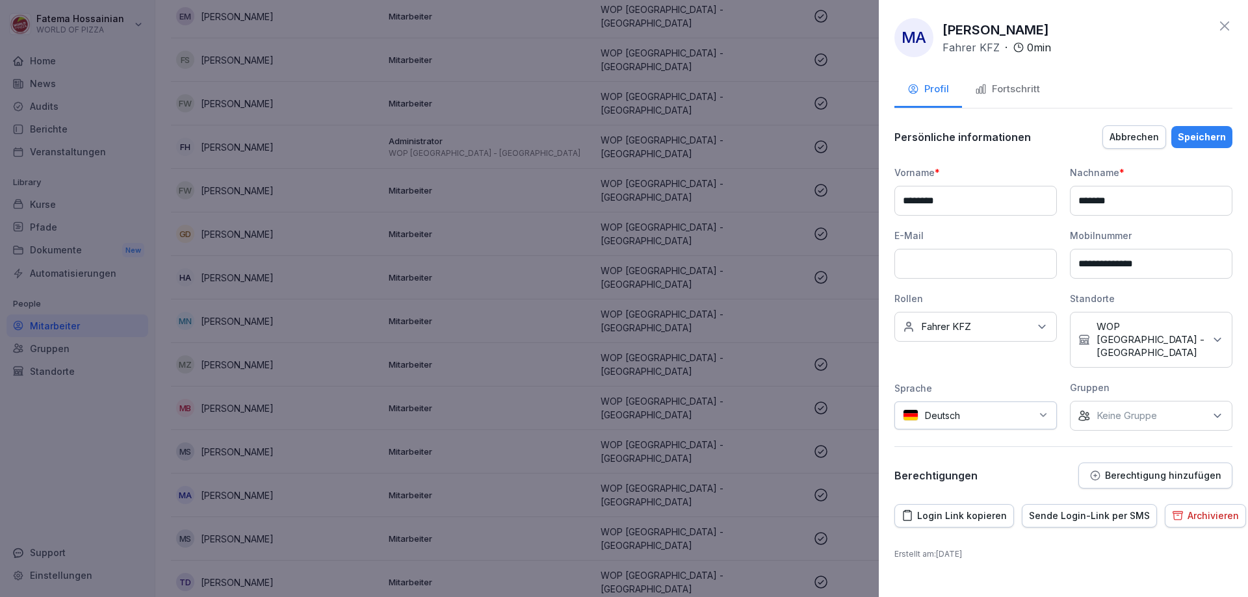
click at [972, 257] on input at bounding box center [975, 264] width 162 height 30
type input "**********"
click at [1182, 124] on div "Persönliche informationen Abbrechen Speichern" at bounding box center [1063, 137] width 338 height 26
click at [1185, 133] on div "Speichern" at bounding box center [1202, 137] width 48 height 14
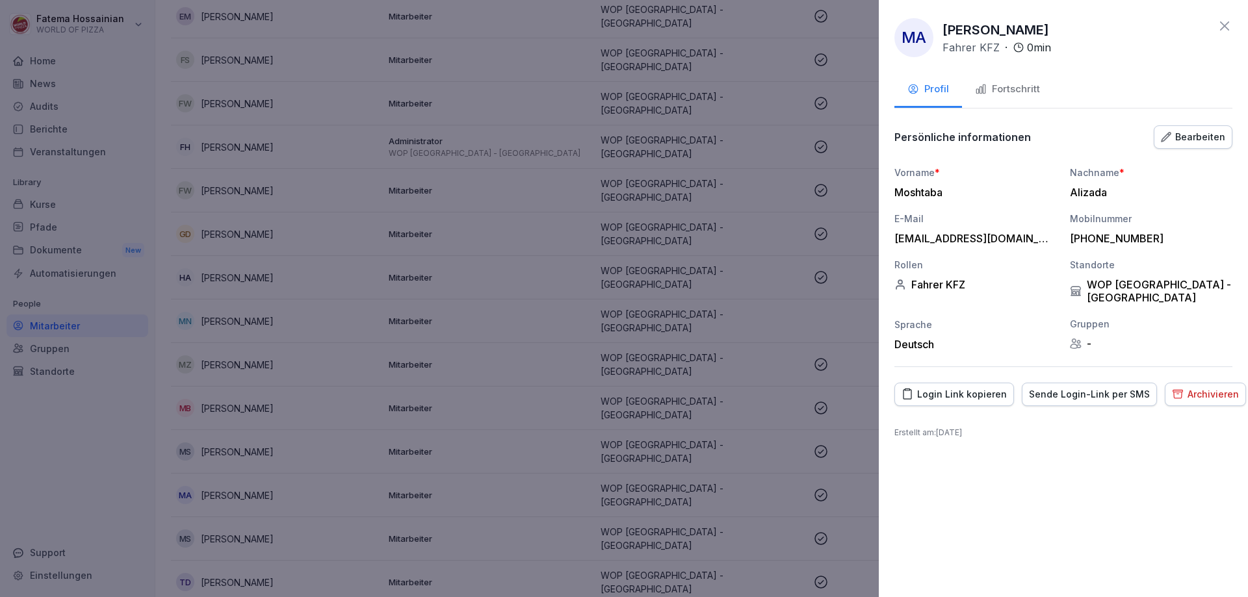
click at [1133, 387] on div "Sende Login-Link per SMS" at bounding box center [1089, 394] width 121 height 14
click at [791, 295] on div at bounding box center [624, 298] width 1248 height 597
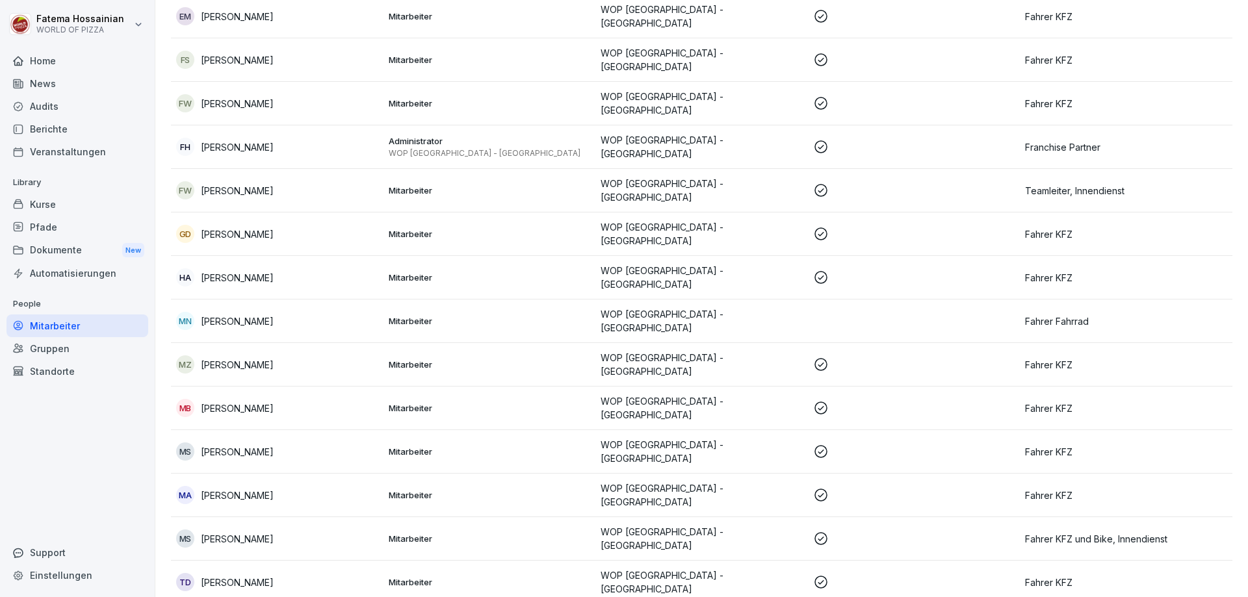
click at [862, 357] on p at bounding box center [914, 365] width 202 height 16
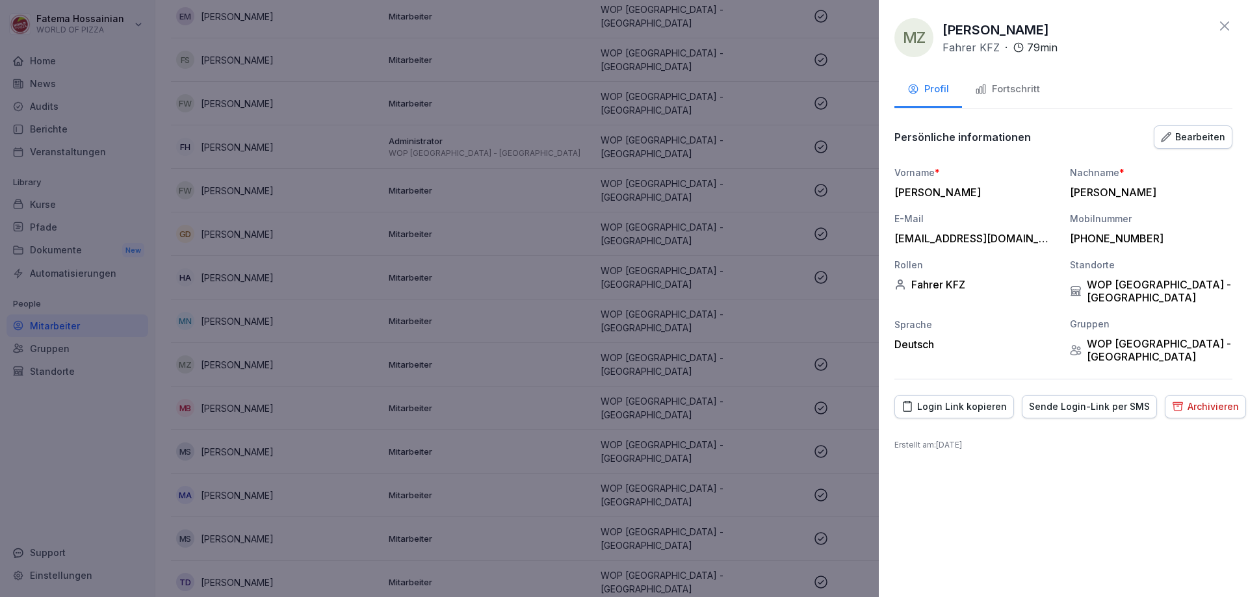
click at [1086, 400] on div "Sende Login-Link per SMS" at bounding box center [1089, 407] width 121 height 14
click at [845, 321] on div at bounding box center [624, 298] width 1248 height 597
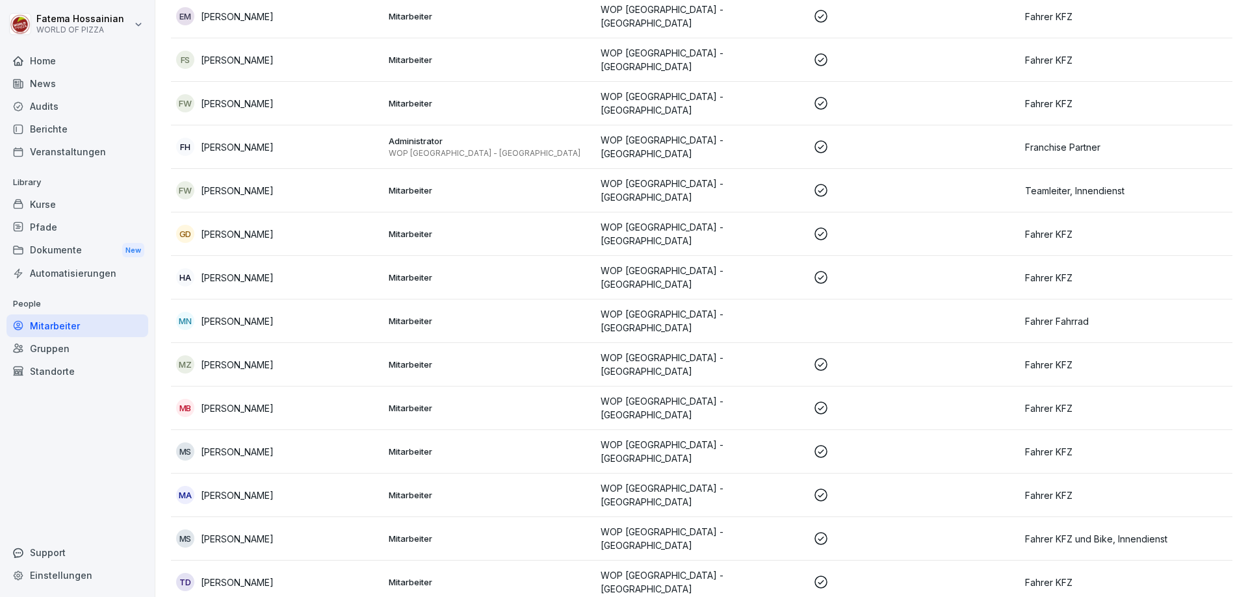
click at [820, 400] on icon at bounding box center [821, 408] width 16 height 16
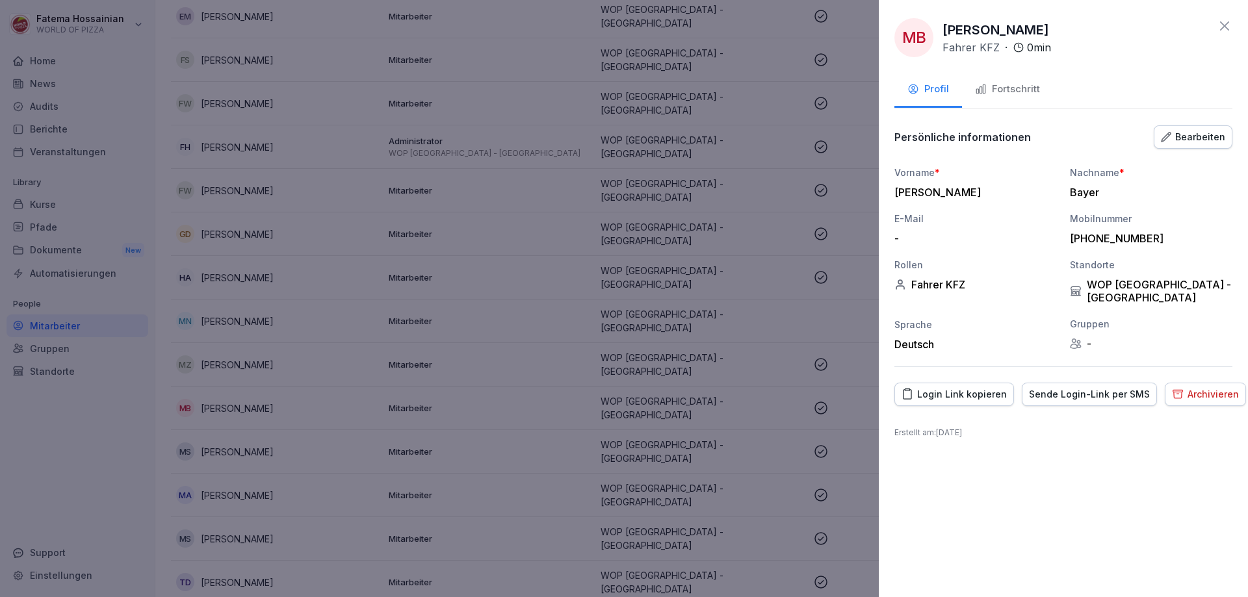
click at [1209, 141] on div "Bearbeiten" at bounding box center [1193, 137] width 64 height 14
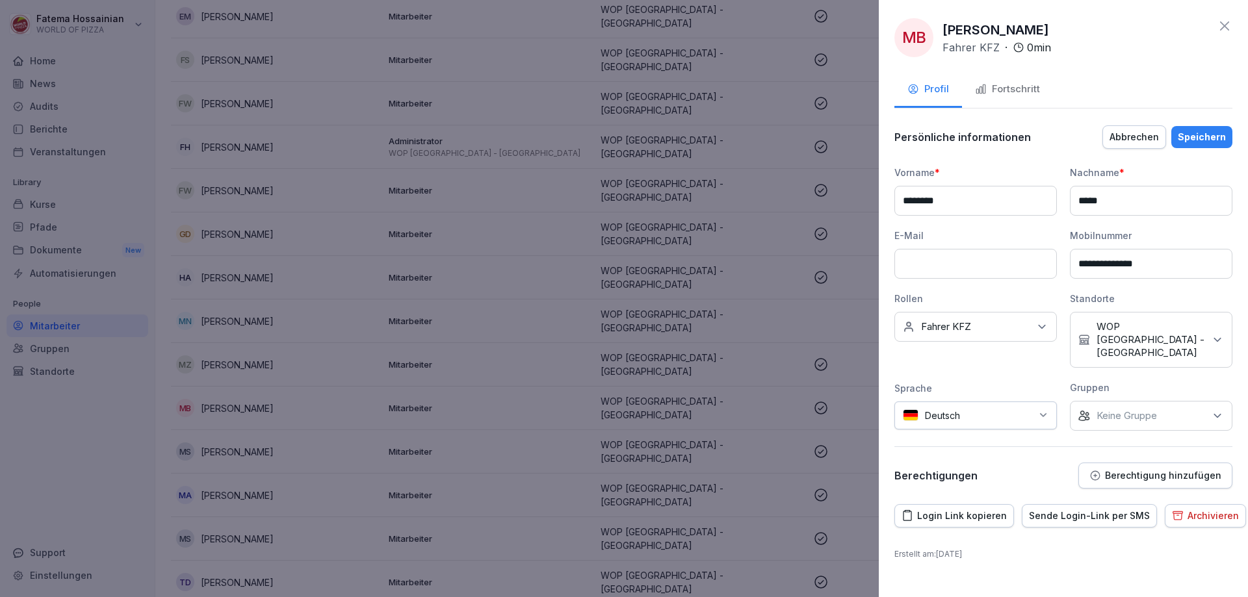
click at [933, 264] on input at bounding box center [975, 264] width 162 height 30
type input "**********"
click at [1219, 138] on div "Speichern" at bounding box center [1202, 137] width 48 height 14
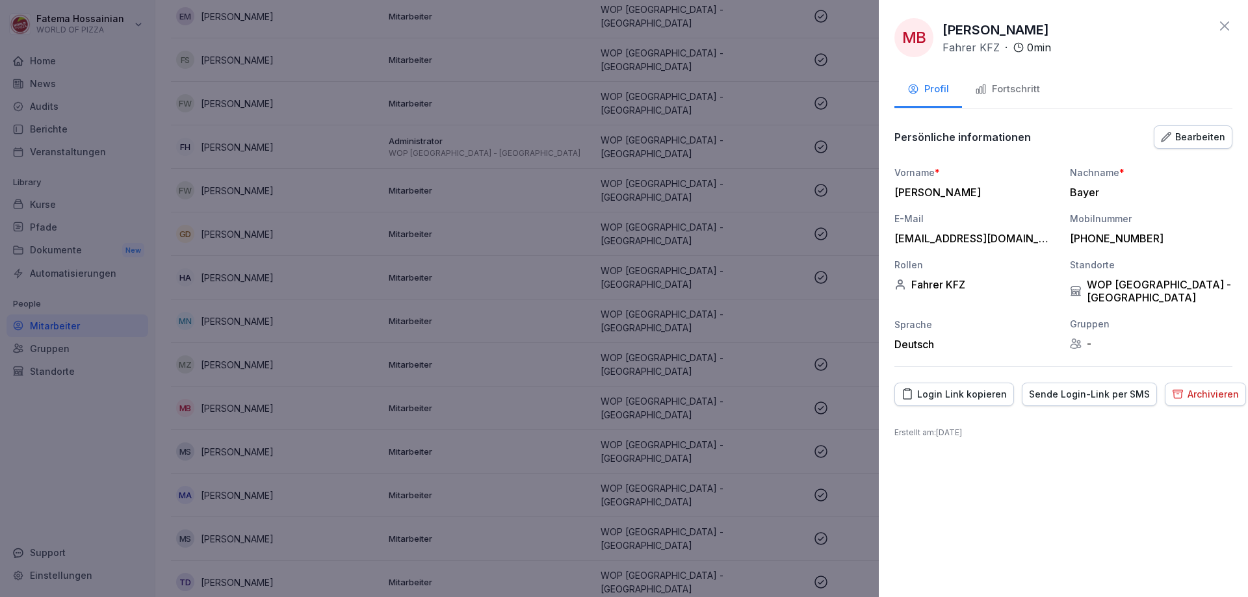
click at [1116, 387] on div "Sende Login-Link per SMS" at bounding box center [1089, 394] width 121 height 14
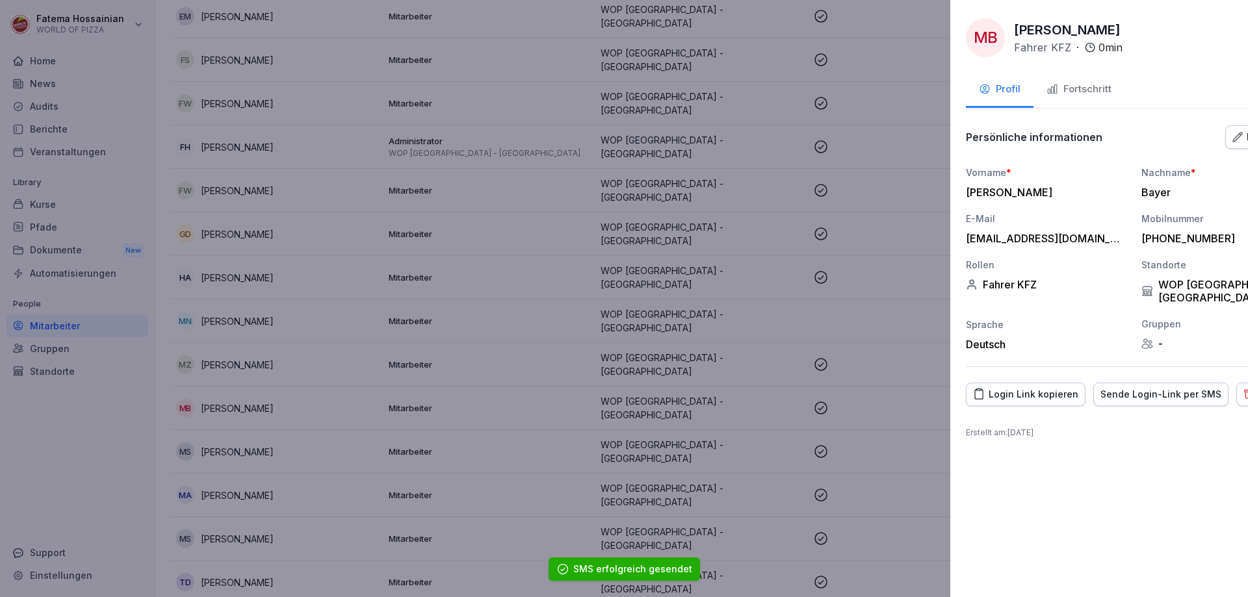
click at [833, 217] on div at bounding box center [624, 298] width 1248 height 597
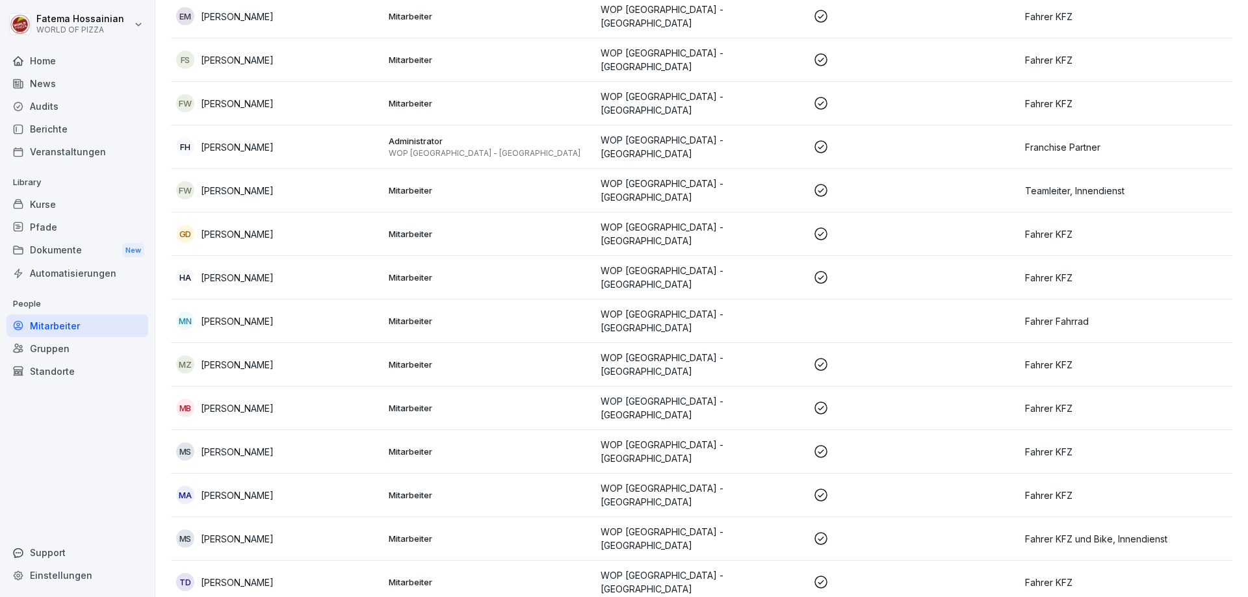
click at [833, 226] on p at bounding box center [914, 234] width 202 height 16
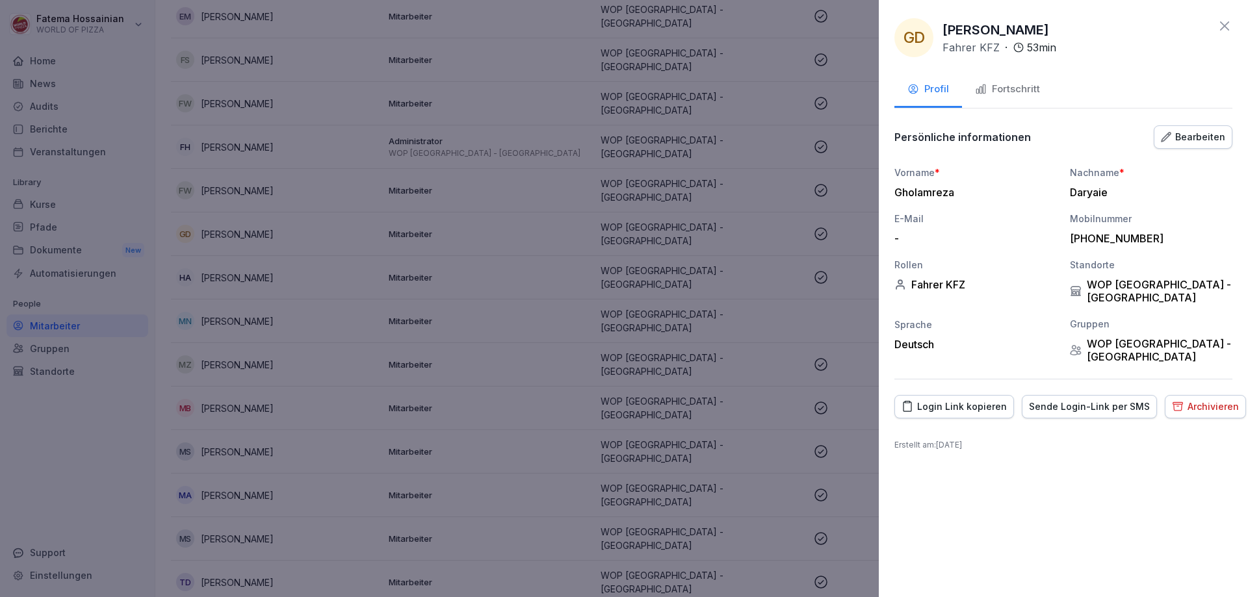
click at [1178, 143] on div "Bearbeiten" at bounding box center [1193, 137] width 64 height 14
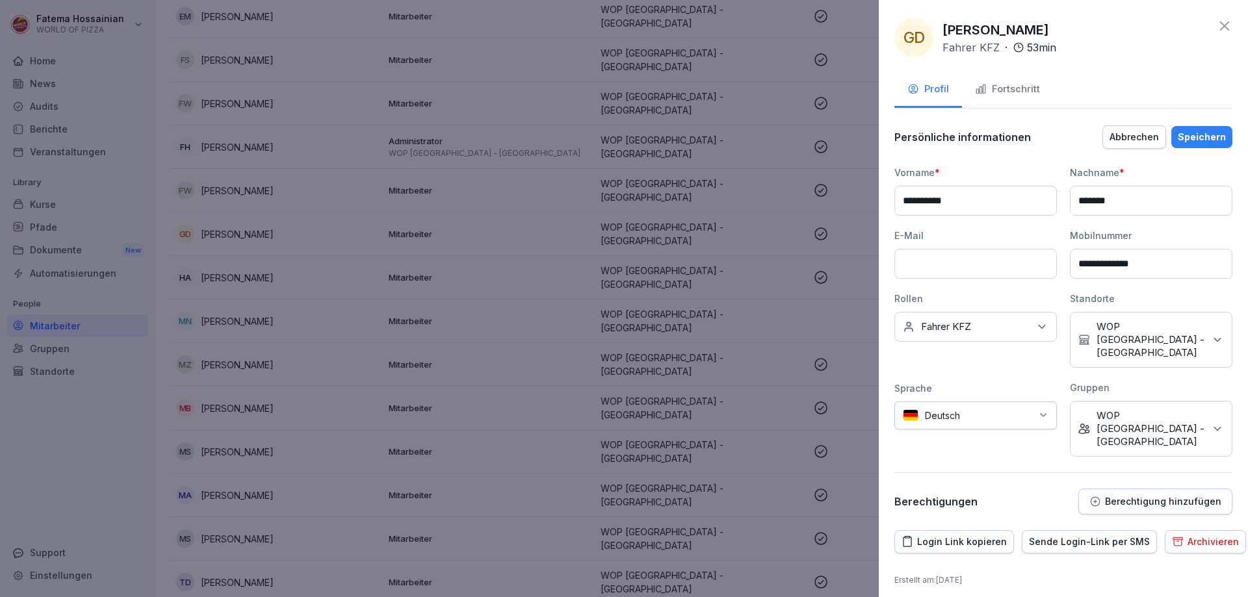
click at [990, 270] on input at bounding box center [975, 264] width 162 height 30
type input "**********"
click at [1217, 137] on div "Speichern" at bounding box center [1202, 137] width 48 height 14
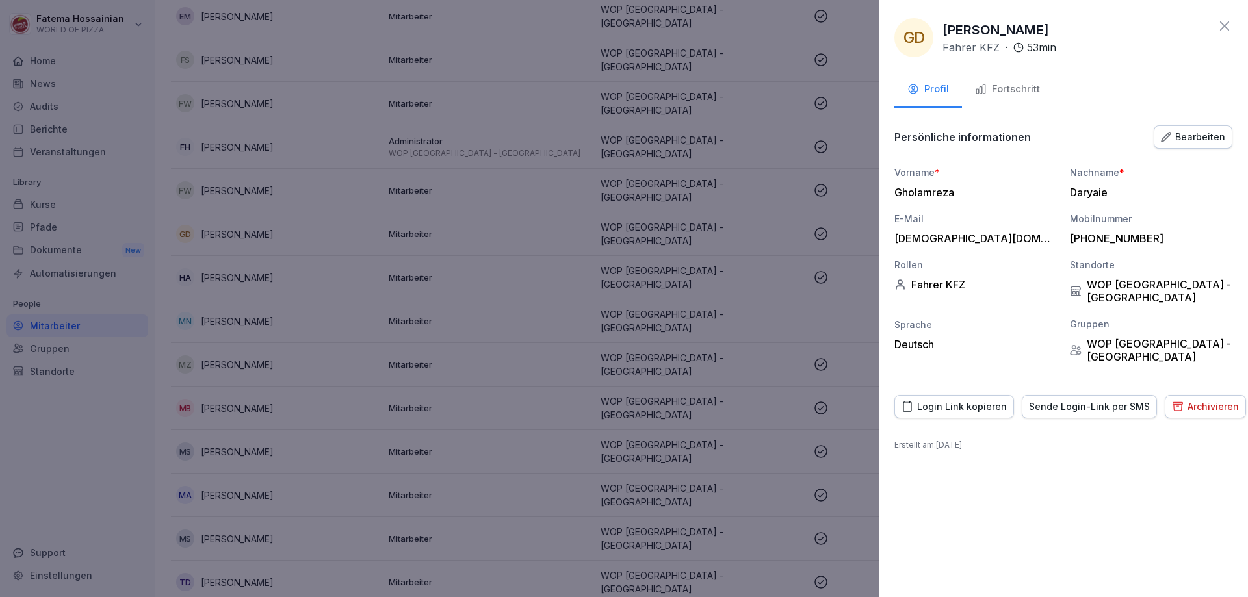
click at [1131, 400] on div "Sende Login-Link per SMS" at bounding box center [1089, 407] width 121 height 14
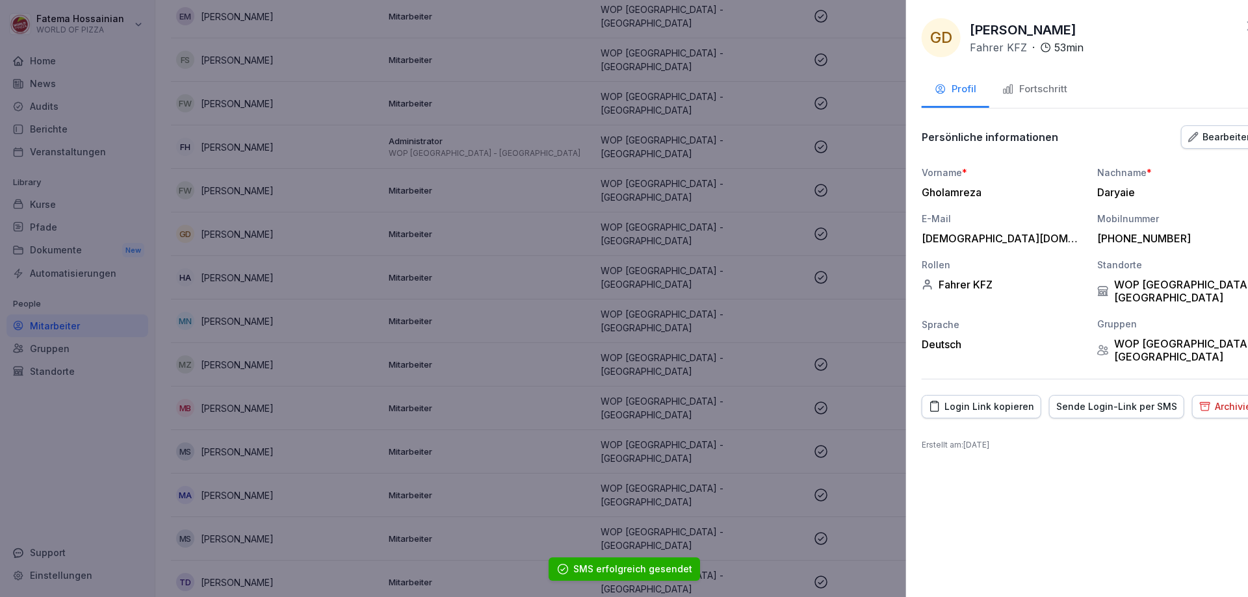
click at [743, 305] on div at bounding box center [624, 298] width 1248 height 597
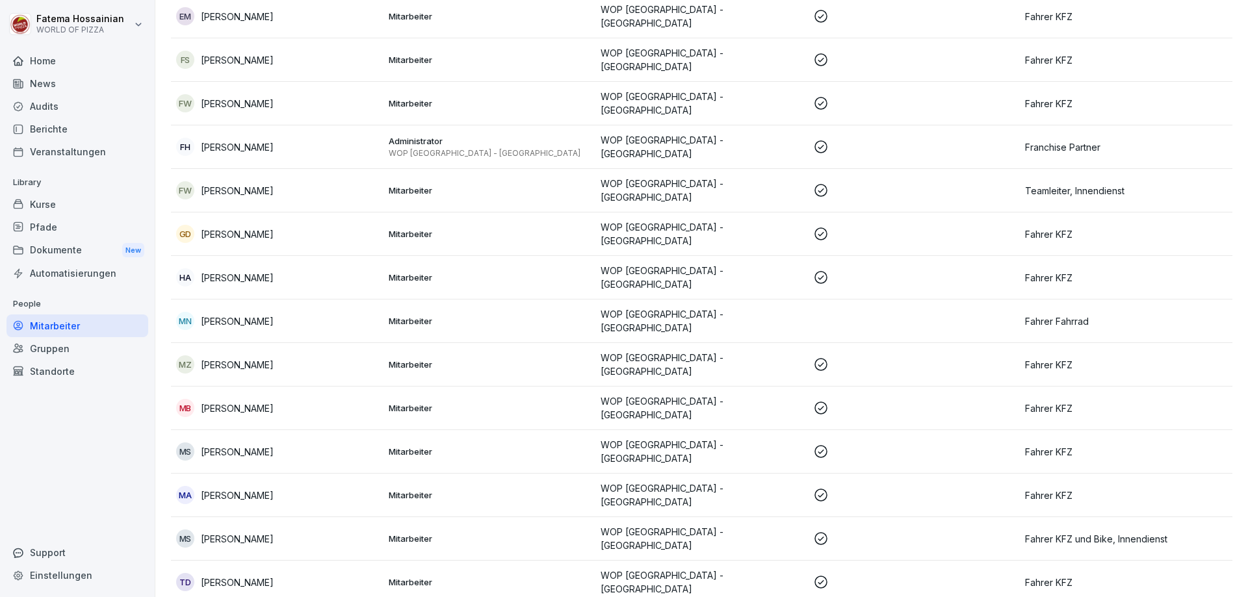
click at [751, 300] on td "WOP [GEOGRAPHIC_DATA] - [GEOGRAPHIC_DATA]" at bounding box center [701, 322] width 213 height 44
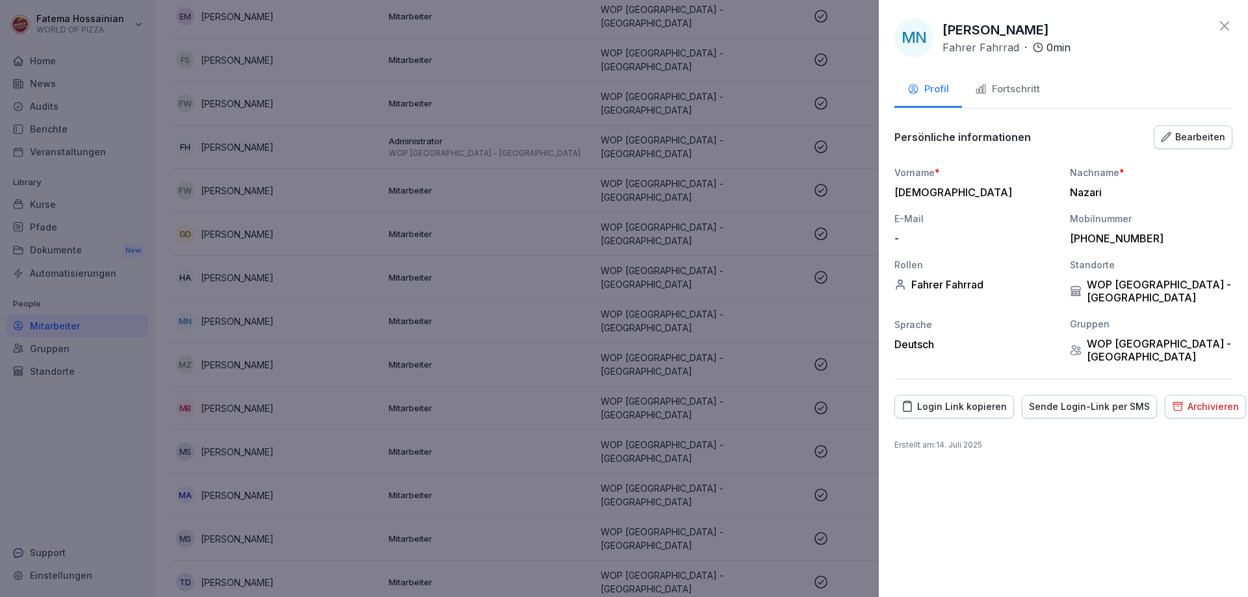
click at [751, 298] on div at bounding box center [624, 298] width 1248 height 597
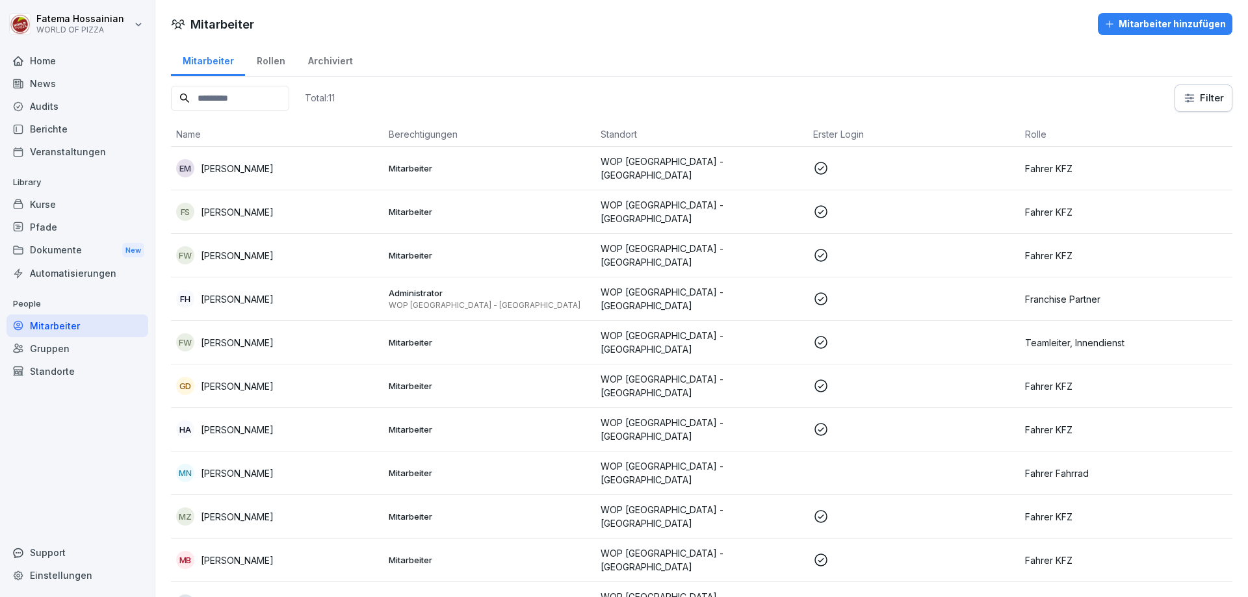
click at [771, 174] on td "WOP [GEOGRAPHIC_DATA] - [GEOGRAPHIC_DATA]" at bounding box center [701, 169] width 213 height 44
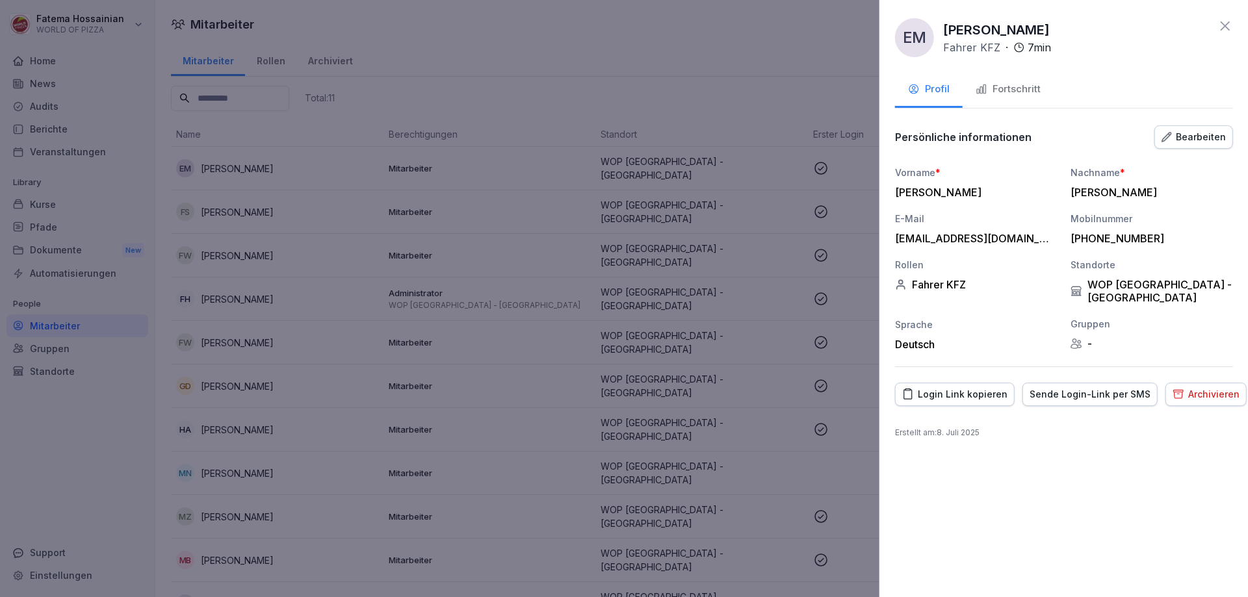
click at [770, 203] on div at bounding box center [624, 298] width 1248 height 597
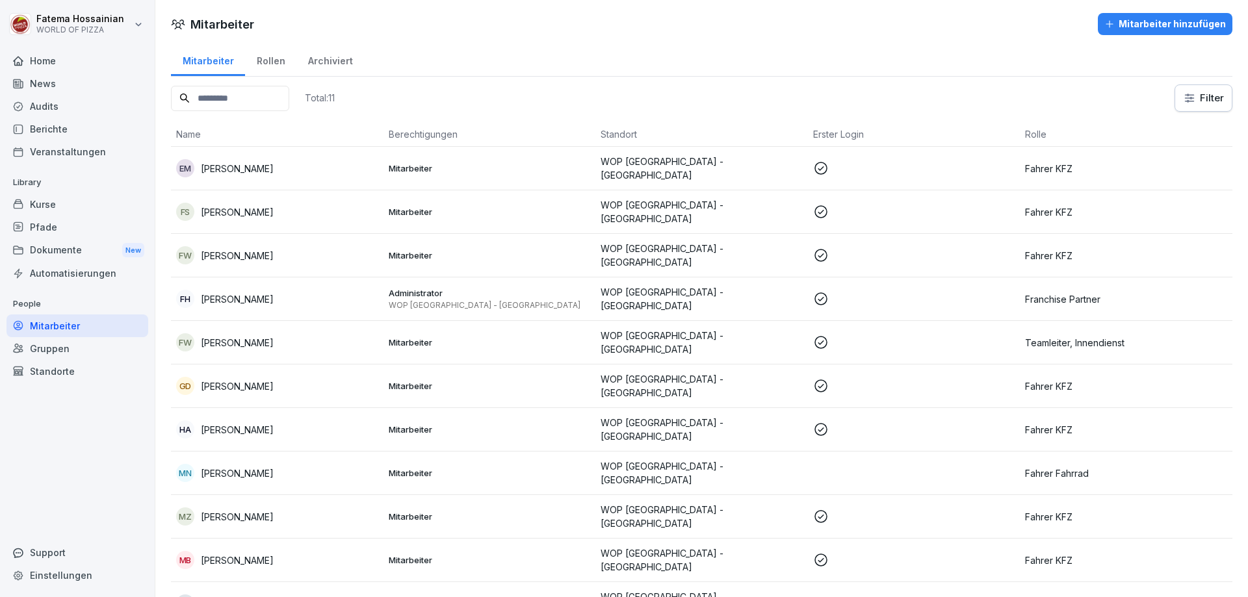
click at [770, 203] on p "WOP [GEOGRAPHIC_DATA] - [GEOGRAPHIC_DATA]" at bounding box center [701, 211] width 202 height 27
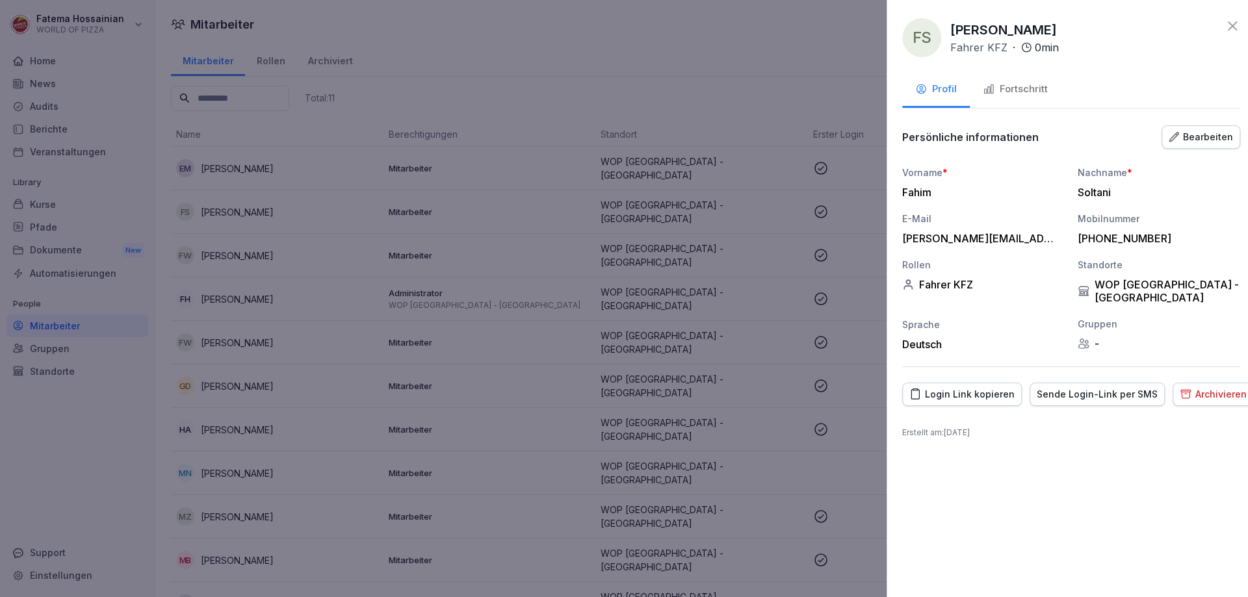
click at [773, 240] on div at bounding box center [624, 298] width 1248 height 597
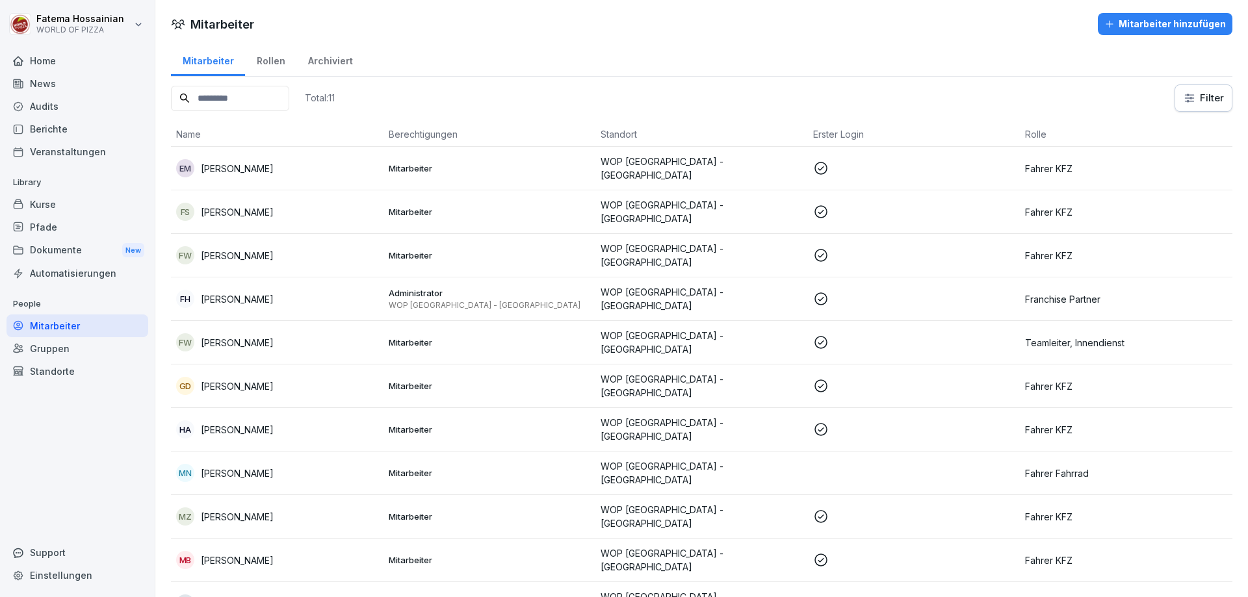
click at [773, 242] on td "WOP [GEOGRAPHIC_DATA] - [GEOGRAPHIC_DATA]" at bounding box center [701, 256] width 213 height 44
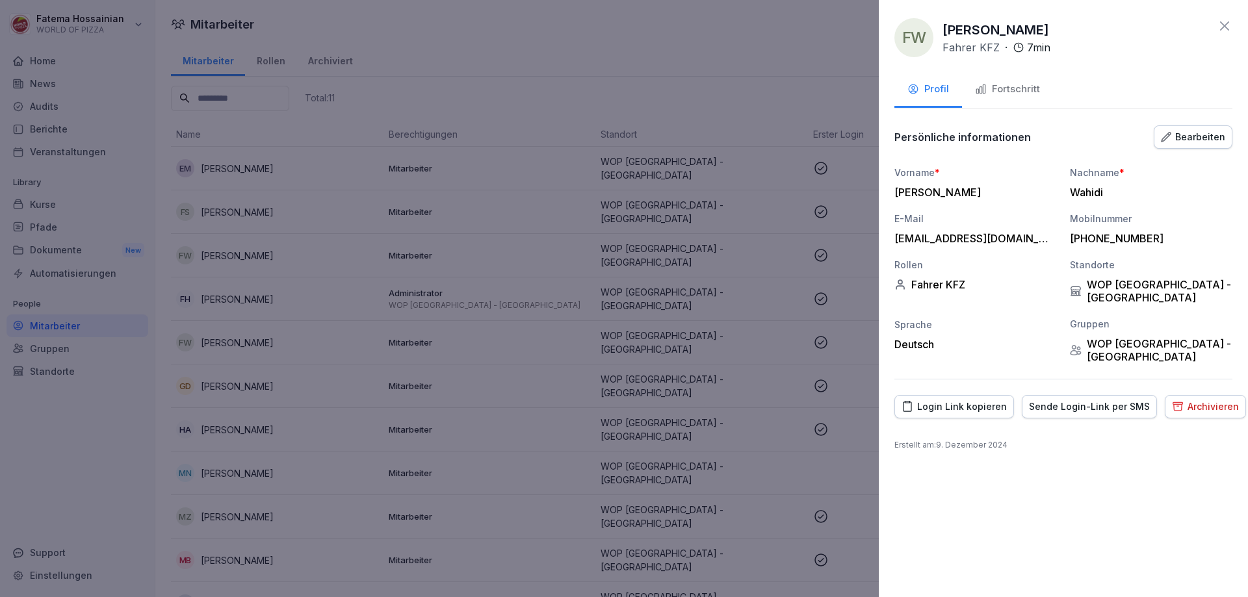
click at [773, 287] on div at bounding box center [624, 298] width 1248 height 597
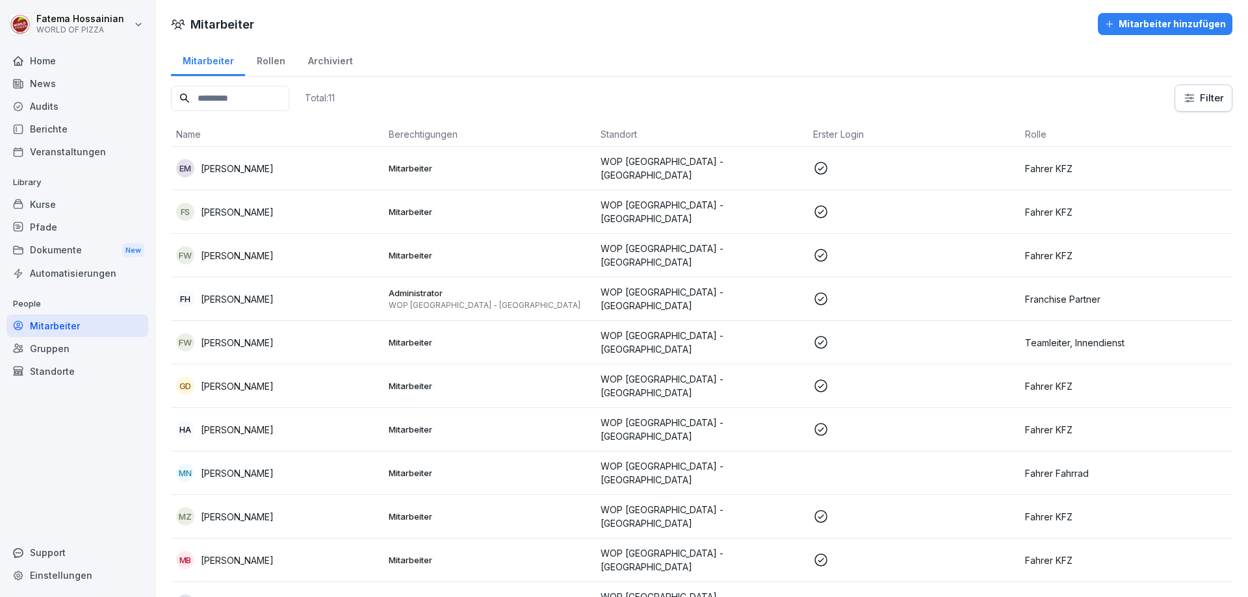
click at [773, 287] on p "WOP [GEOGRAPHIC_DATA] - [GEOGRAPHIC_DATA]" at bounding box center [701, 298] width 202 height 27
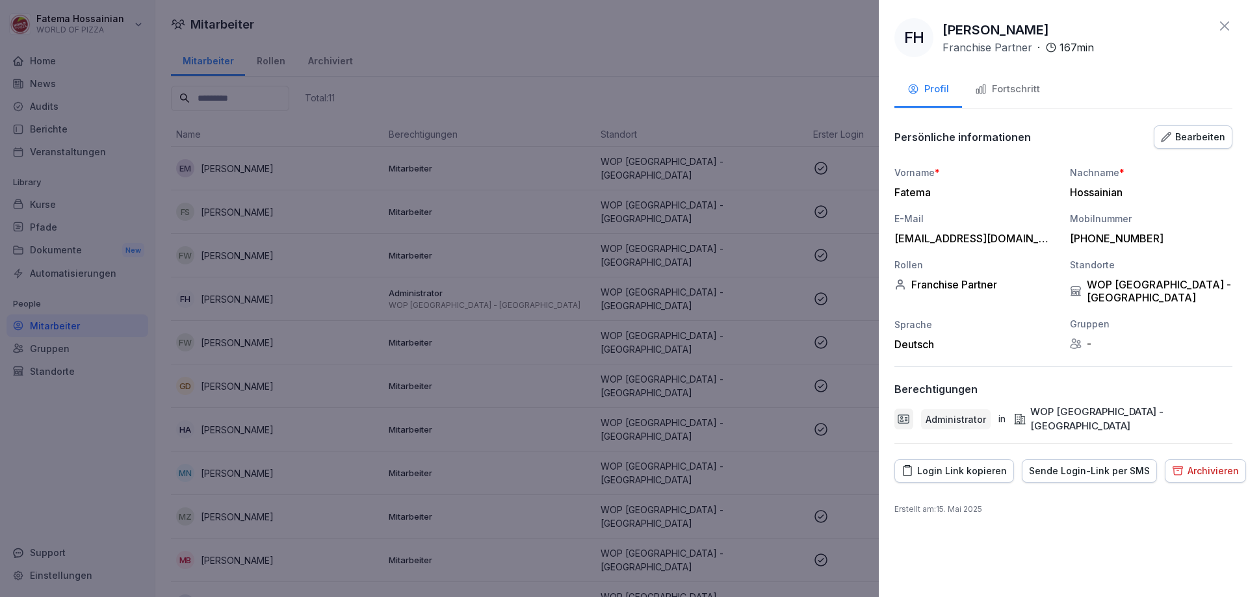
click at [773, 287] on div at bounding box center [624, 298] width 1248 height 597
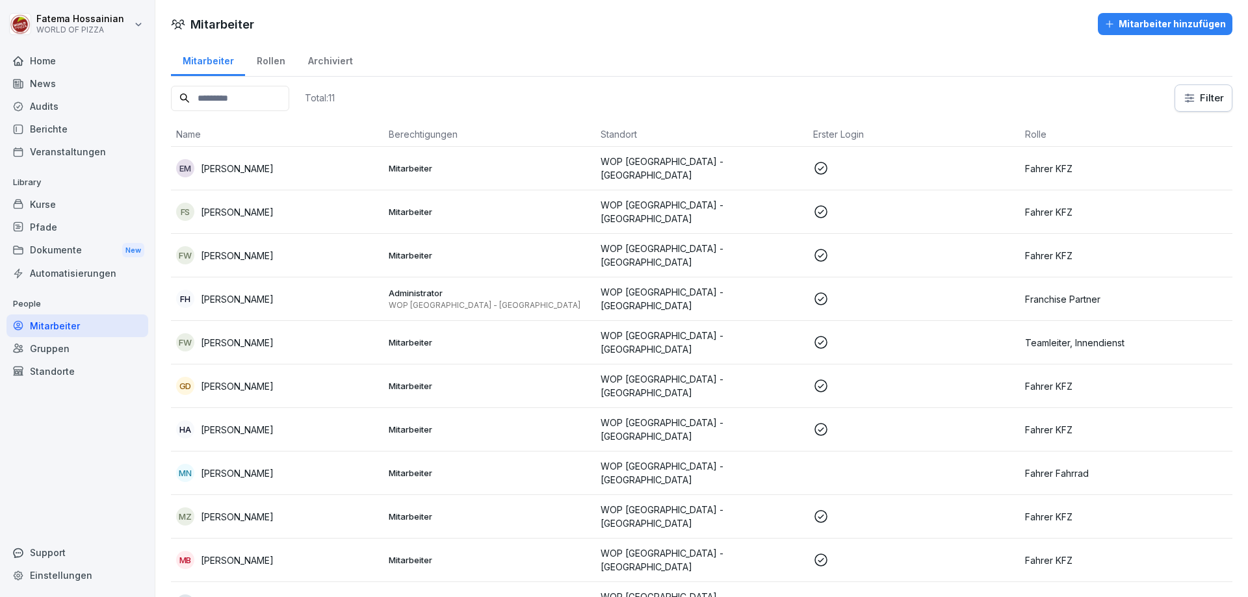
click at [779, 335] on p "WOP [GEOGRAPHIC_DATA] - [GEOGRAPHIC_DATA]" at bounding box center [701, 342] width 202 height 27
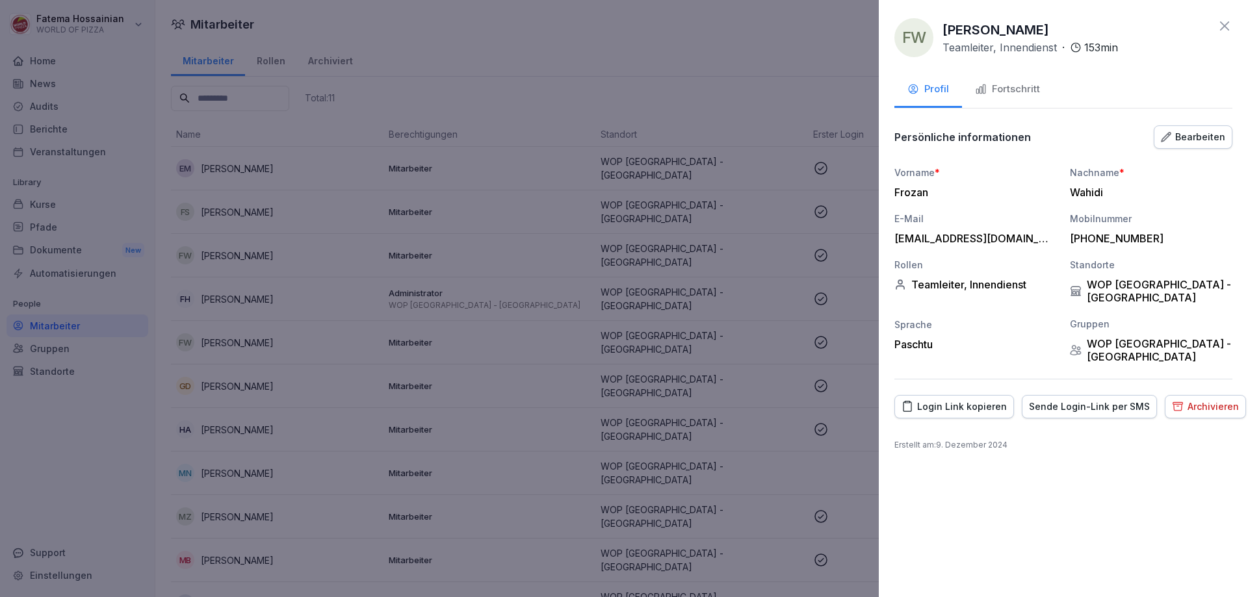
click at [779, 335] on div at bounding box center [624, 298] width 1248 height 597
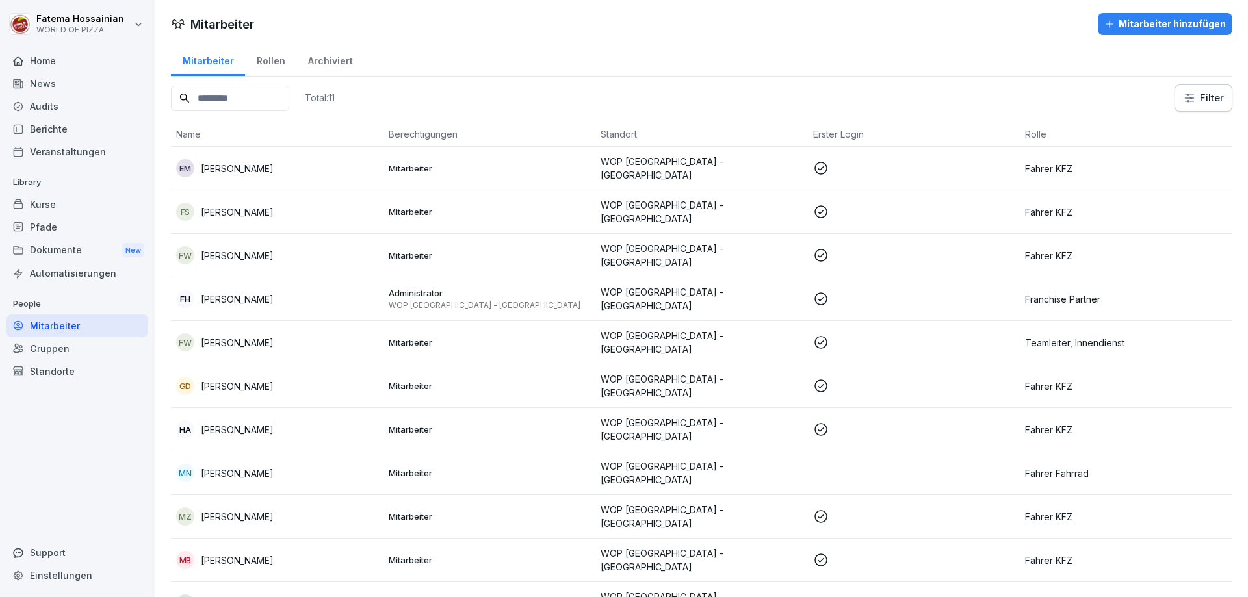
click at [779, 375] on p "WOP [GEOGRAPHIC_DATA] - [GEOGRAPHIC_DATA]" at bounding box center [701, 385] width 202 height 27
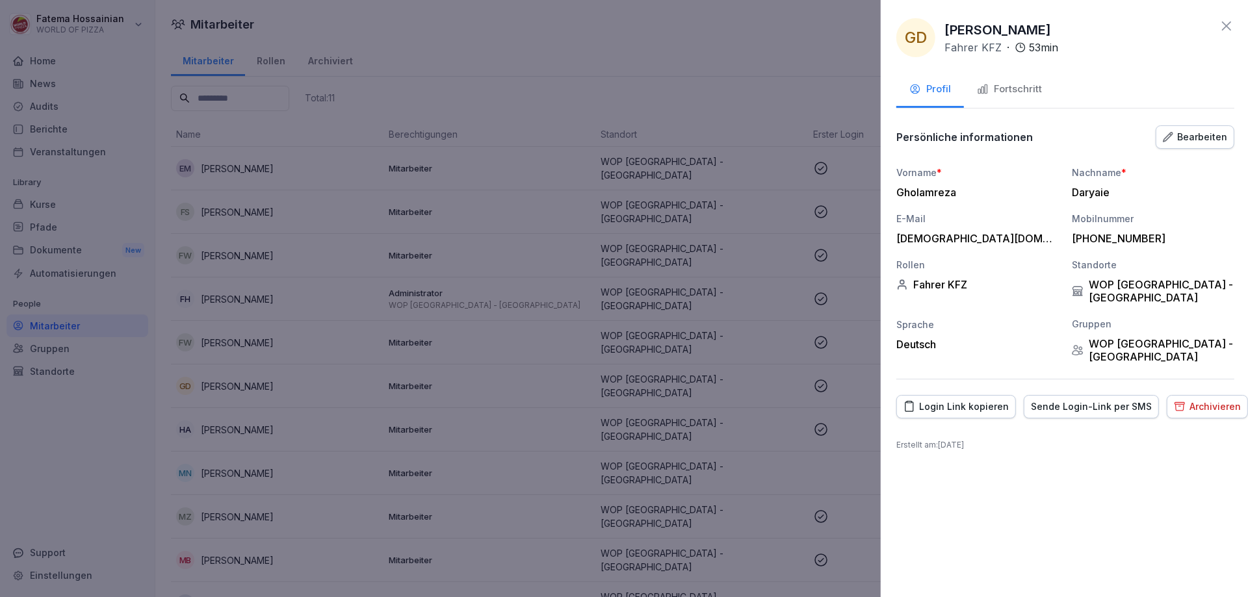
click at [779, 375] on div at bounding box center [624, 298] width 1248 height 597
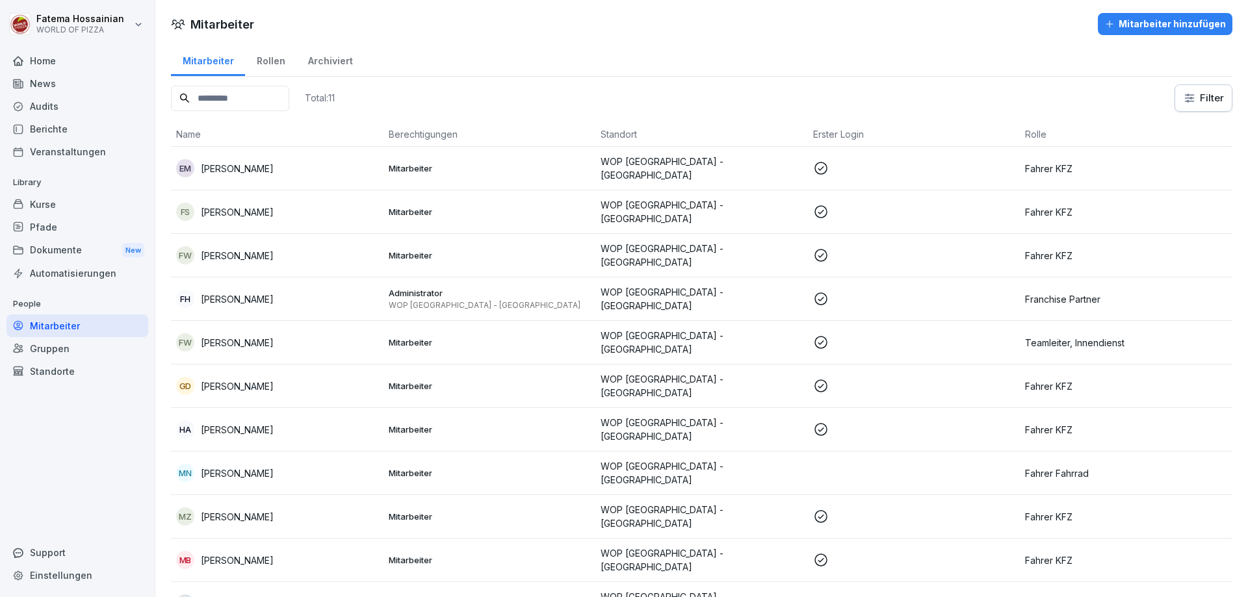
click at [779, 416] on p "WOP [GEOGRAPHIC_DATA] - [GEOGRAPHIC_DATA]" at bounding box center [701, 429] width 202 height 27
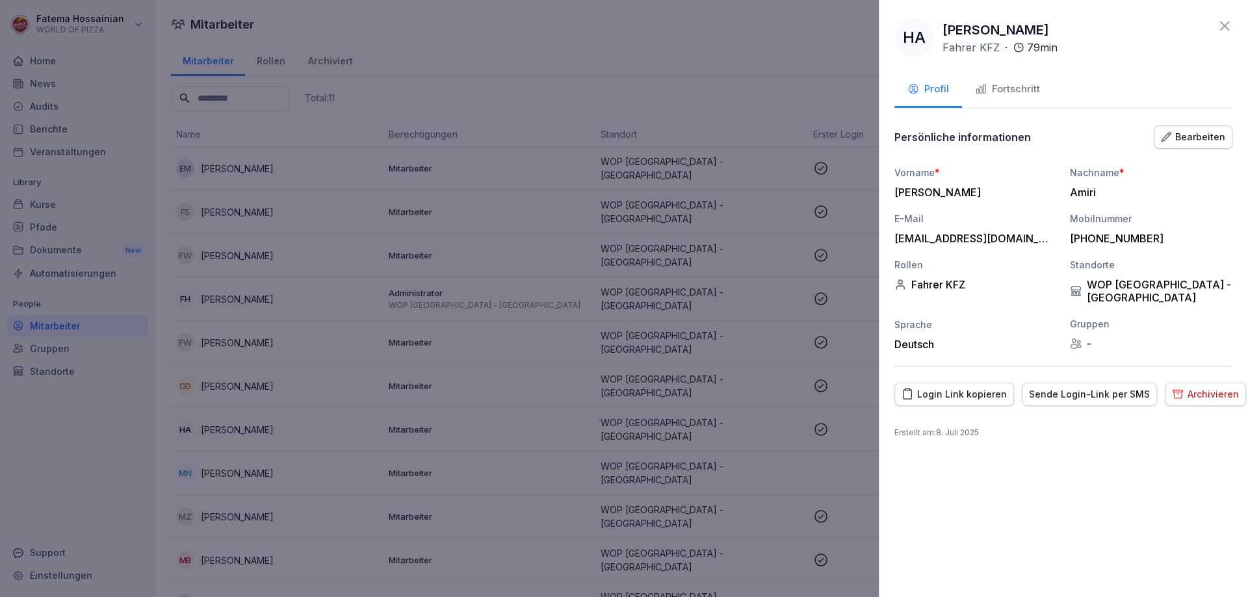
click at [779, 410] on div at bounding box center [624, 298] width 1248 height 597
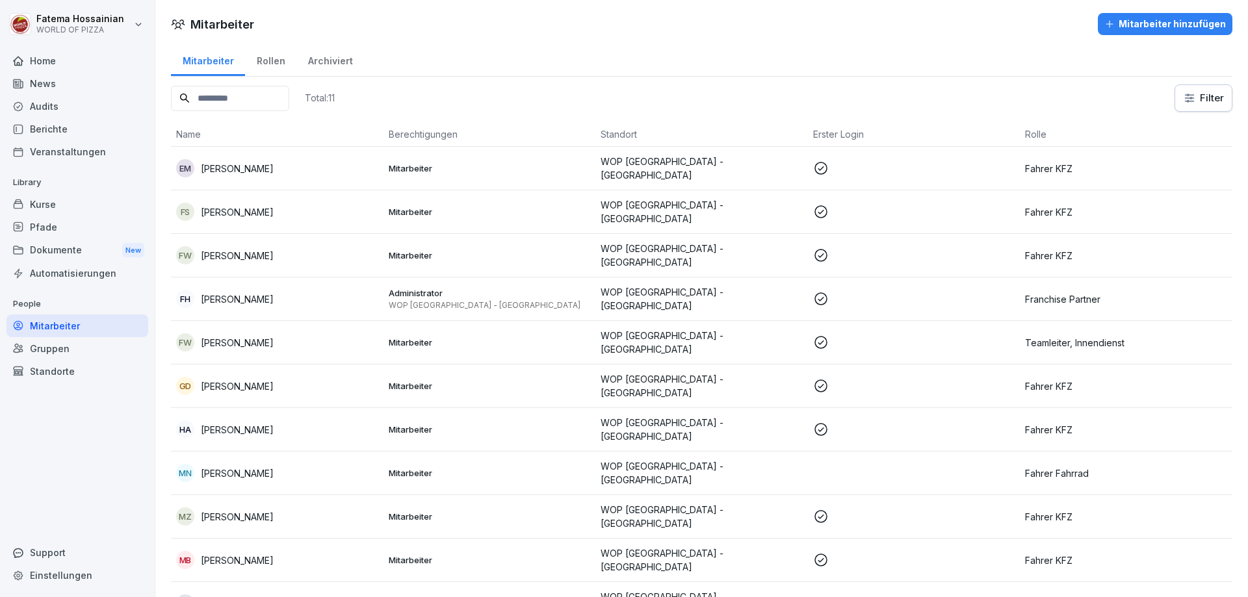
click at [779, 459] on p "WOP [GEOGRAPHIC_DATA] - [GEOGRAPHIC_DATA]" at bounding box center [701, 472] width 202 height 27
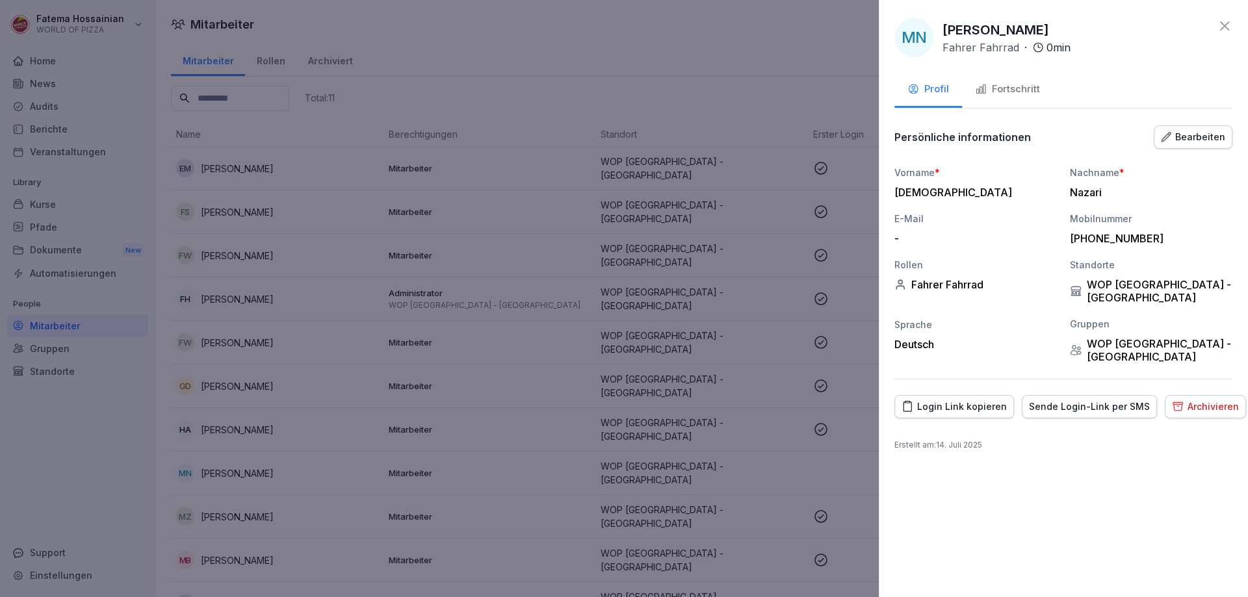
click at [779, 458] on div at bounding box center [624, 298] width 1248 height 597
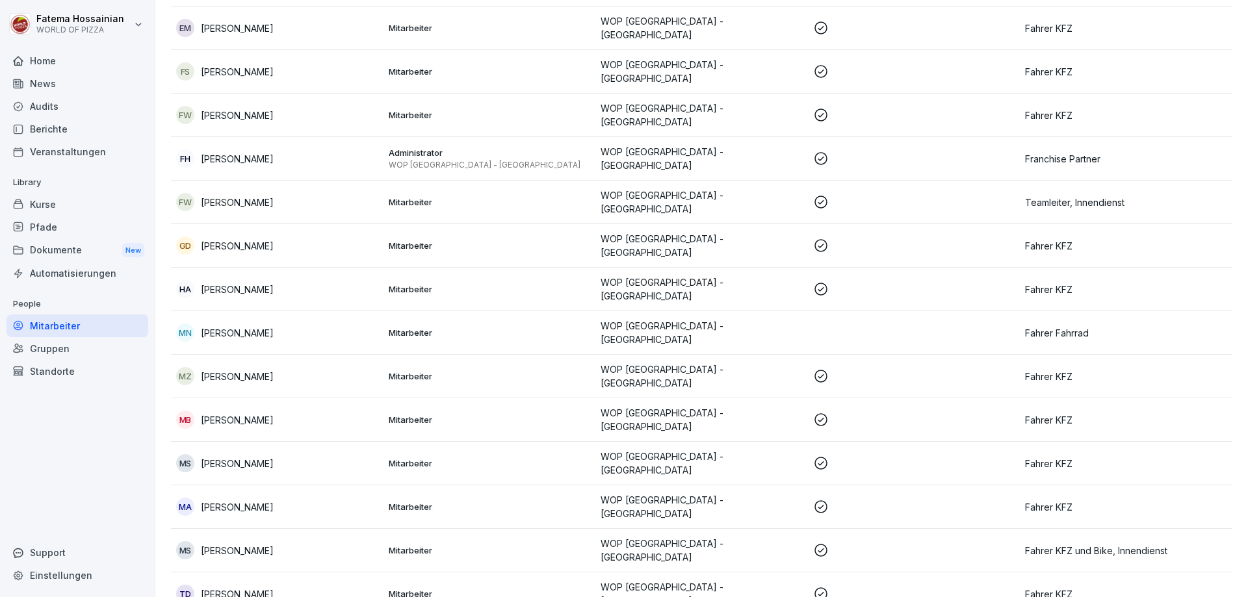
scroll to position [152, 0]
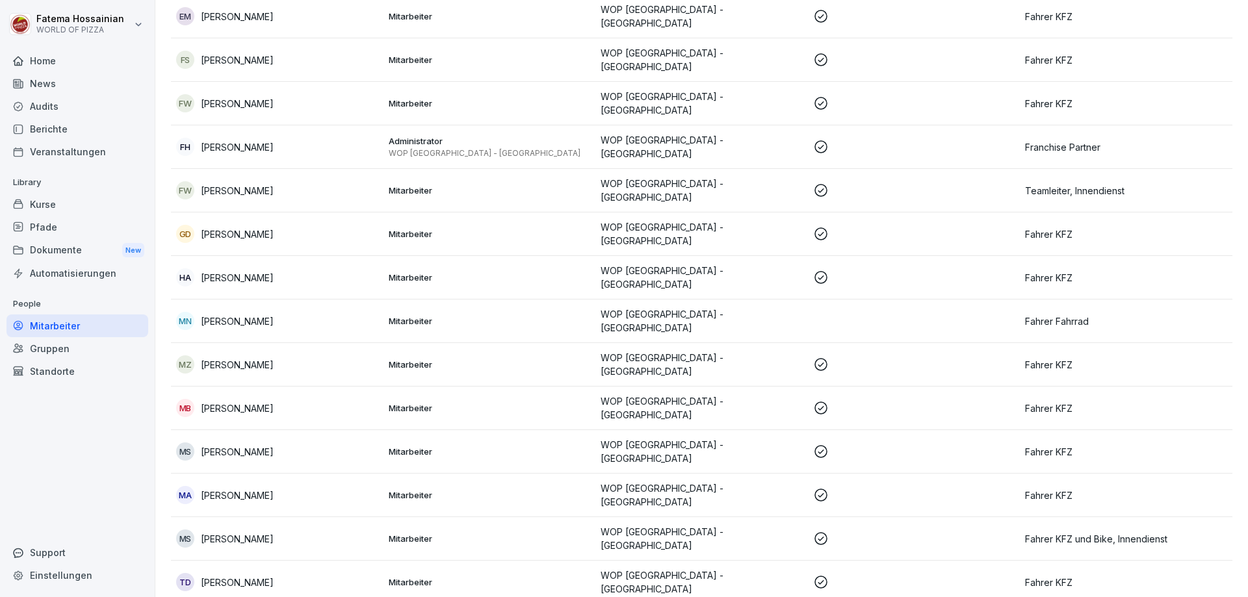
click at [773, 351] on p "WOP [GEOGRAPHIC_DATA] - [GEOGRAPHIC_DATA]" at bounding box center [701, 364] width 202 height 27
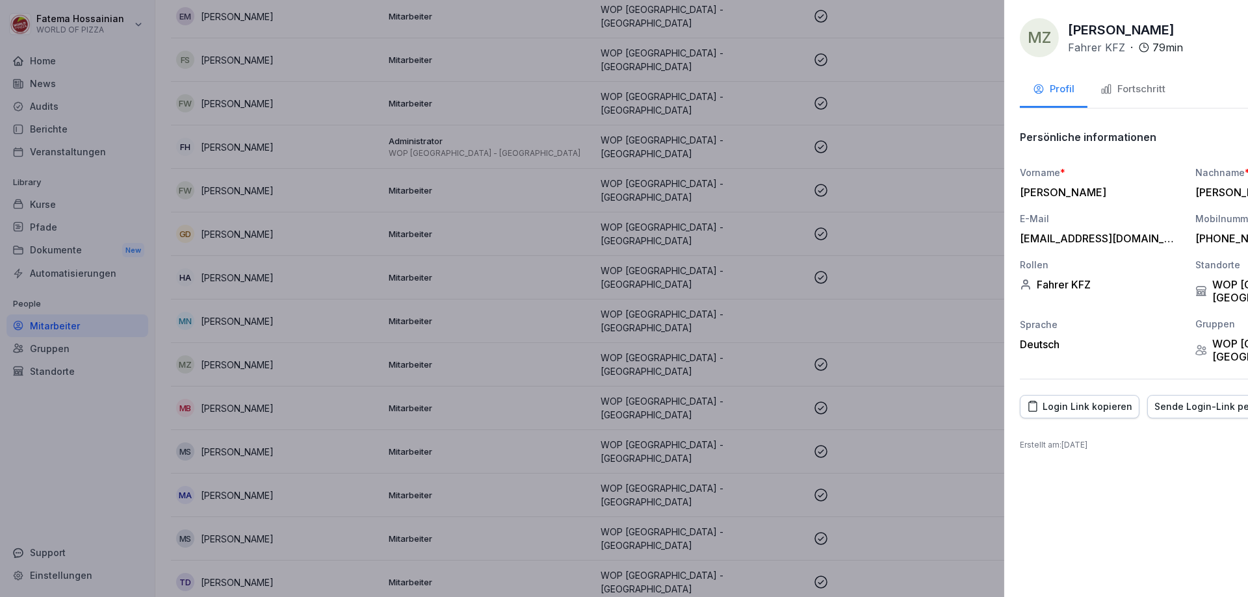
click at [773, 348] on div at bounding box center [624, 298] width 1248 height 597
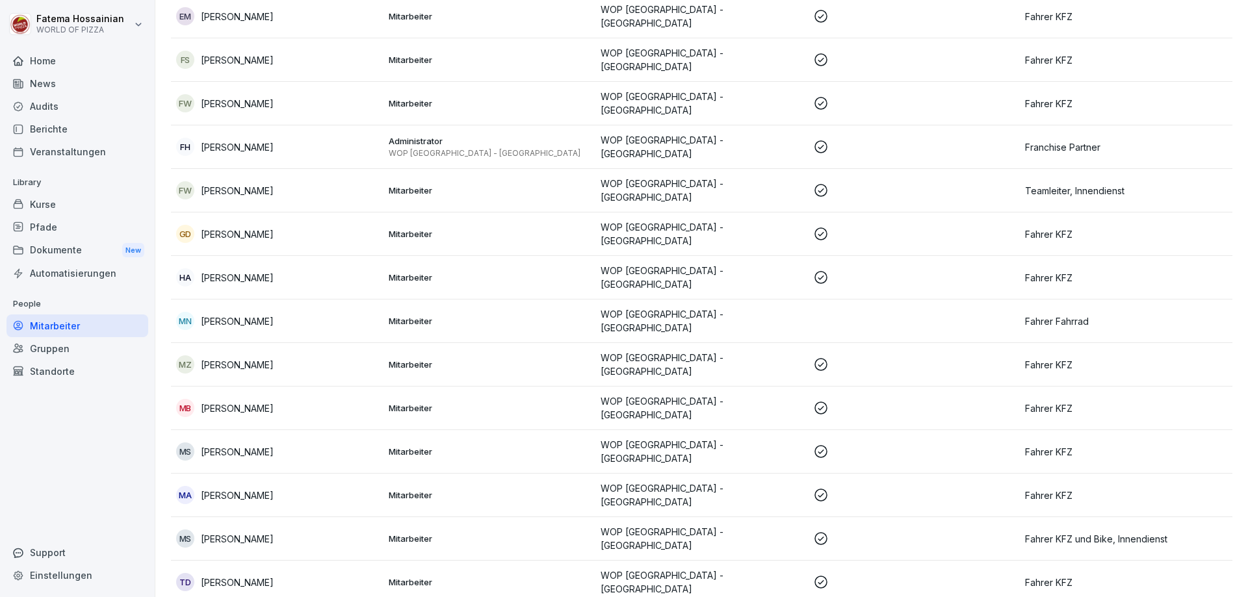
click at [770, 394] on p "WOP [GEOGRAPHIC_DATA] - [GEOGRAPHIC_DATA]" at bounding box center [701, 407] width 202 height 27
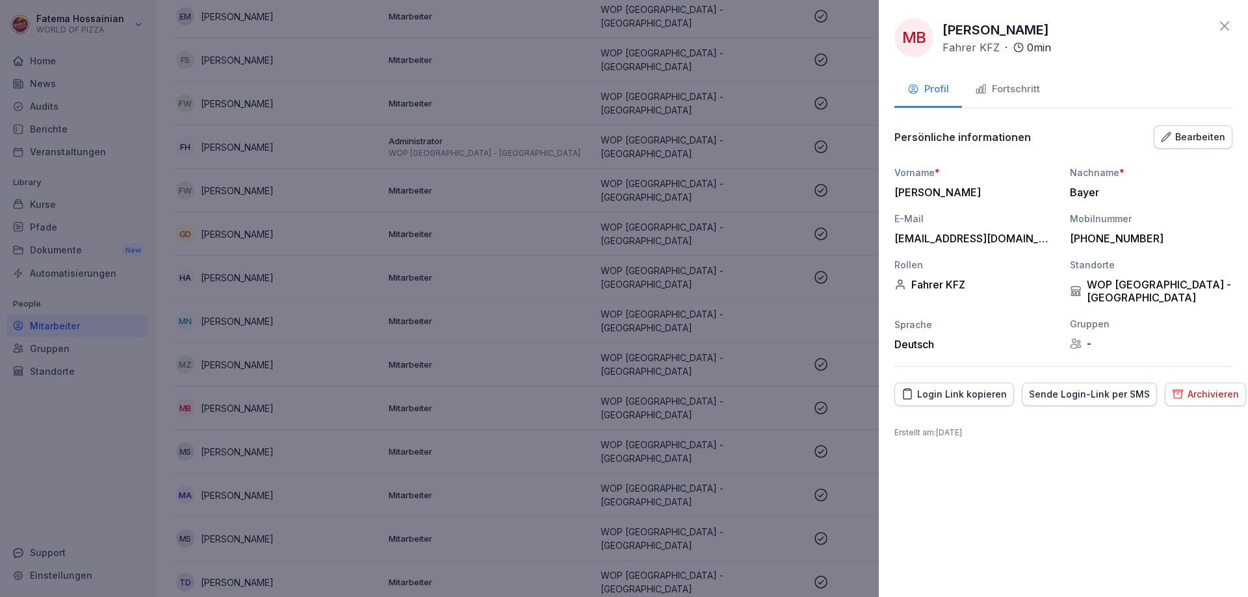
click at [770, 391] on div at bounding box center [624, 298] width 1248 height 597
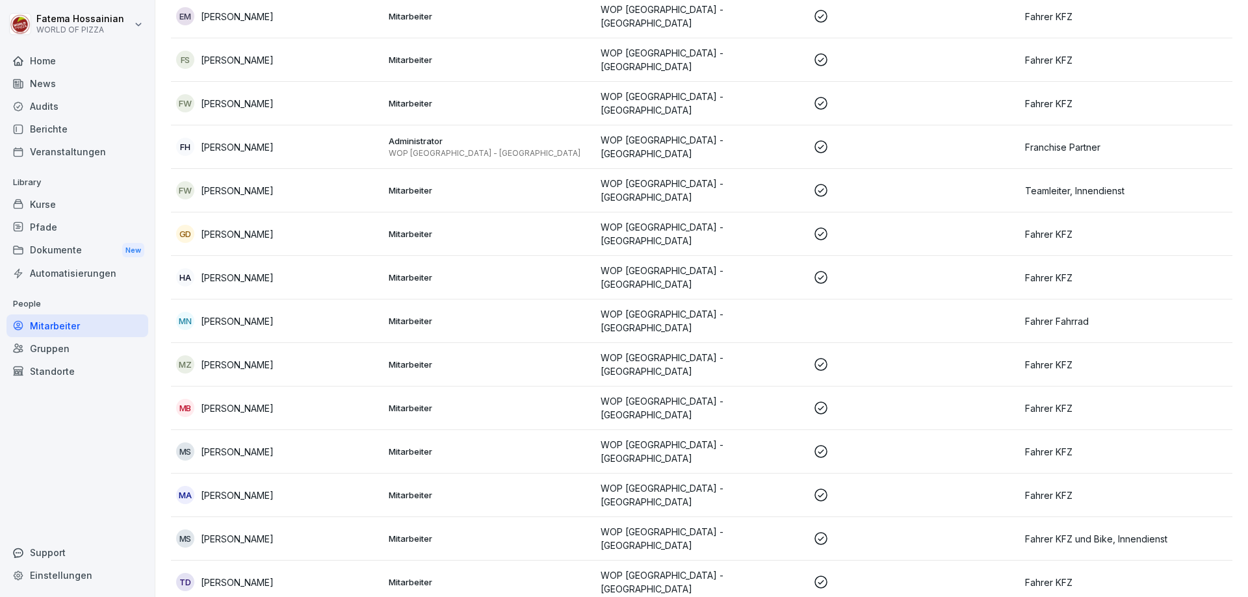
click at [771, 438] on p "WOP [GEOGRAPHIC_DATA] - [GEOGRAPHIC_DATA]" at bounding box center [701, 451] width 202 height 27
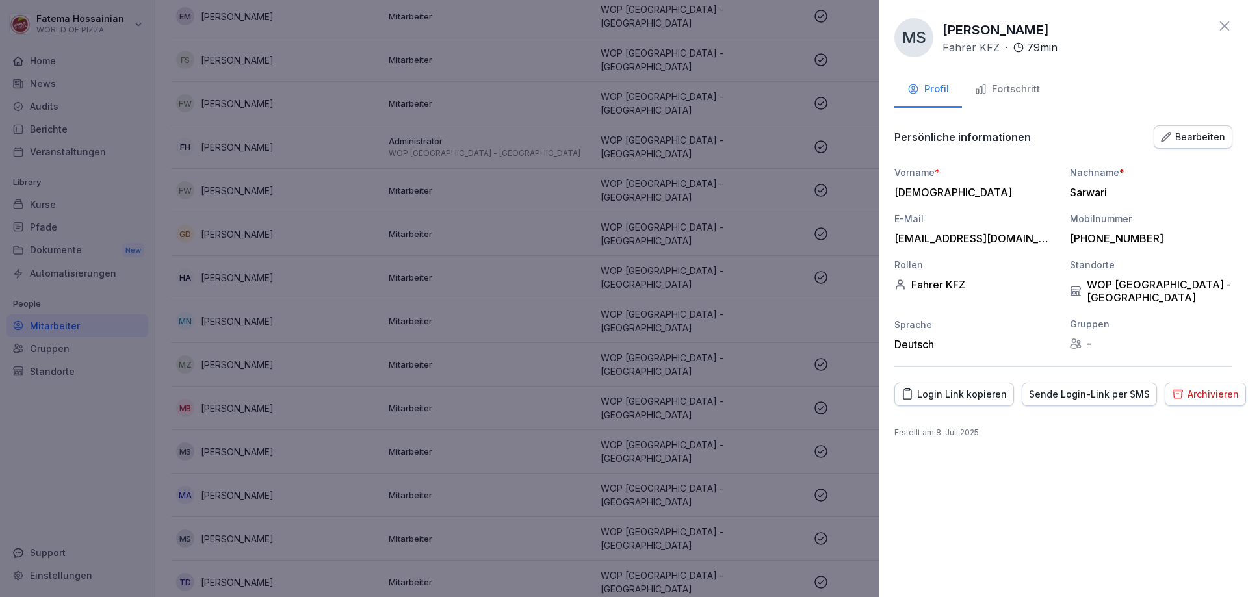
click at [771, 430] on div at bounding box center [624, 298] width 1248 height 597
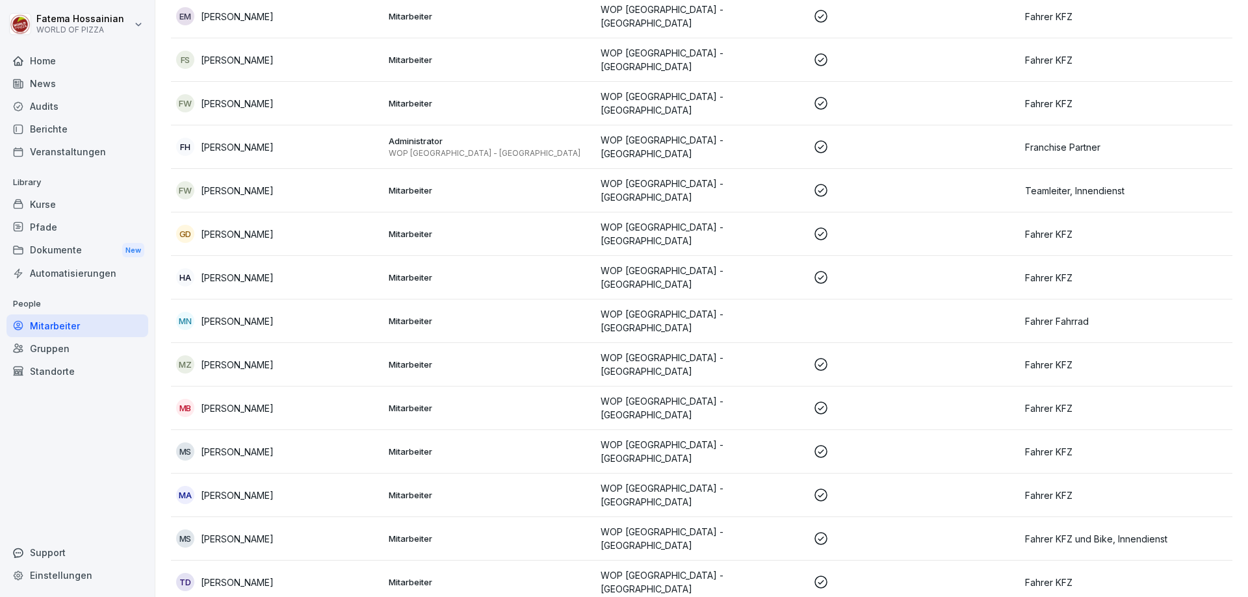
click at [775, 482] on p "WOP [GEOGRAPHIC_DATA] - [GEOGRAPHIC_DATA]" at bounding box center [701, 495] width 202 height 27
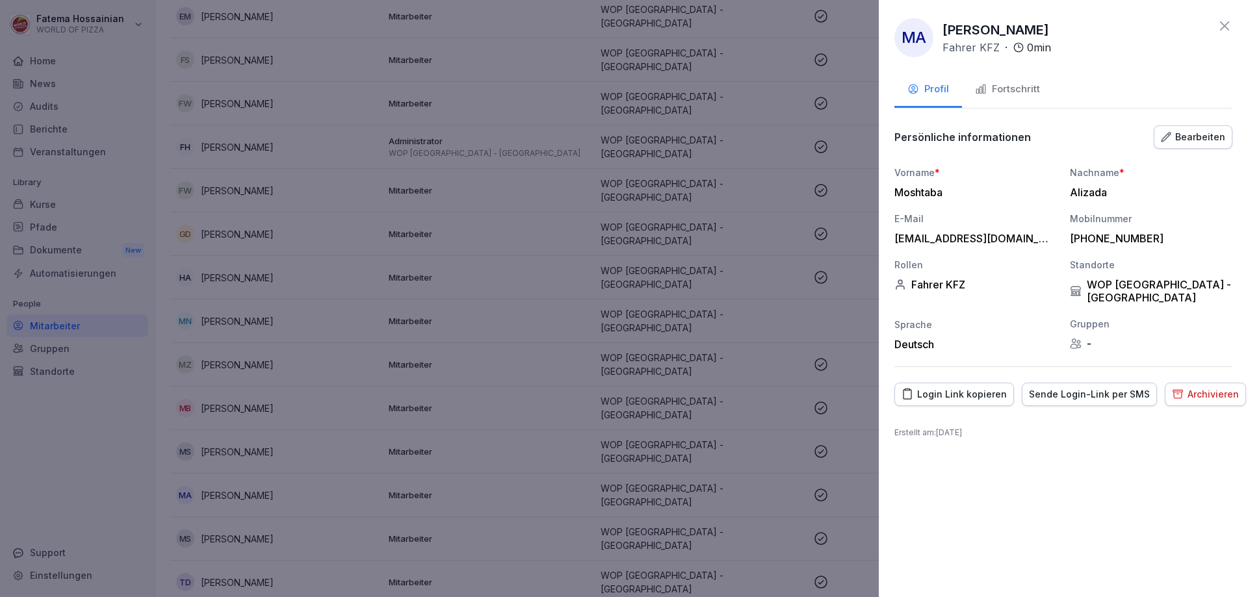
click at [775, 475] on div at bounding box center [624, 298] width 1248 height 597
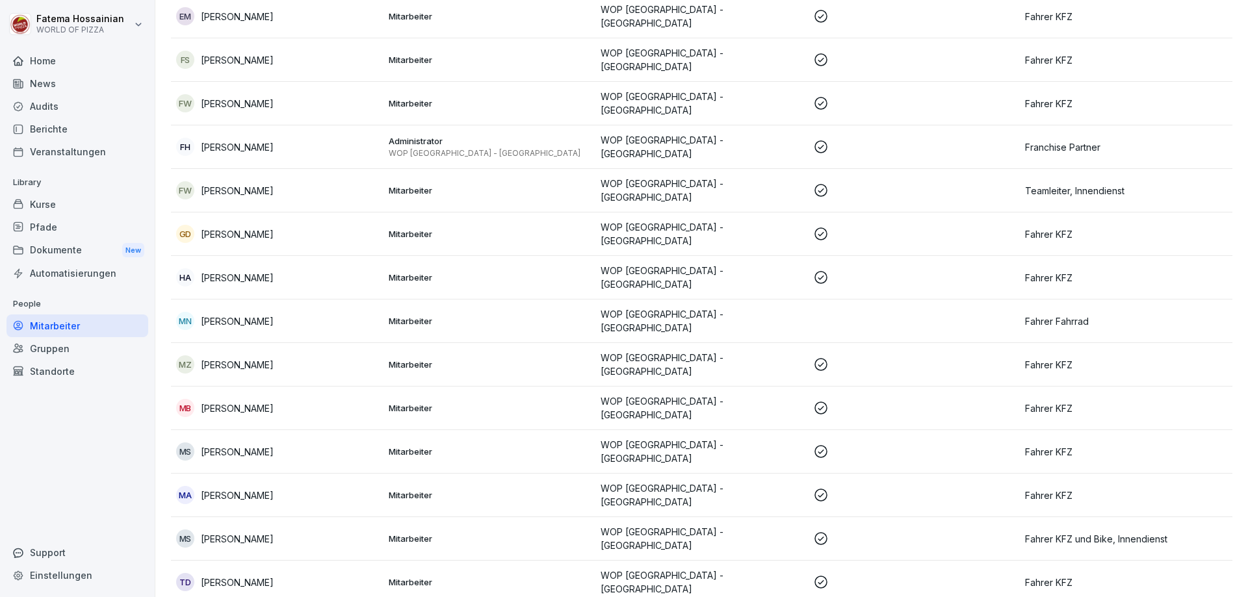
click at [776, 525] on p "WOP [GEOGRAPHIC_DATA] - [GEOGRAPHIC_DATA]" at bounding box center [701, 538] width 202 height 27
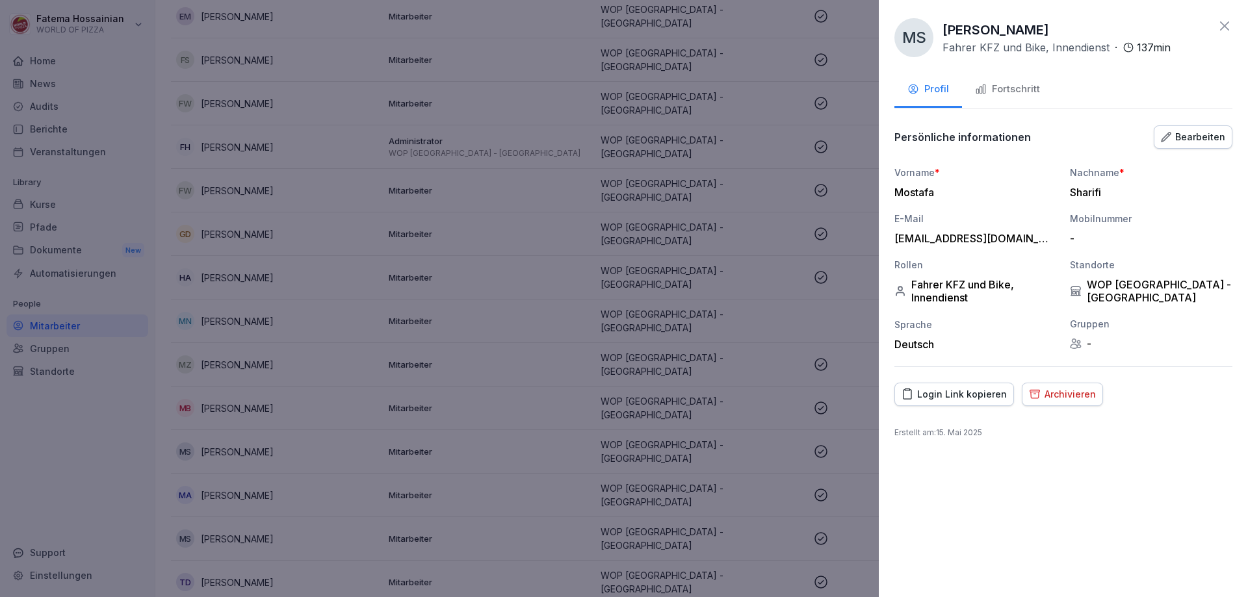
click at [776, 514] on div at bounding box center [624, 298] width 1248 height 597
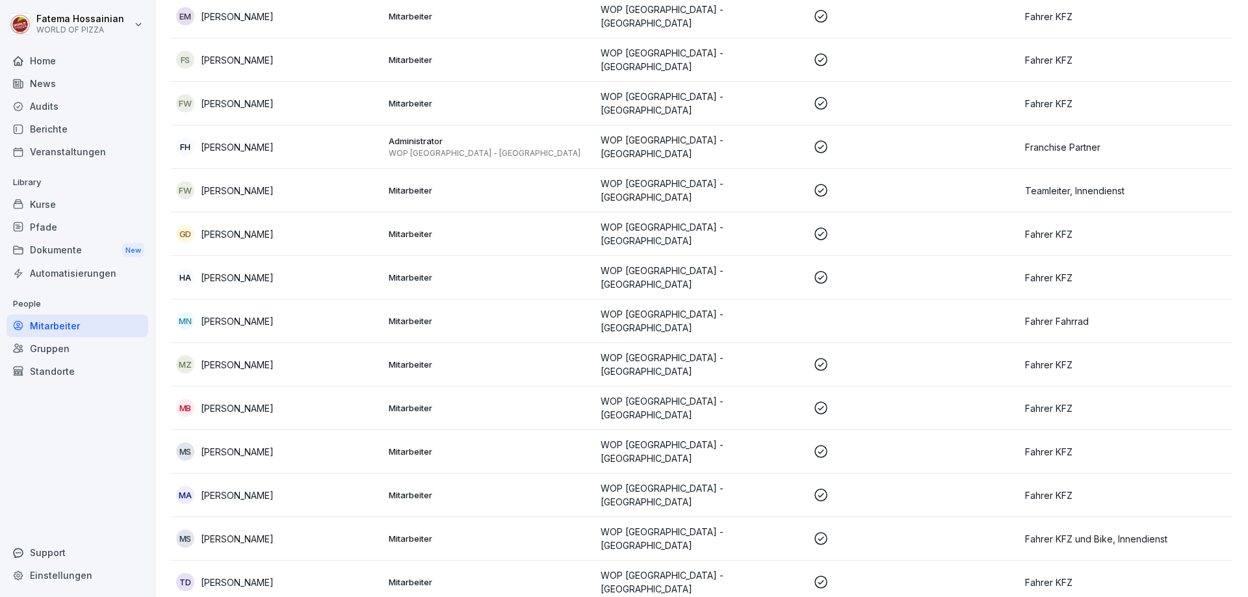
click at [781, 567] on td "WOP [GEOGRAPHIC_DATA] - [GEOGRAPHIC_DATA]" at bounding box center [701, 582] width 213 height 43
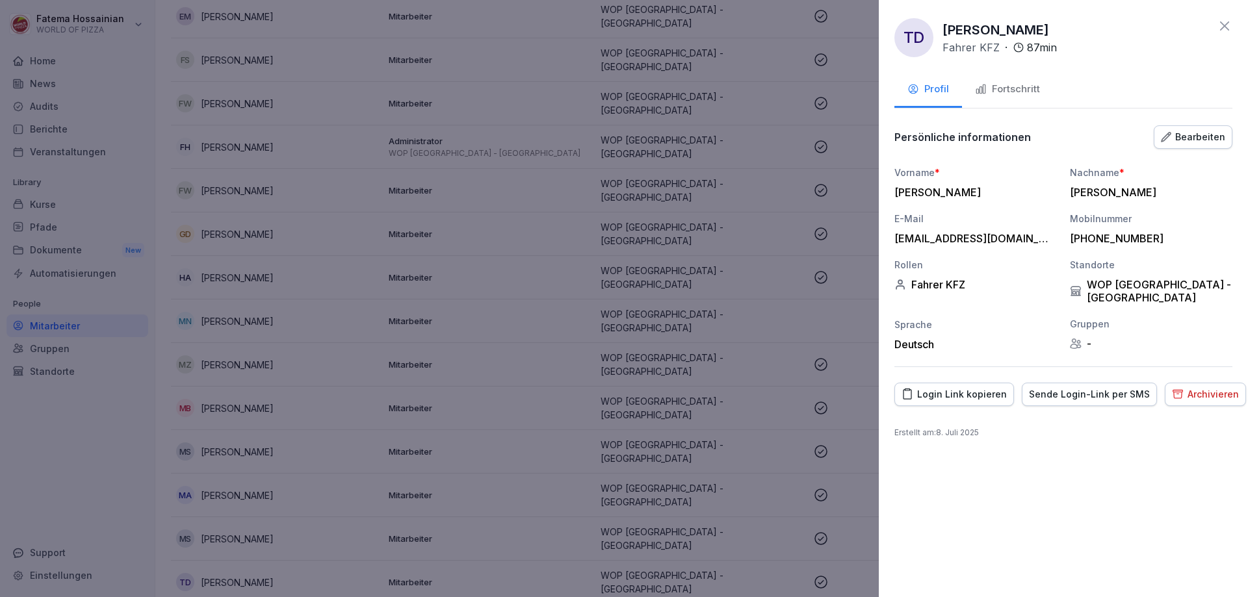
click at [781, 563] on div at bounding box center [624, 298] width 1248 height 597
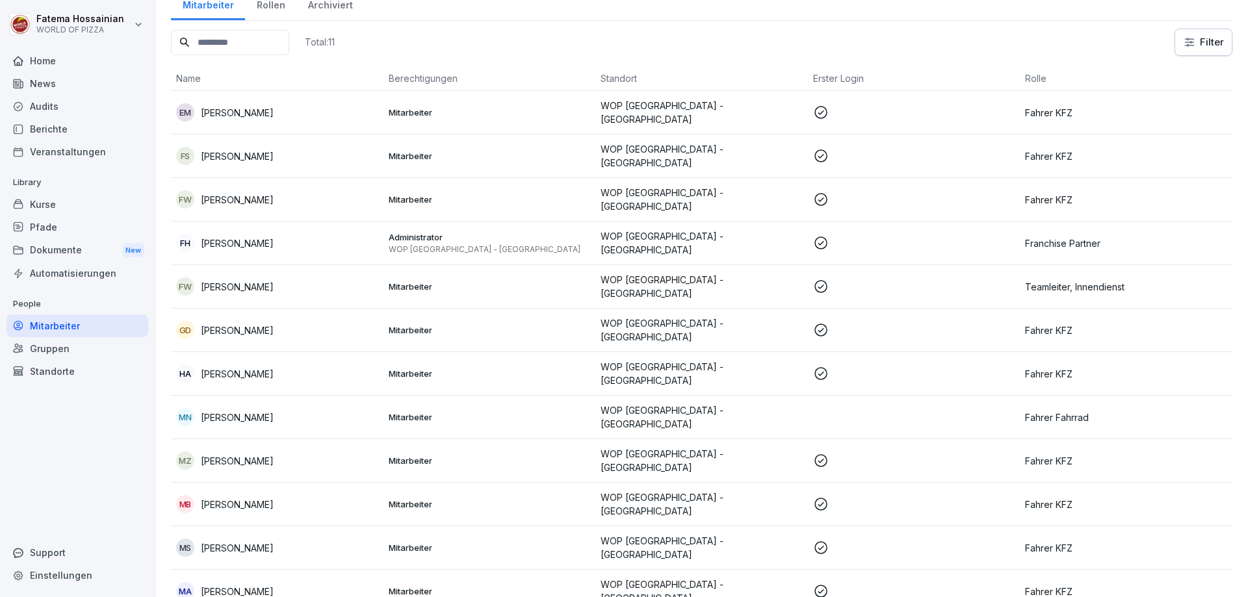
scroll to position [0, 0]
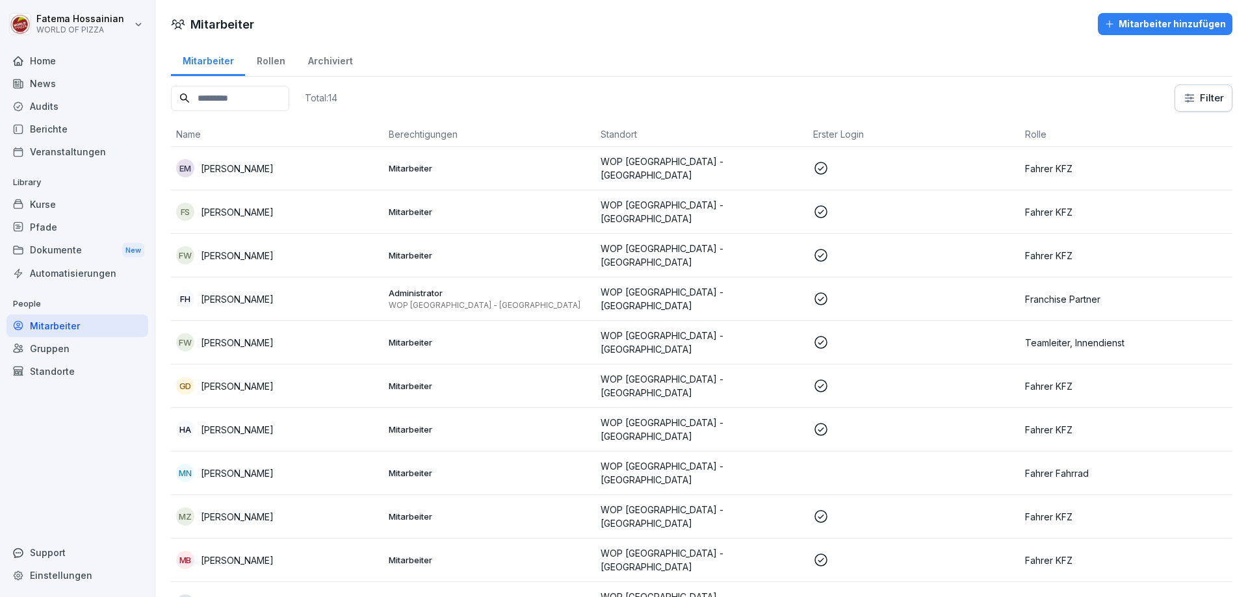
click at [81, 249] on div "Dokumente New" at bounding box center [77, 251] width 142 height 24
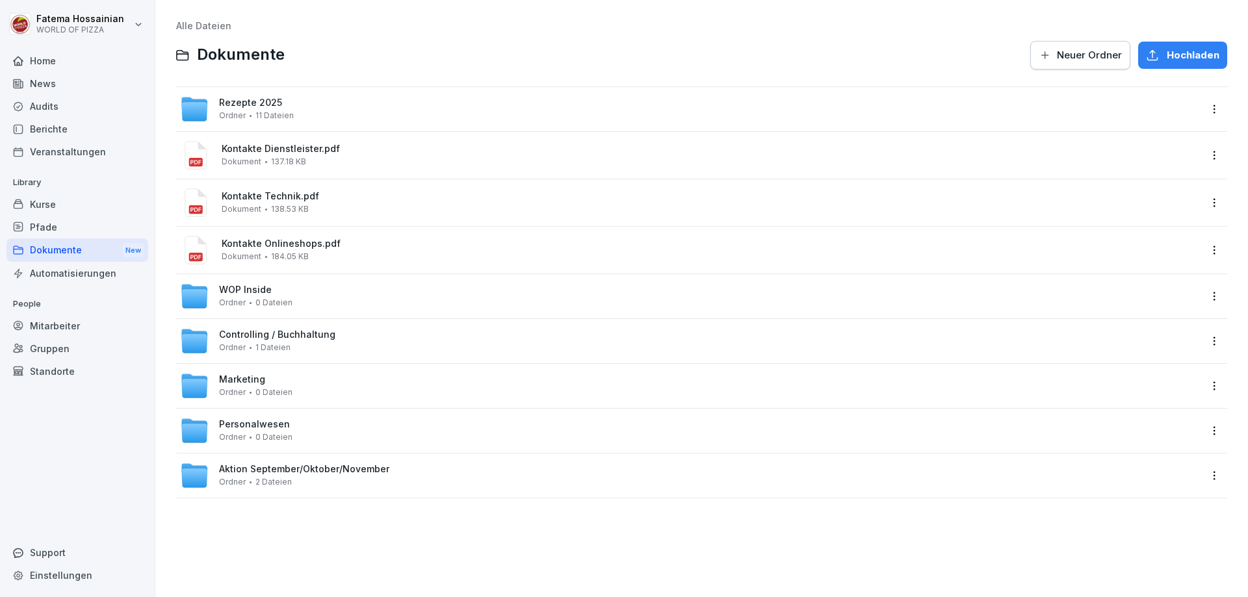
click at [383, 58] on div at bounding box center [657, 55] width 730 height 31
click at [95, 229] on div "Pfade" at bounding box center [77, 227] width 142 height 23
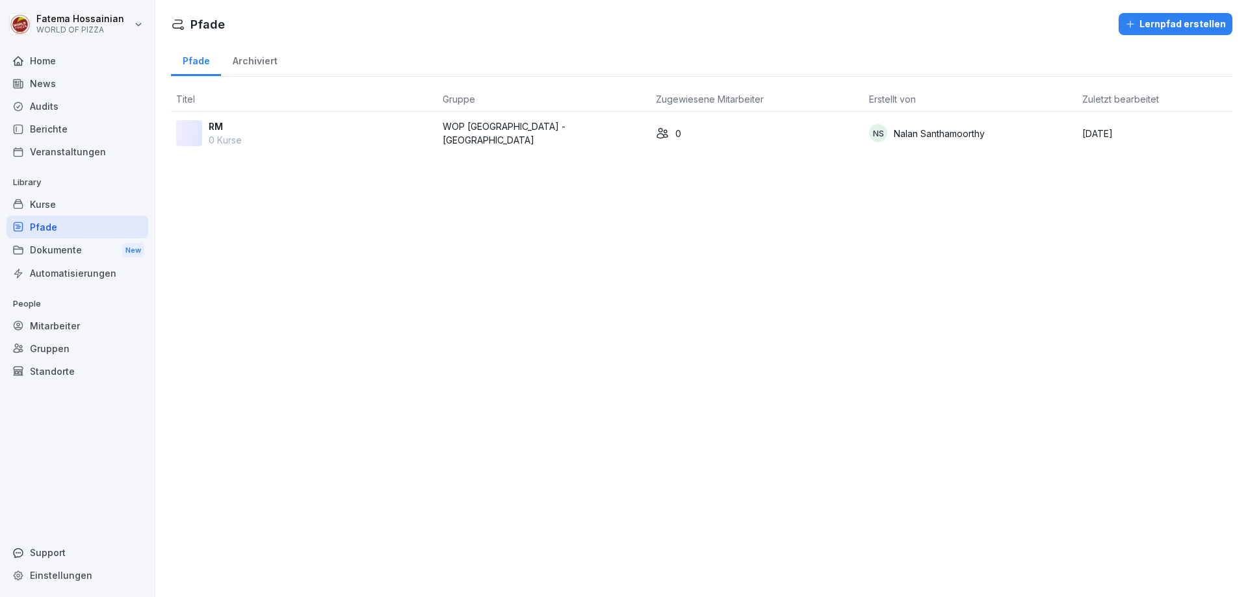
click at [97, 274] on div "Automatisierungen" at bounding box center [77, 273] width 142 height 23
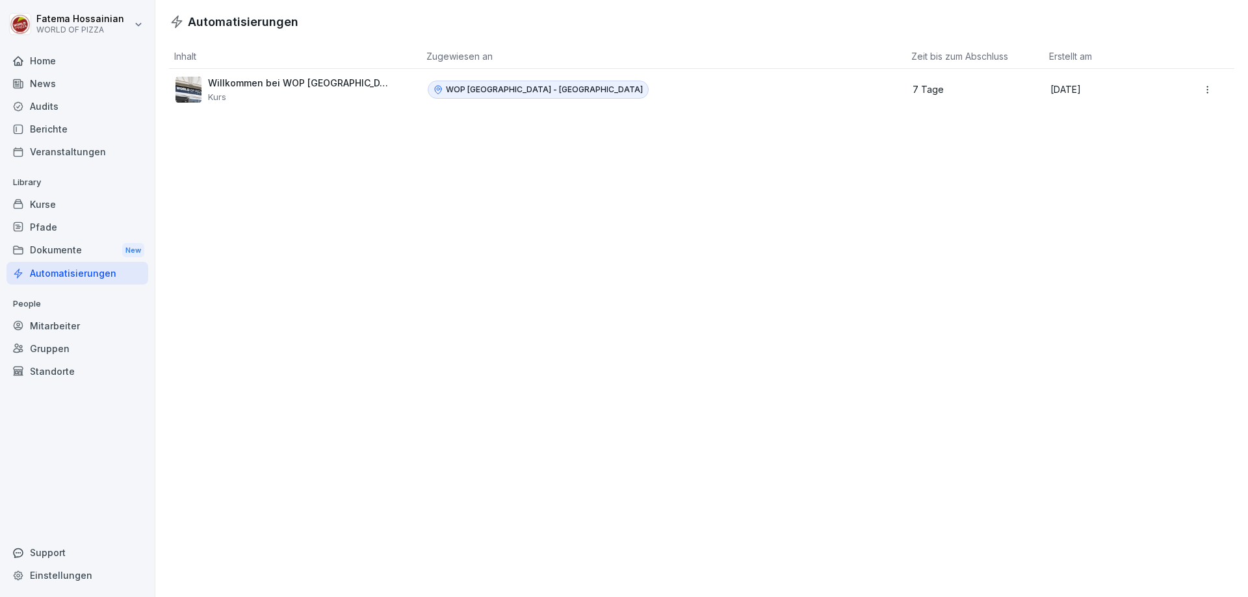
click at [93, 246] on div "Dokumente New" at bounding box center [77, 251] width 142 height 24
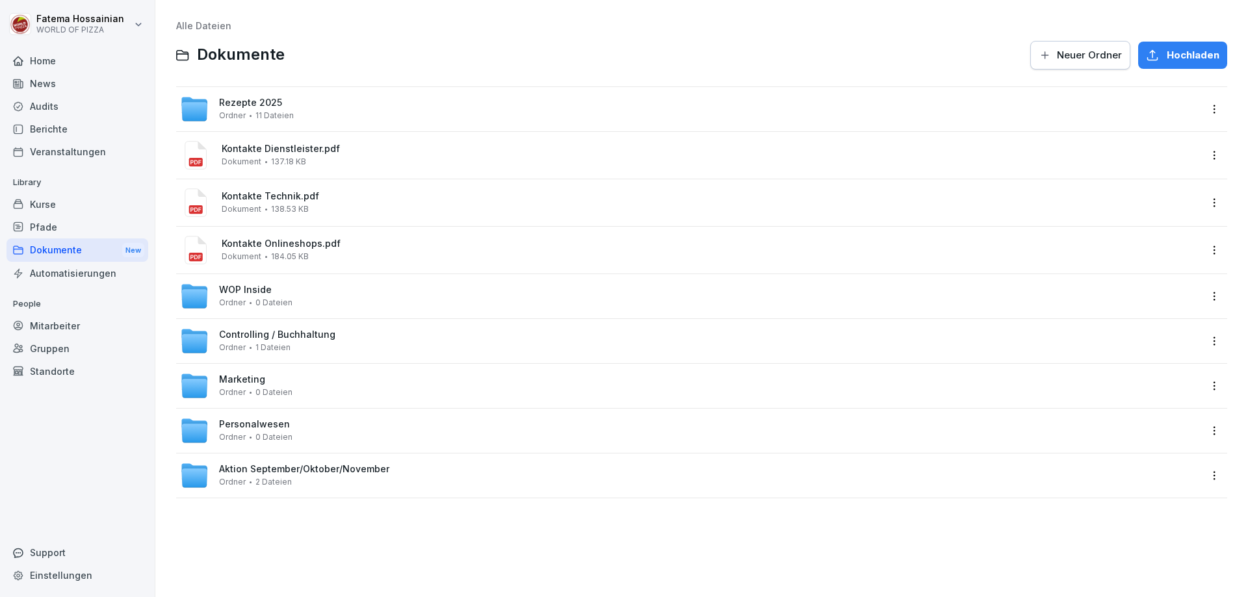
click at [302, 279] on div "WOP Inside Ordner 0 Dateien" at bounding box center [701, 296] width 1051 height 44
click at [208, 286] on icon at bounding box center [194, 296] width 29 height 29
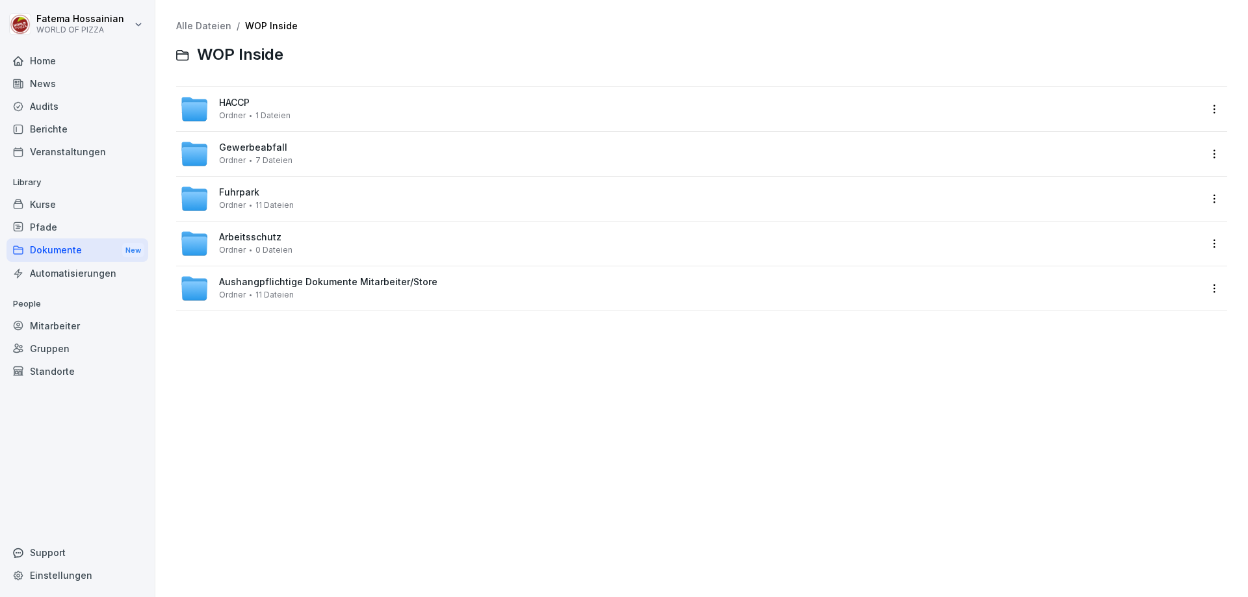
click at [324, 282] on span "Aushangpflichtige Dokumente Mitarbeiter/Store" at bounding box center [328, 282] width 218 height 11
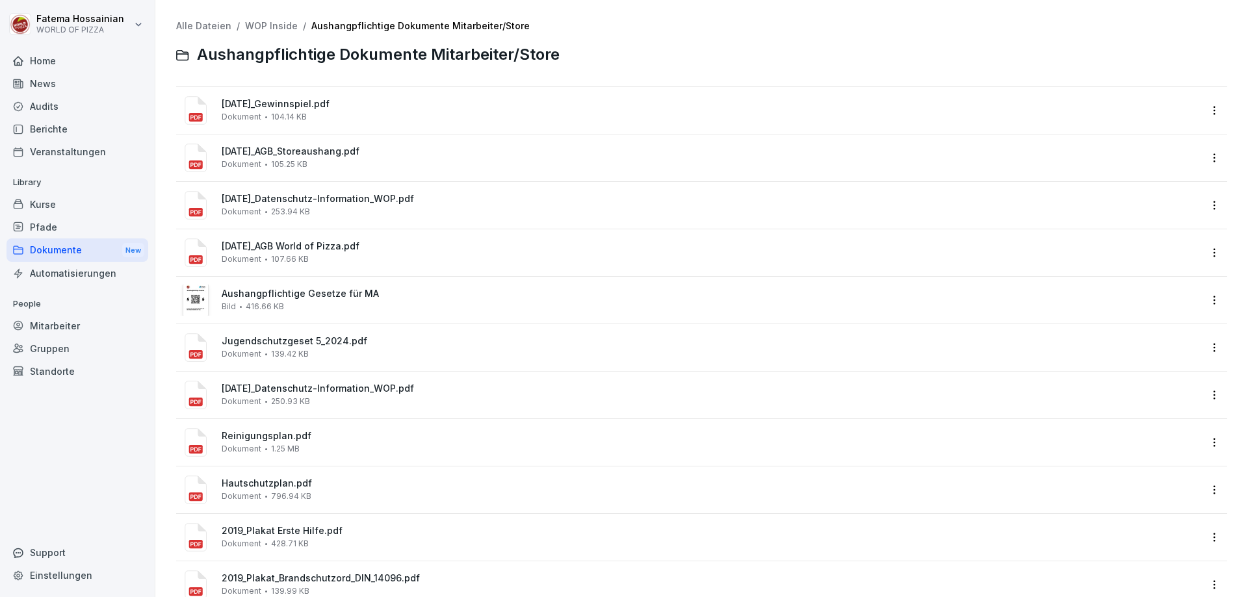
click at [334, 109] on span "[DATE]_Gewinnspiel.pdf" at bounding box center [711, 104] width 978 height 11
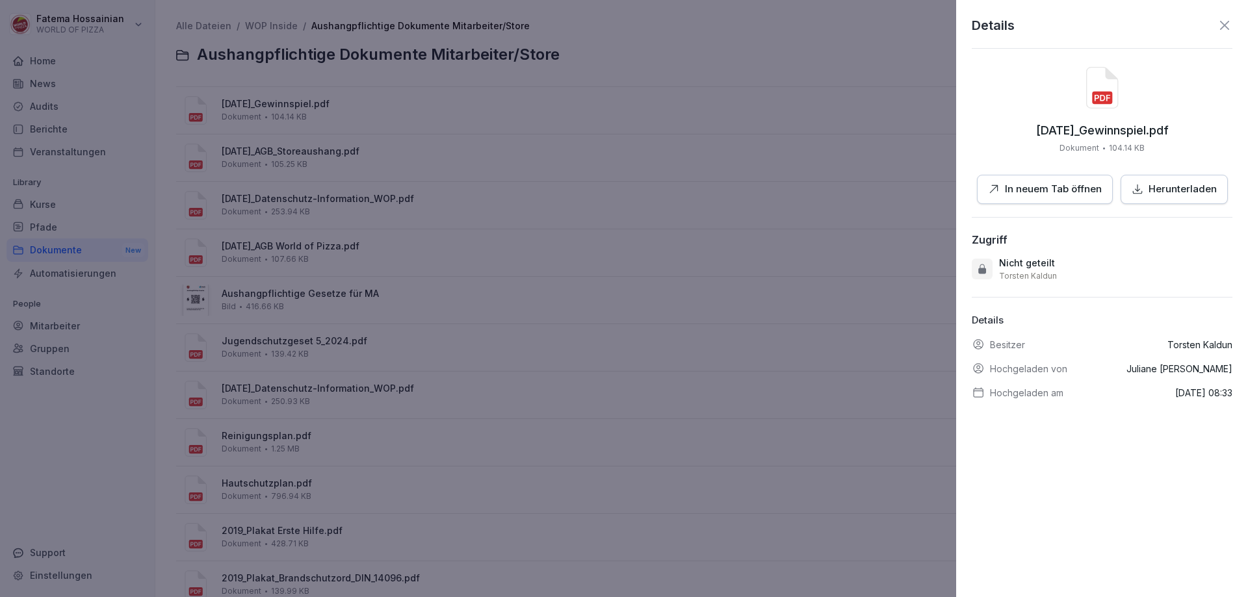
click at [1076, 189] on p "In neuem Tab öffnen" at bounding box center [1053, 189] width 97 height 15
click at [676, 132] on div at bounding box center [624, 298] width 1248 height 597
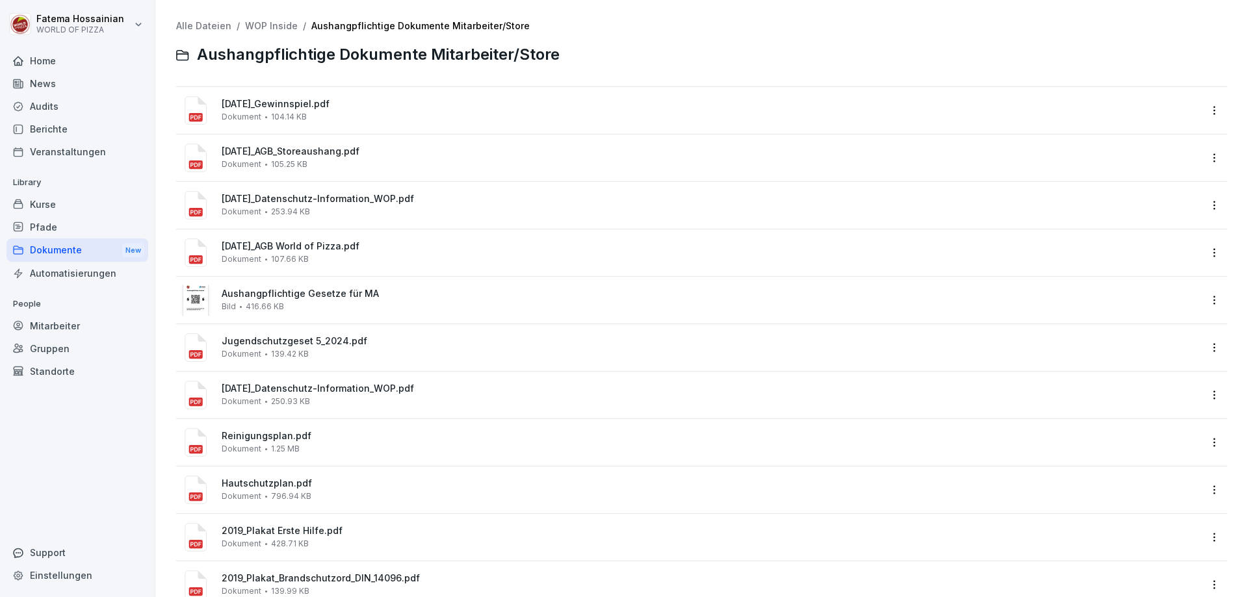
scroll to position [42, 0]
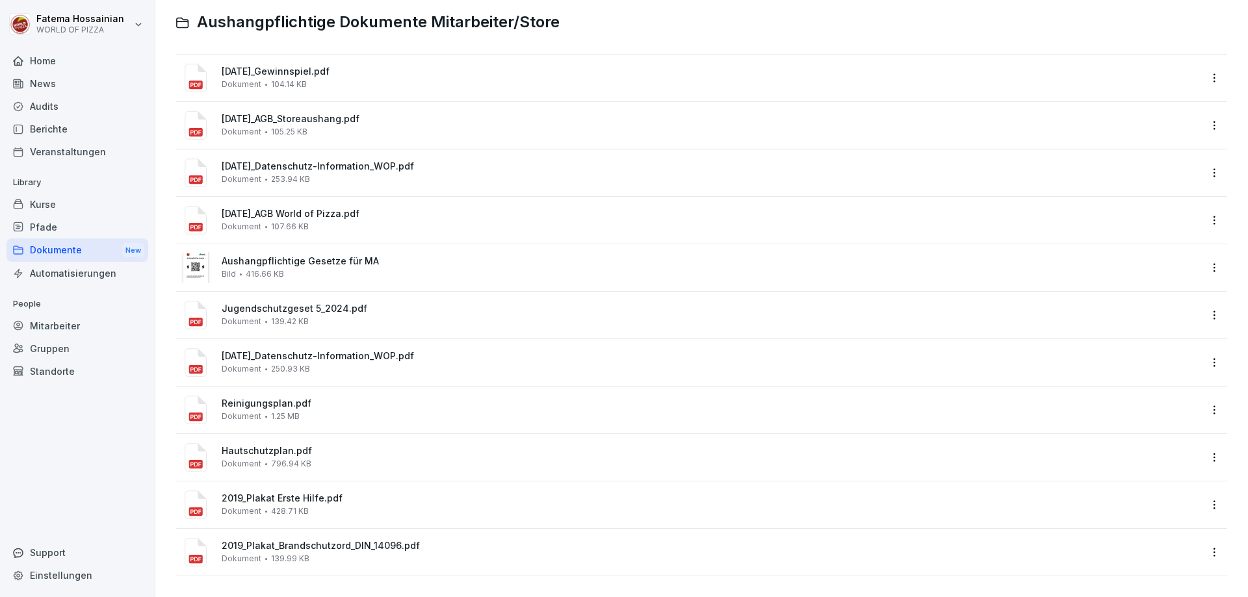
click at [227, 398] on span "Reinigungsplan.pdf" at bounding box center [711, 403] width 978 height 11
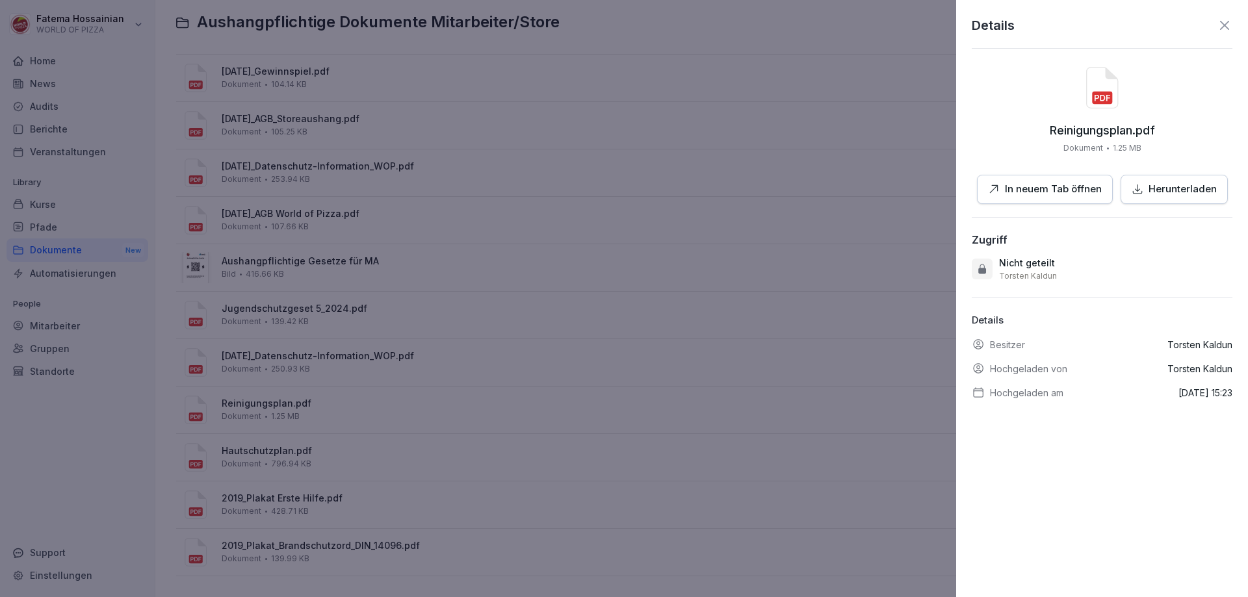
click at [1046, 190] on p "In neuem Tab öffnen" at bounding box center [1053, 189] width 97 height 15
